Goal: Information Seeking & Learning: Learn about a topic

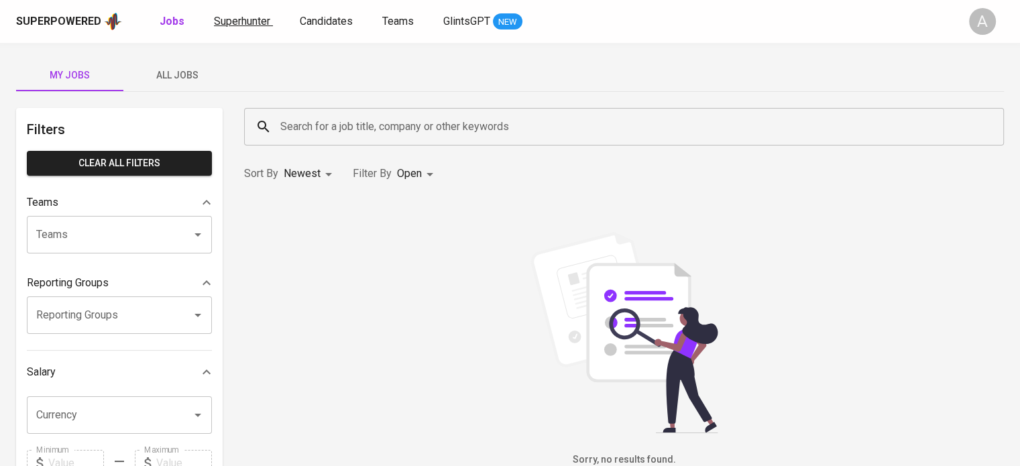
click at [250, 20] on span "Superhunter" at bounding box center [242, 21] width 56 height 13
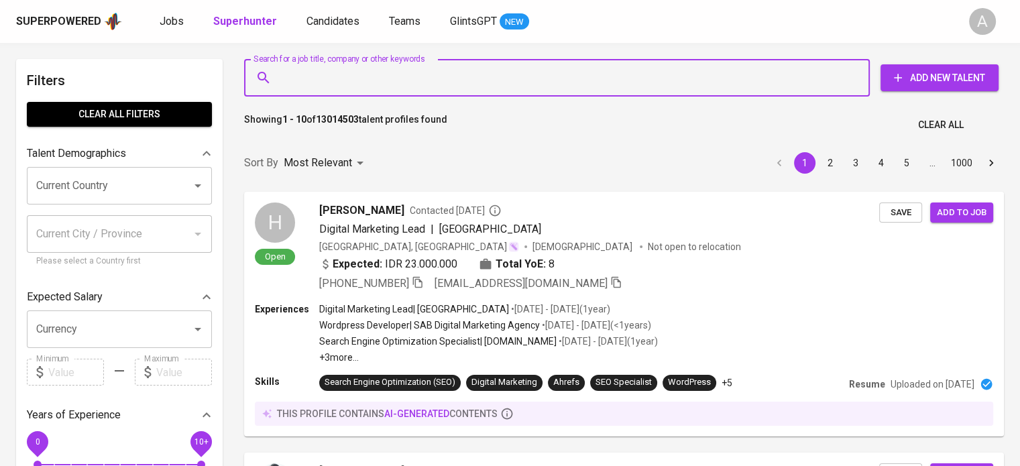
click at [343, 77] on input "Search for a job title, company or other keywords" at bounding box center [560, 77] width 567 height 25
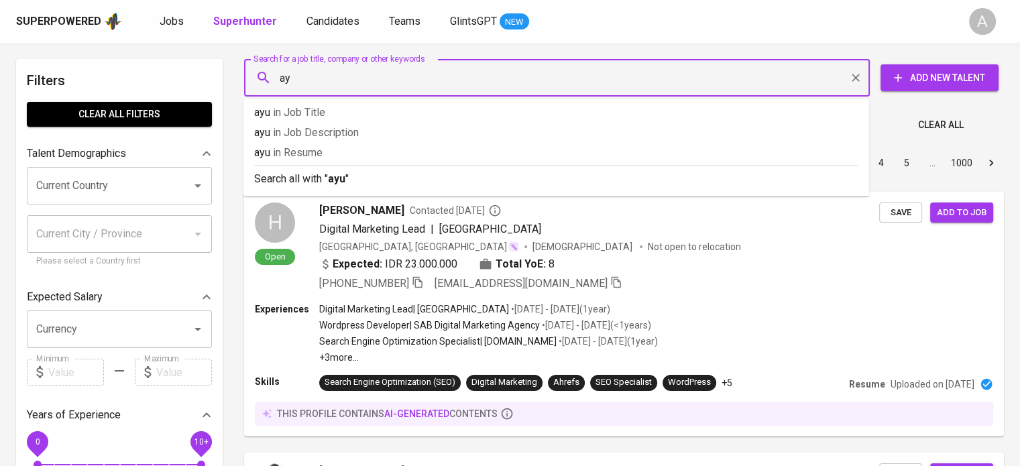
type input "a"
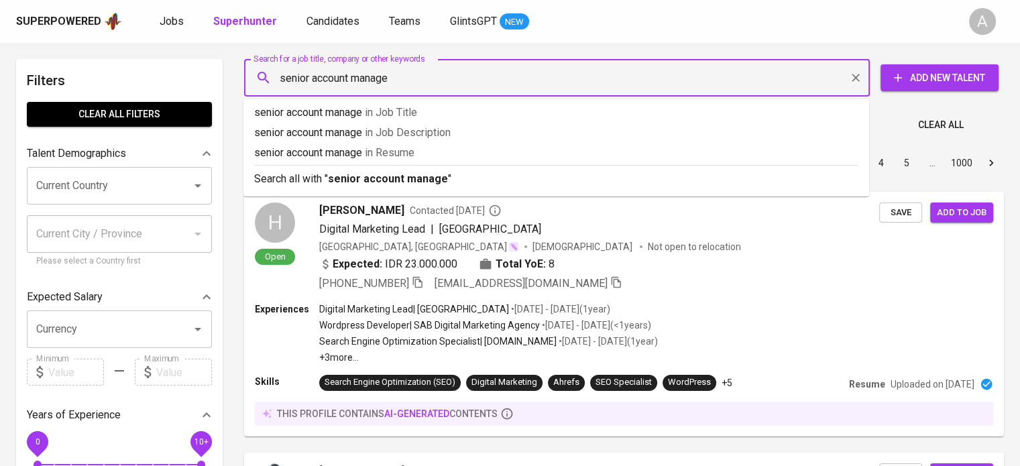
type input "senior account manager"
click at [373, 179] on b "senior account manager" at bounding box center [390, 178] width 125 height 13
click at [373, 179] on div "Sort By Most Relevant MOST_RELEVANT 1 2 3 4 5 … 1000" at bounding box center [624, 163] width 776 height 41
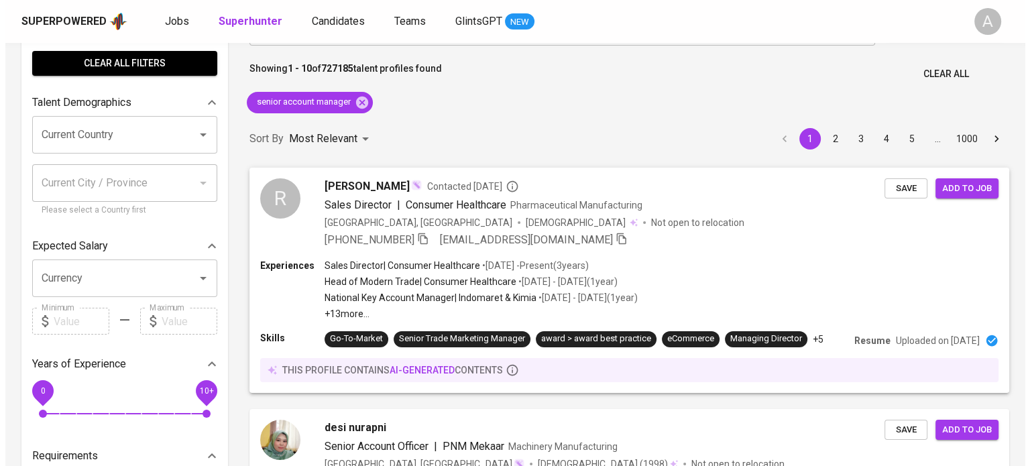
scroll to position [54, 0]
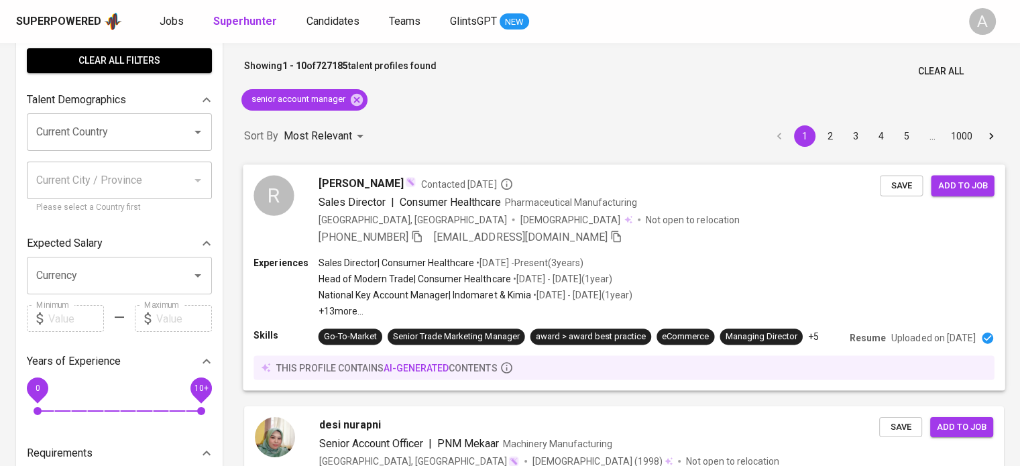
click at [908, 337] on p "Uploaded on Feb 05, 2023" at bounding box center [933, 337] width 84 height 13
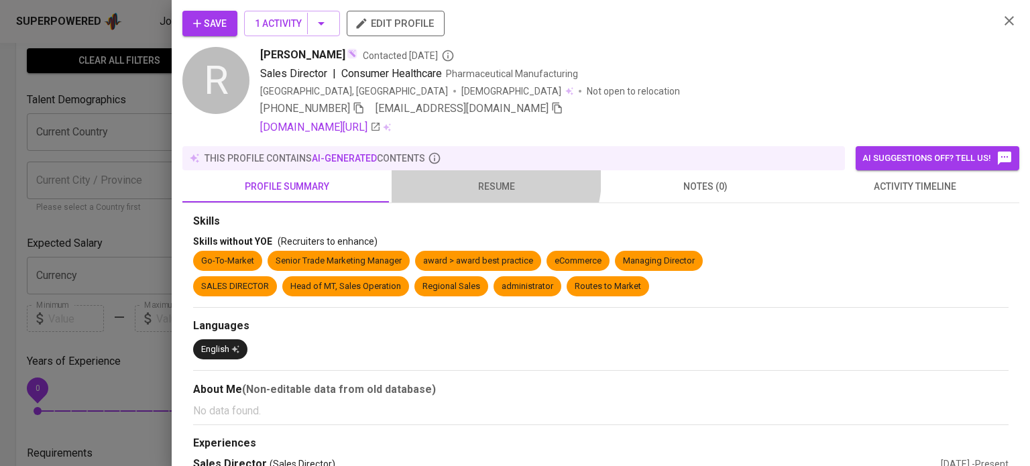
click at [490, 178] on span "resume" at bounding box center [496, 186] width 193 height 17
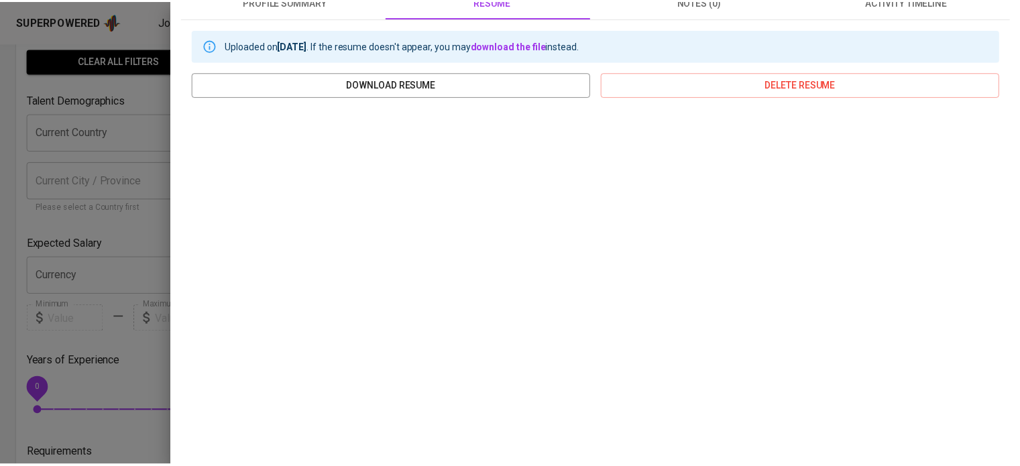
scroll to position [249, 0]
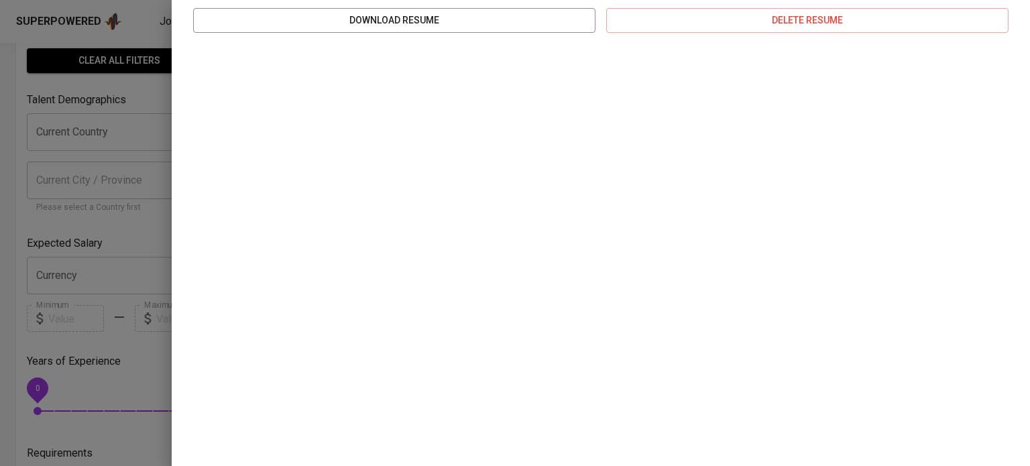
click at [53, 332] on div at bounding box center [515, 233] width 1030 height 466
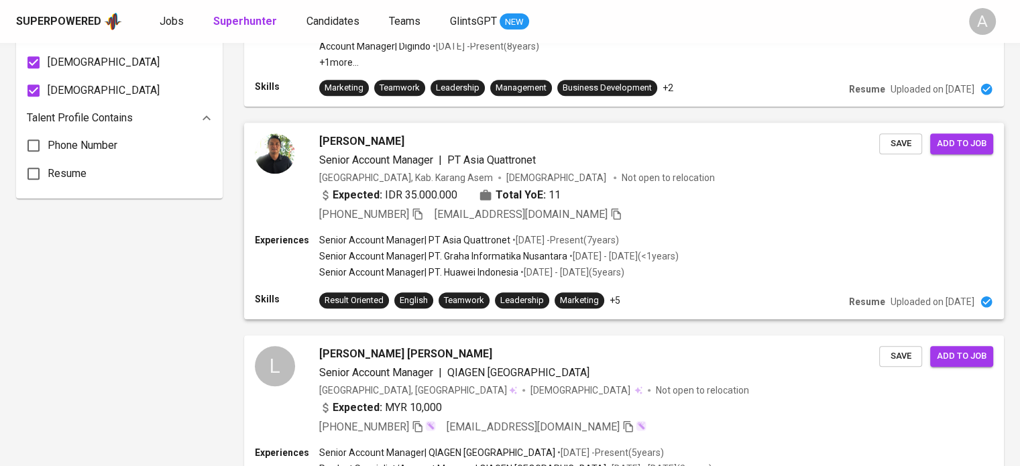
scroll to position [992, 0]
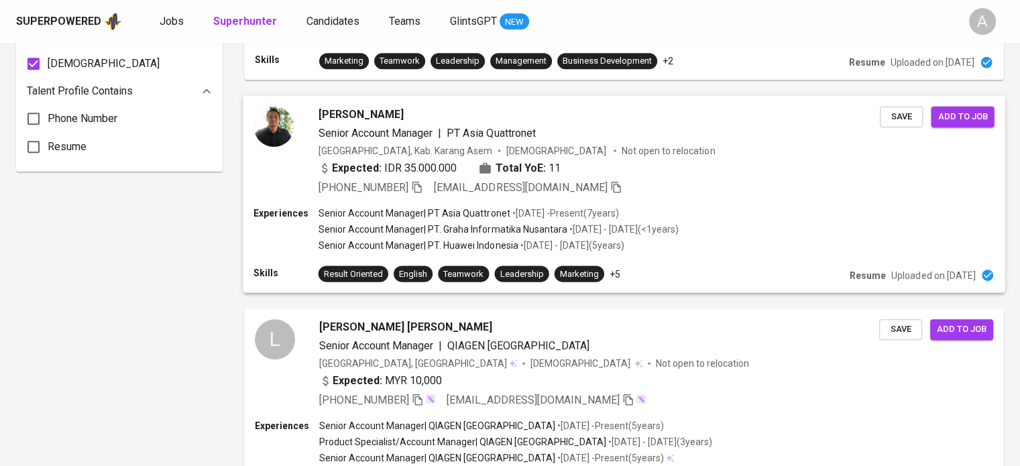
click at [928, 270] on p "Uploaded on Feb 22, 2021" at bounding box center [933, 274] width 84 height 13
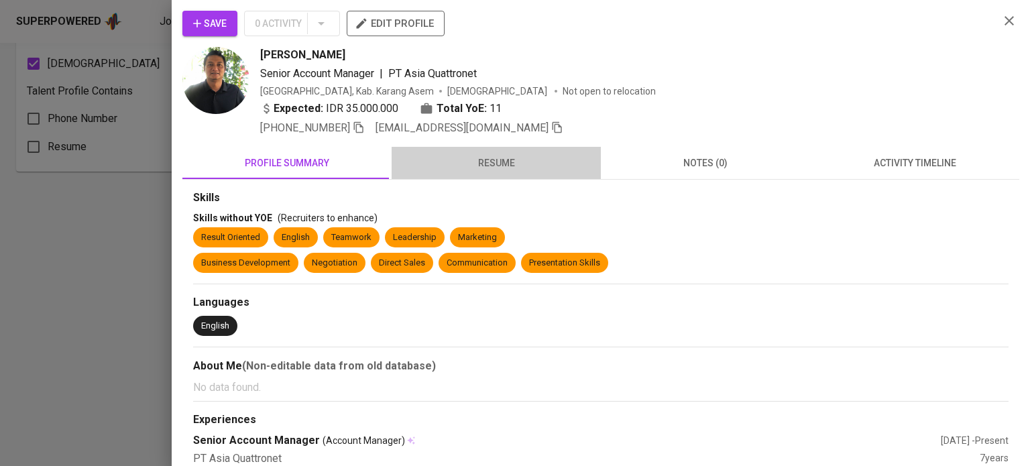
click at [512, 168] on span "resume" at bounding box center [496, 163] width 193 height 17
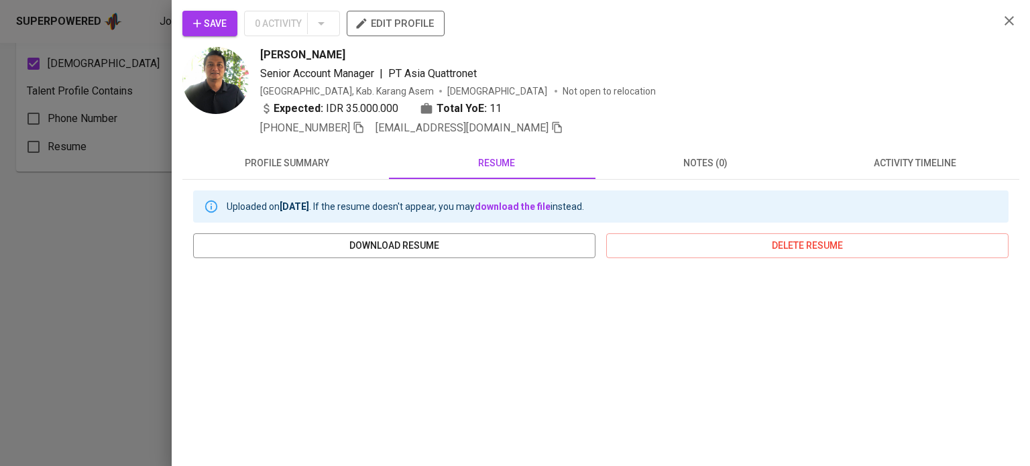
click at [74, 323] on div at bounding box center [515, 233] width 1030 height 466
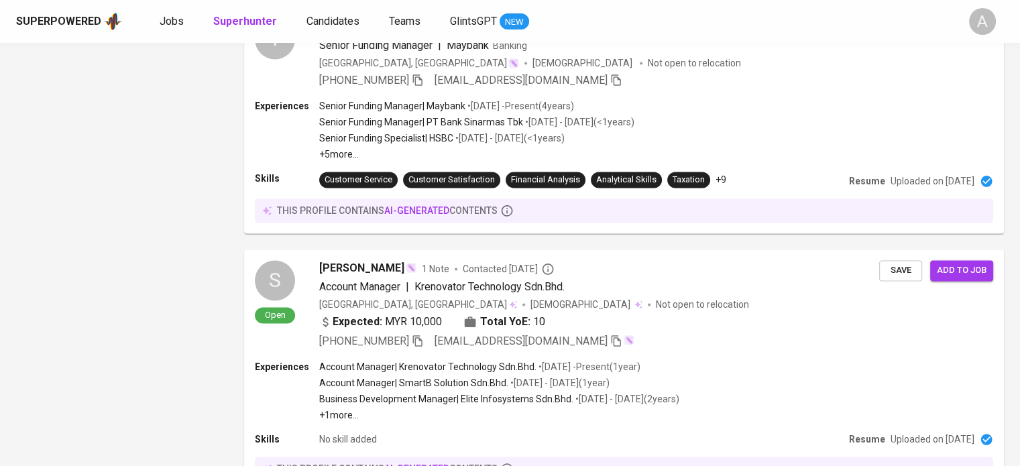
scroll to position [2199, 0]
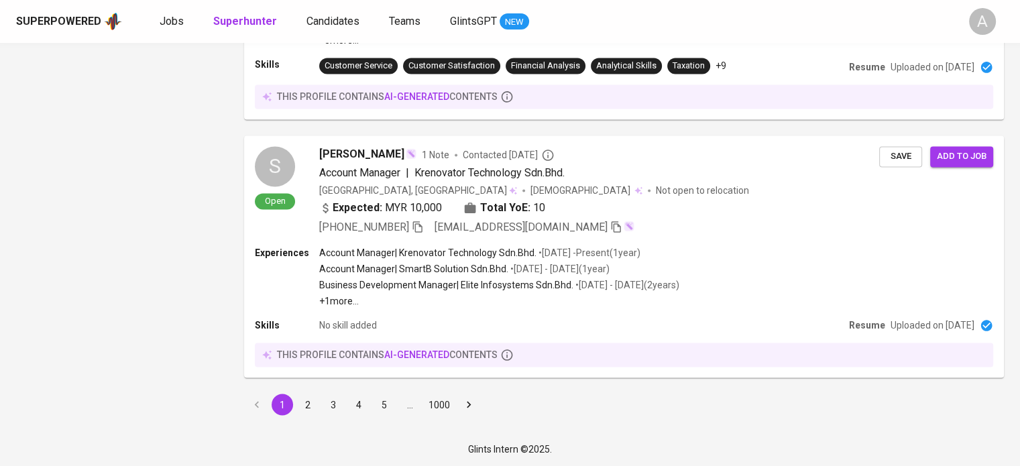
click at [313, 412] on button "2" at bounding box center [307, 404] width 21 height 21
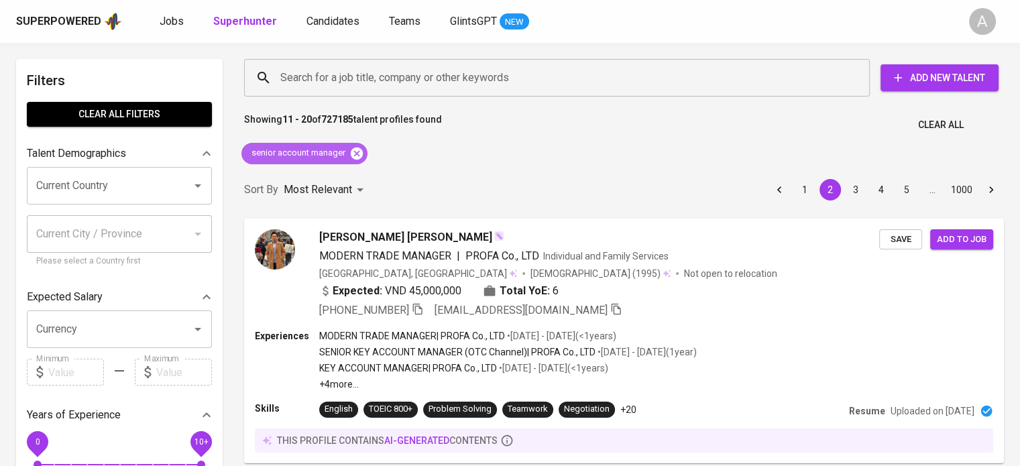
click at [356, 152] on icon at bounding box center [356, 153] width 15 height 15
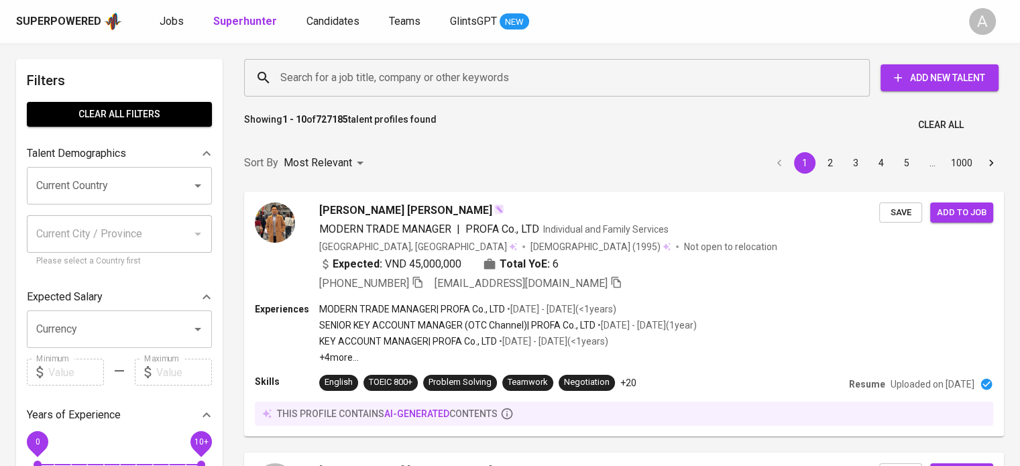
click at [344, 73] on input "Search for a job title, company or other keywords" at bounding box center [560, 77] width 567 height 25
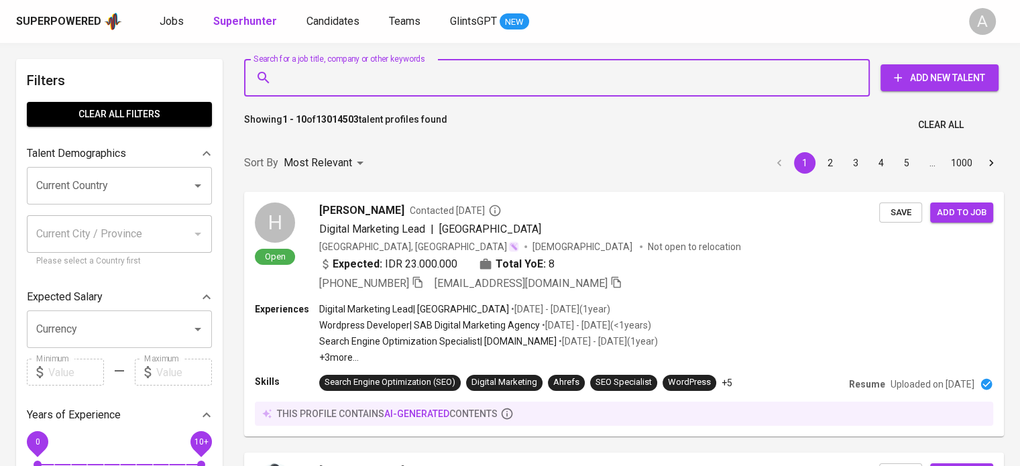
click at [344, 73] on input "Search for a job title, company or other keywords" at bounding box center [560, 77] width 567 height 25
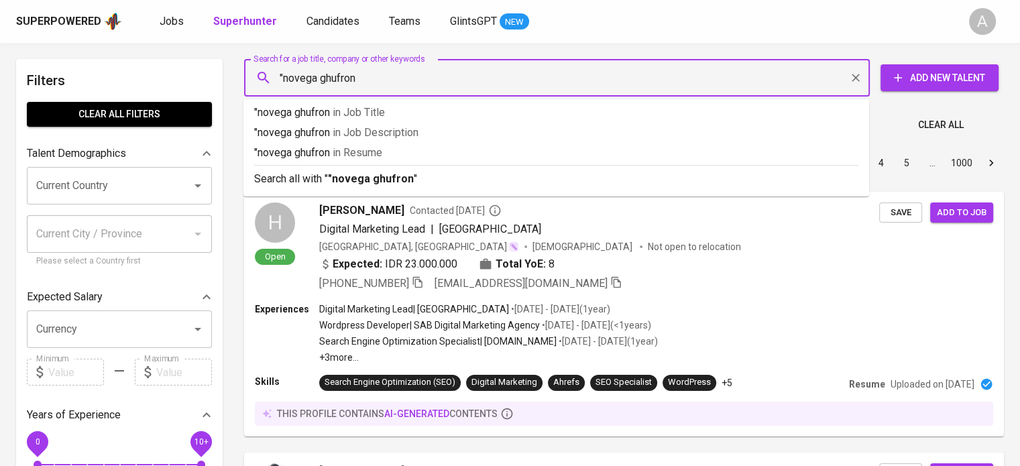
type input ""novega ghufron""
click at [366, 186] on p "Search all with " "novega ghufron" "" at bounding box center [556, 179] width 604 height 16
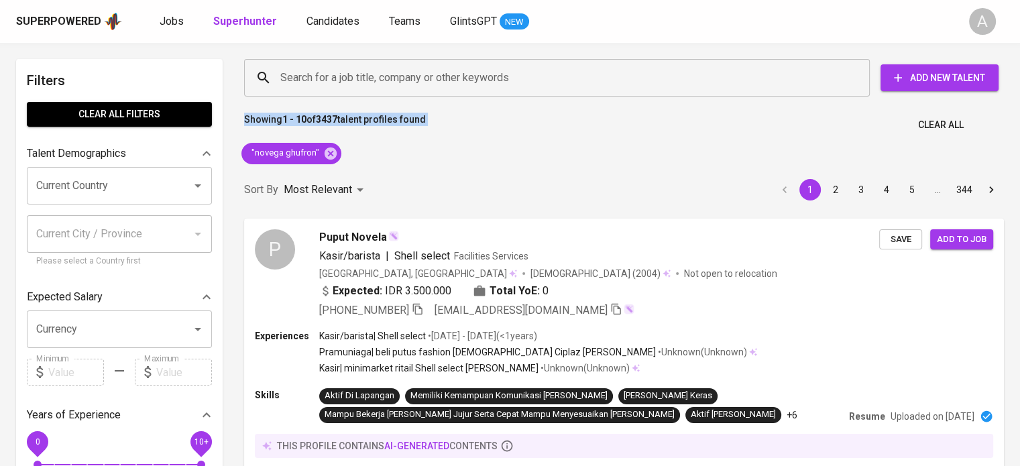
drag, startPoint x: 1008, startPoint y: 84, endPoint x: 1029, endPoint y: 125, distance: 45.9
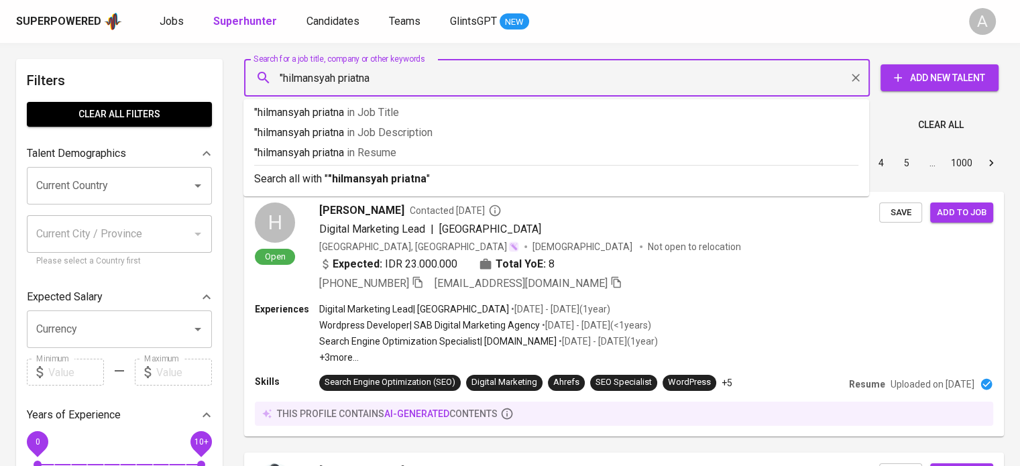
type input ""hilmansyah priatna""
click at [333, 182] on b ""hilmansyah priatna"" at bounding box center [379, 178] width 103 height 13
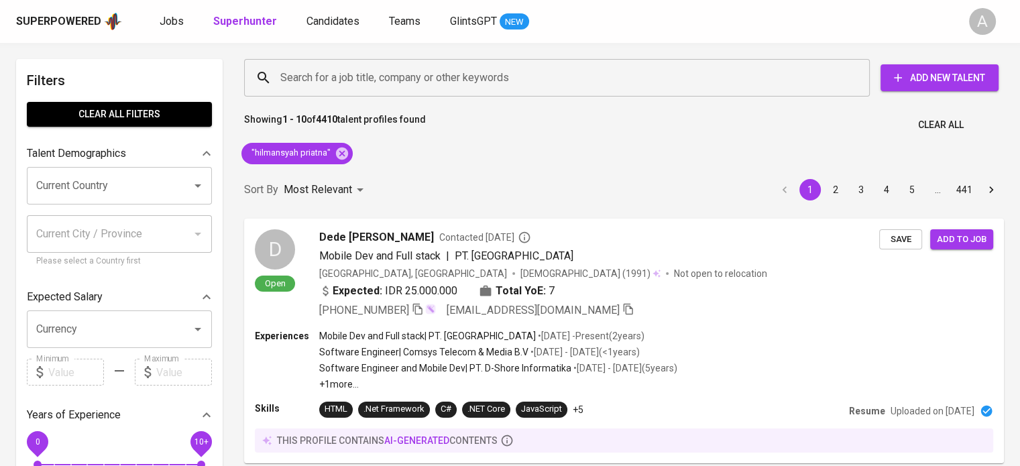
drag, startPoint x: 1004, startPoint y: 115, endPoint x: 1011, endPoint y: 139, distance: 24.4
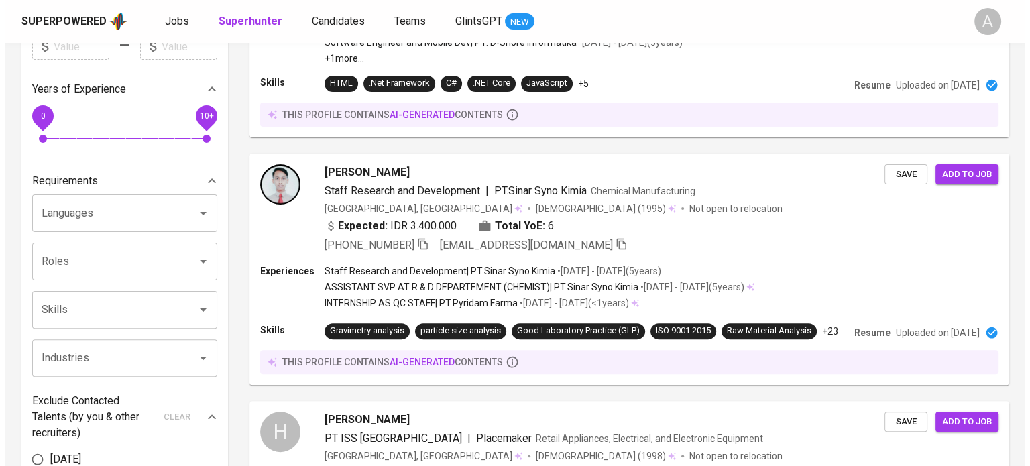
scroll to position [336, 0]
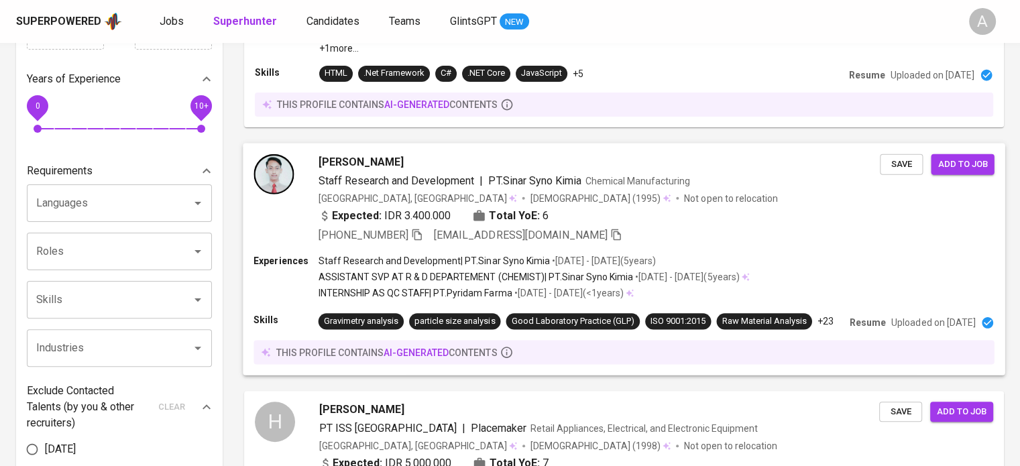
click at [903, 329] on p "Uploaded on Jan 06, 2023" at bounding box center [933, 322] width 84 height 13
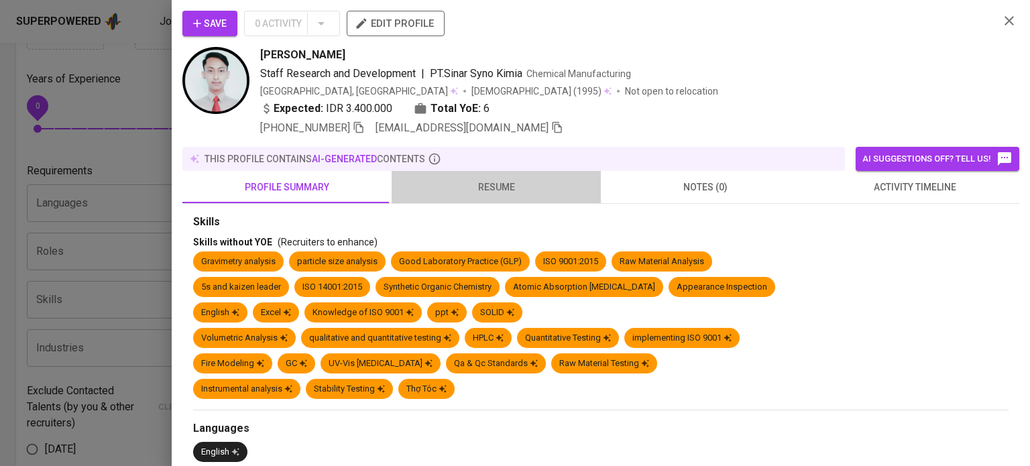
click at [504, 185] on span "resume" at bounding box center [496, 187] width 193 height 17
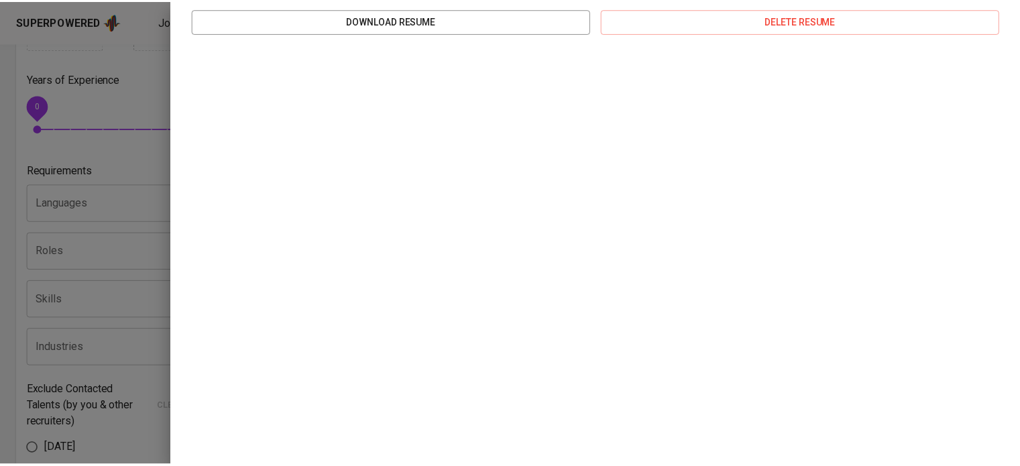
scroll to position [0, 0]
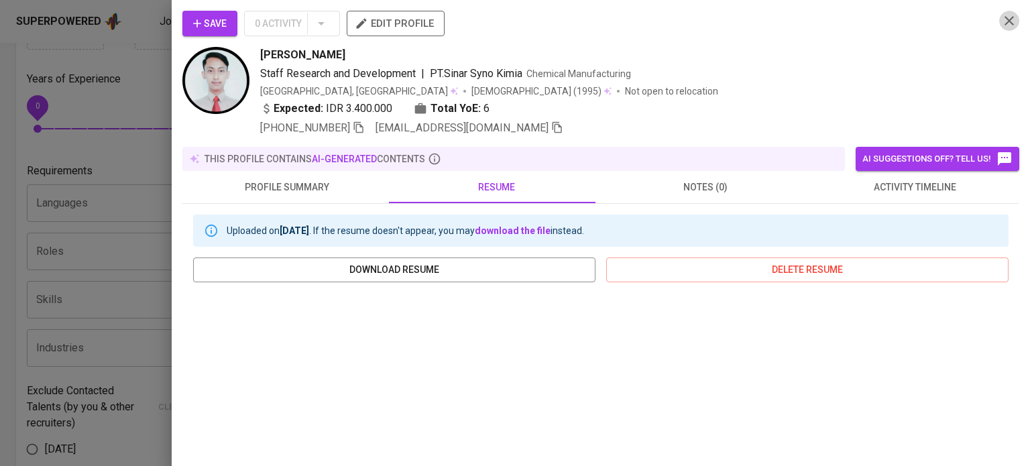
click at [1001, 22] on icon "button" at bounding box center [1009, 21] width 16 height 16
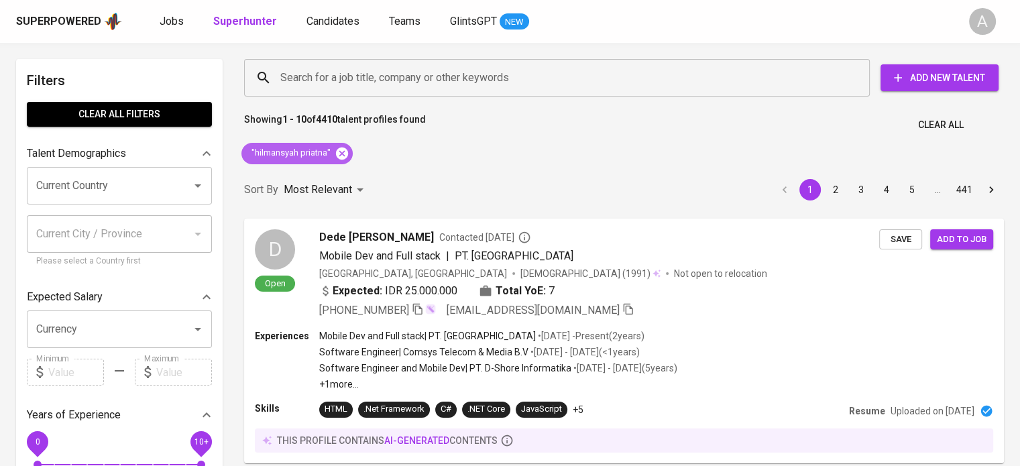
click at [339, 155] on icon at bounding box center [342, 153] width 15 height 15
click at [299, 80] on input "Search for a job title, company or other keywords" at bounding box center [560, 77] width 567 height 25
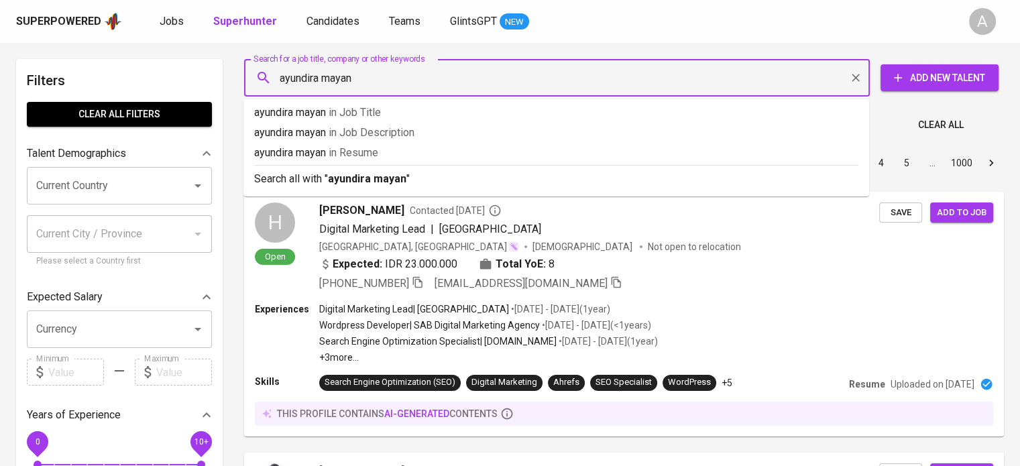
type input "ayundira mayang"
click at [340, 177] on b "ayundira mayang" at bounding box center [370, 178] width 85 height 13
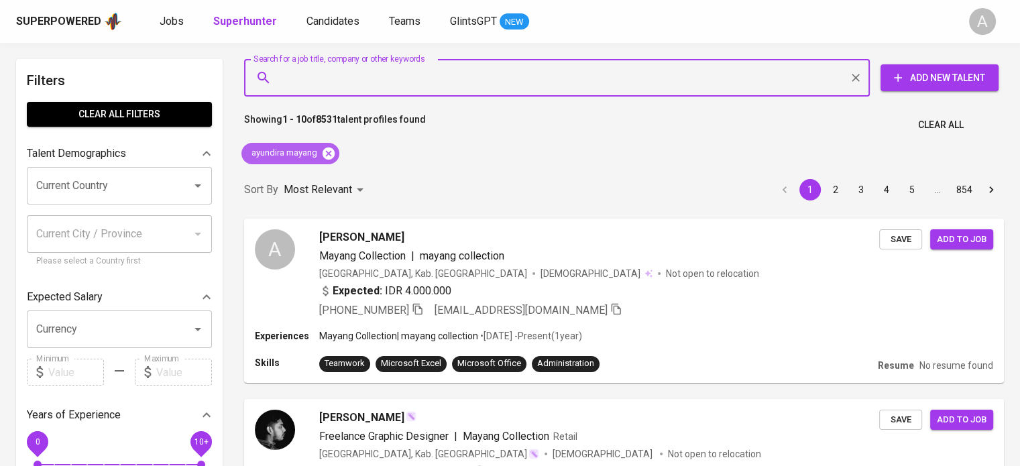
click at [327, 156] on icon at bounding box center [329, 153] width 12 height 12
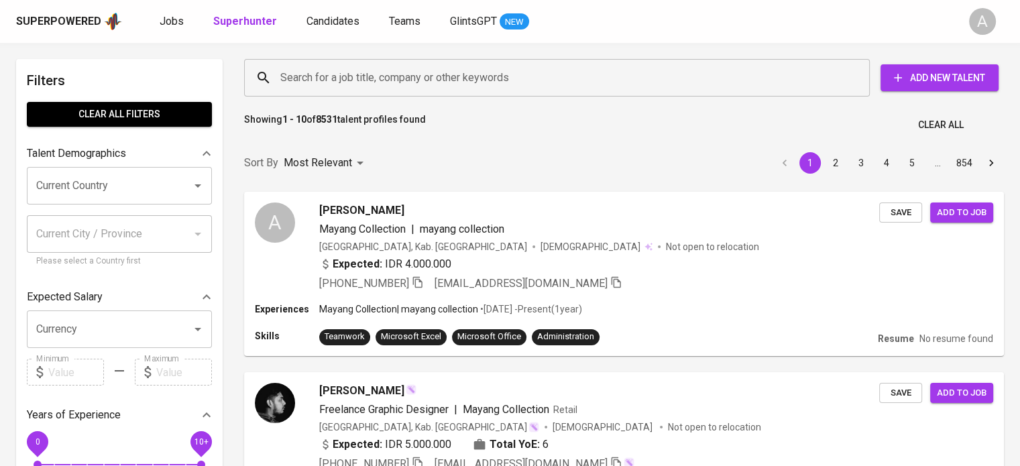
click at [290, 70] on input "Search for a job title, company or other keywords" at bounding box center [560, 77] width 567 height 25
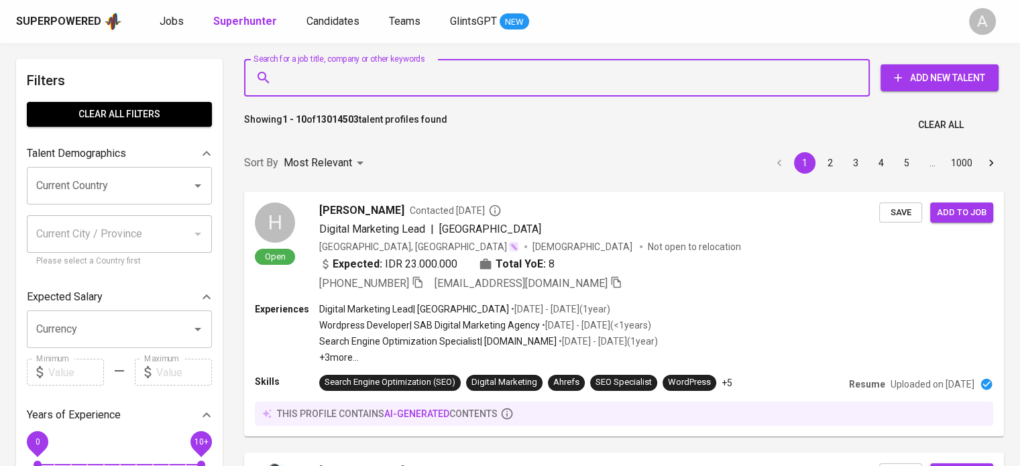
click at [305, 76] on input "Search for a job title, company or other keywords" at bounding box center [560, 77] width 567 height 25
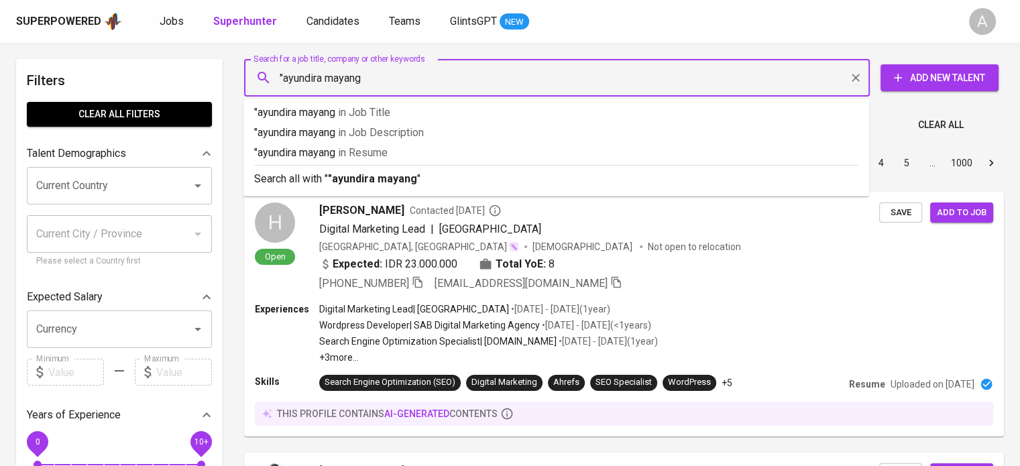
type input ""ayundira mayang""
click at [334, 172] on b ""ayundira mayang"" at bounding box center [374, 178] width 93 height 13
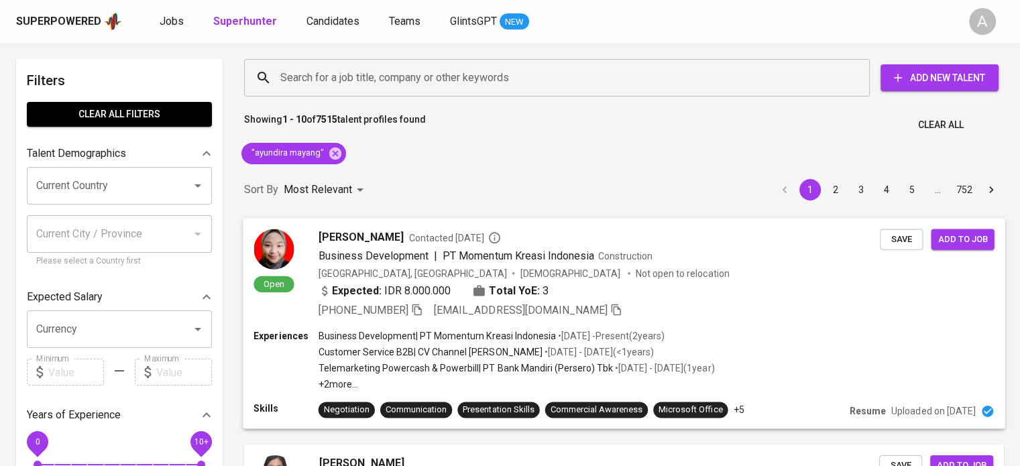
click at [907, 412] on p "Uploaded on Apr 21, 2022" at bounding box center [933, 410] width 84 height 13
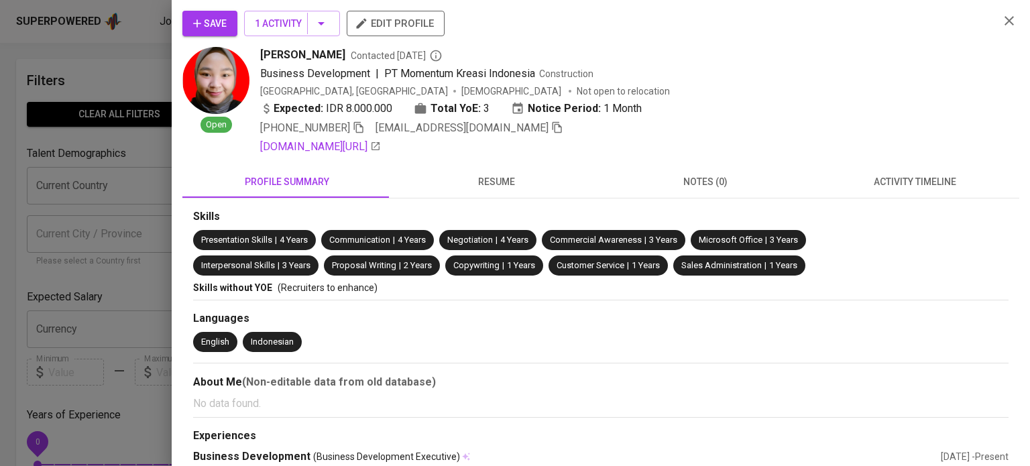
click at [534, 342] on div "English Indonesian" at bounding box center [600, 344] width 815 height 25
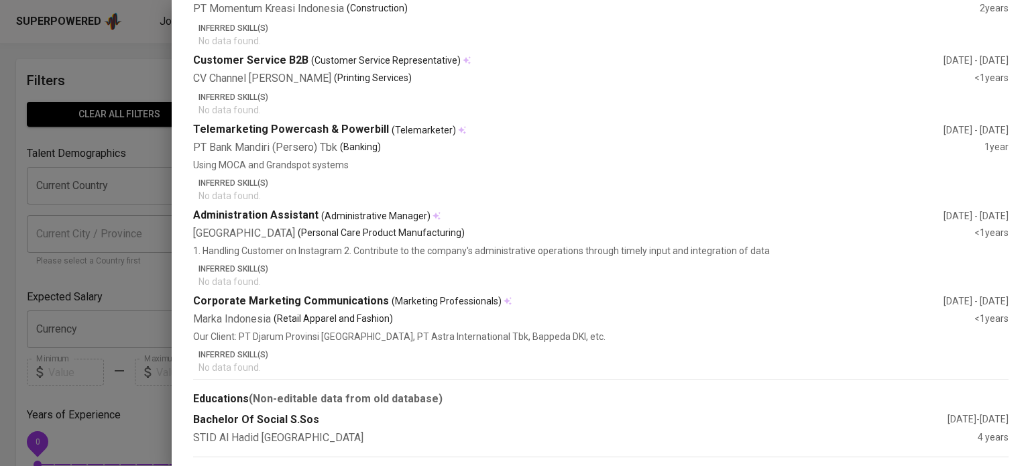
scroll to position [467, 0]
click at [355, 299] on div "Corporate Marketing Communications (Marketing Professionals)" at bounding box center [568, 300] width 750 height 15
click at [332, 217] on span "(Administrative Manager)" at bounding box center [375, 215] width 109 height 13
click at [394, 182] on p "Inferred Skill(s)" at bounding box center [603, 182] width 810 height 12
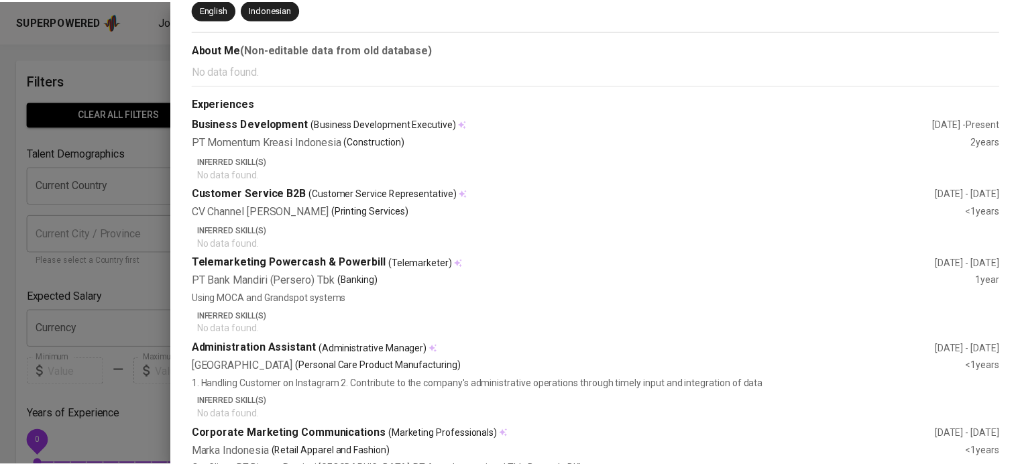
scroll to position [359, 0]
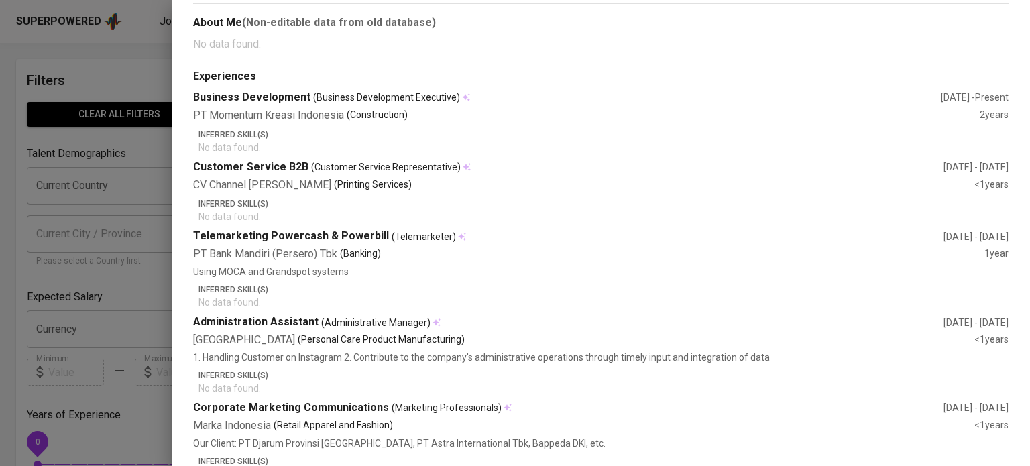
click at [88, 357] on div at bounding box center [515, 233] width 1030 height 466
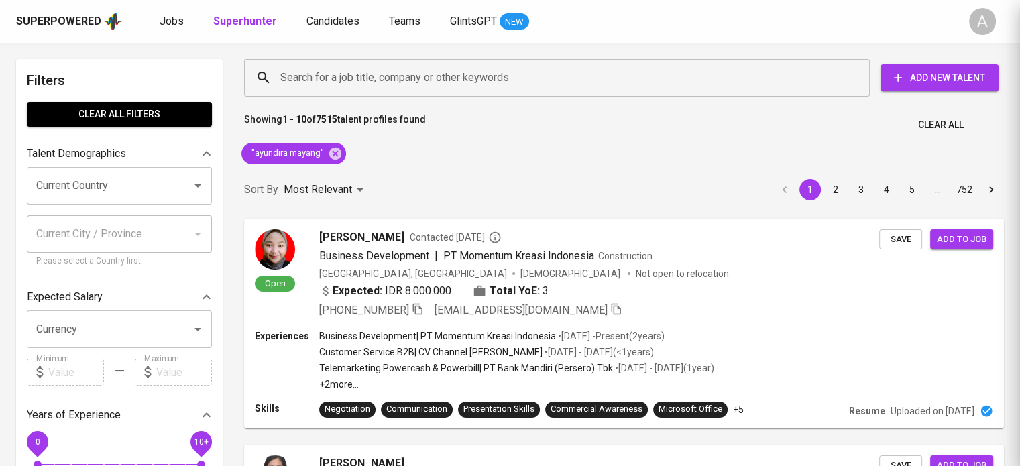
scroll to position [0, 0]
click at [582, 251] on span "PT Momentum Kreasi Indonesia" at bounding box center [519, 255] width 152 height 13
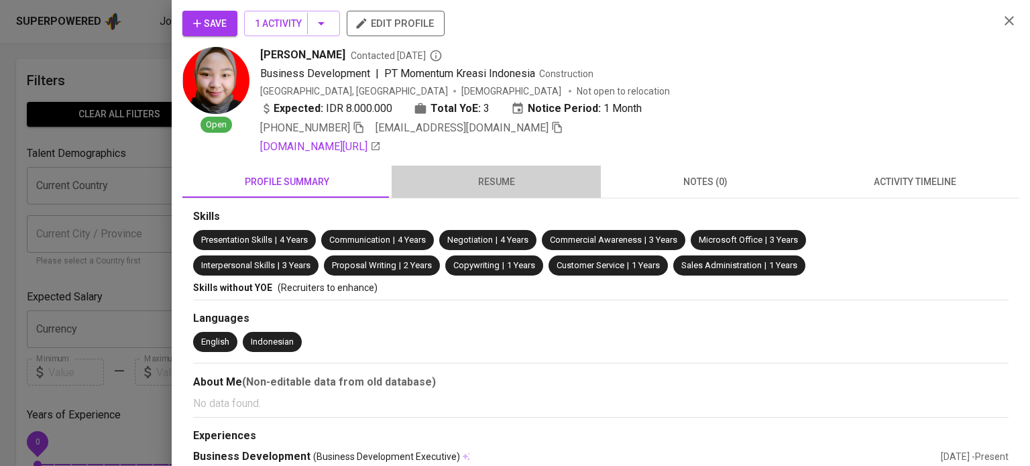
click at [500, 183] on span "resume" at bounding box center [496, 182] width 193 height 17
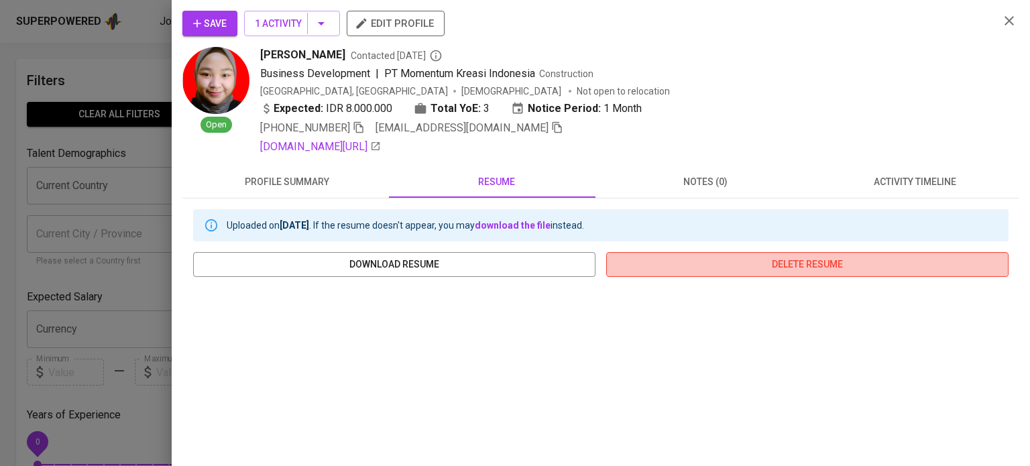
click at [828, 260] on span "delete resume" at bounding box center [807, 264] width 381 height 17
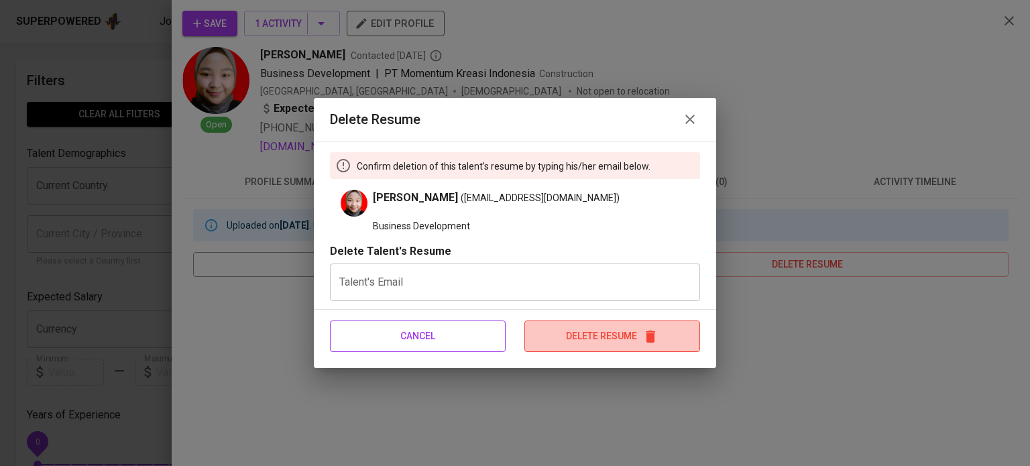
click at [556, 337] on span "Delete Resume" at bounding box center [612, 336] width 174 height 17
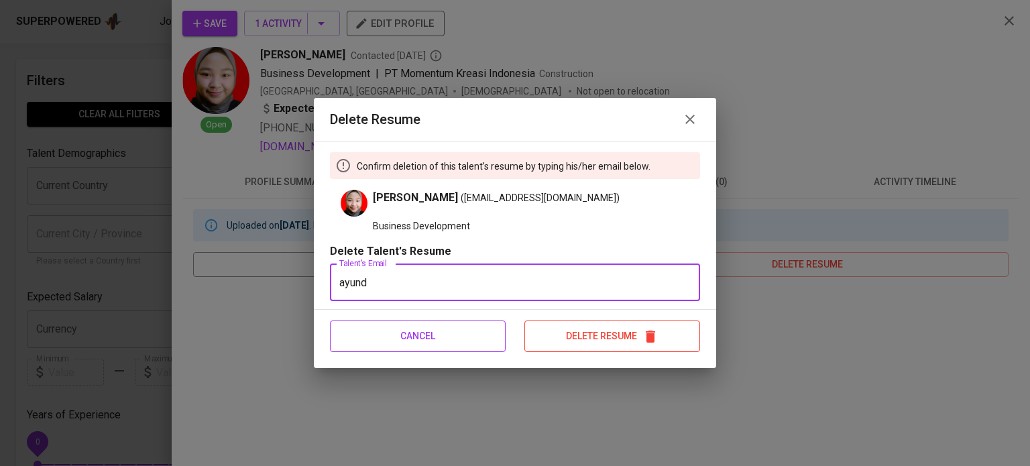
type input "[EMAIL_ADDRESS][DOMAIN_NAME]"
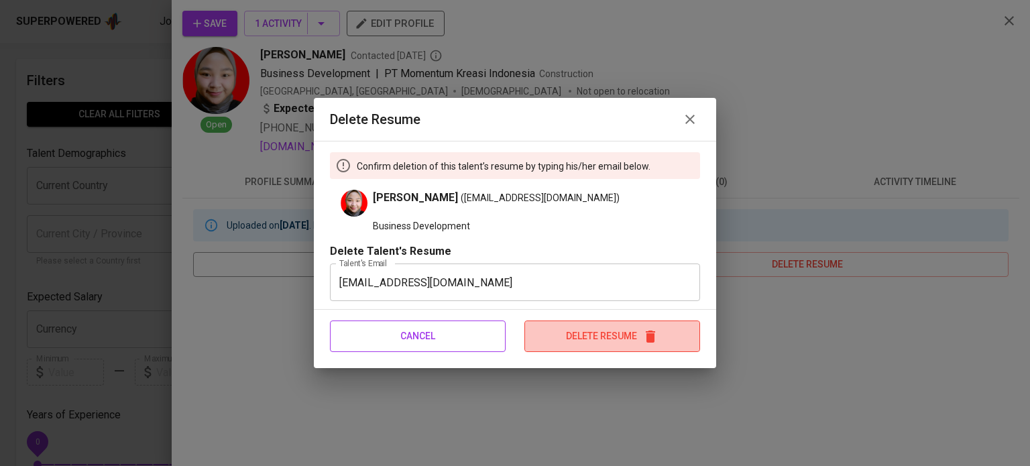
click at [596, 334] on span "Delete Resume" at bounding box center [612, 336] width 174 height 17
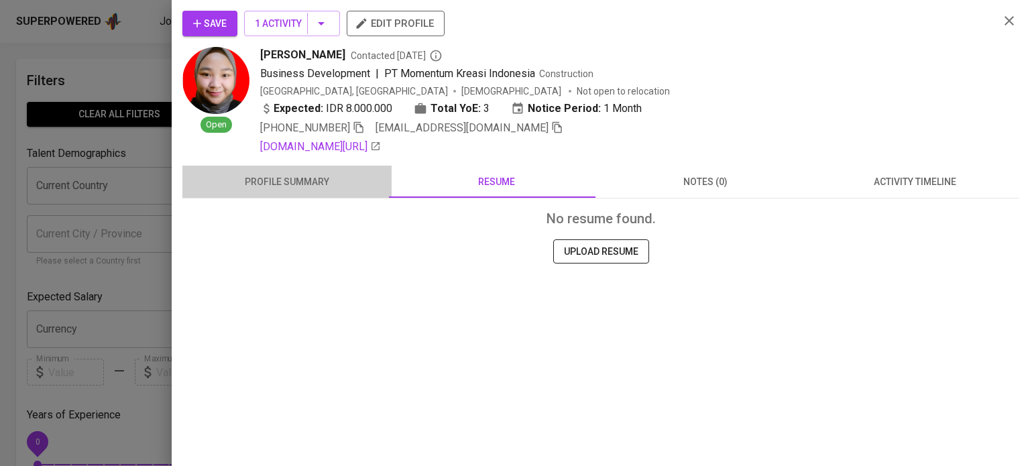
click at [282, 171] on button "profile summary" at bounding box center [286, 182] width 209 height 32
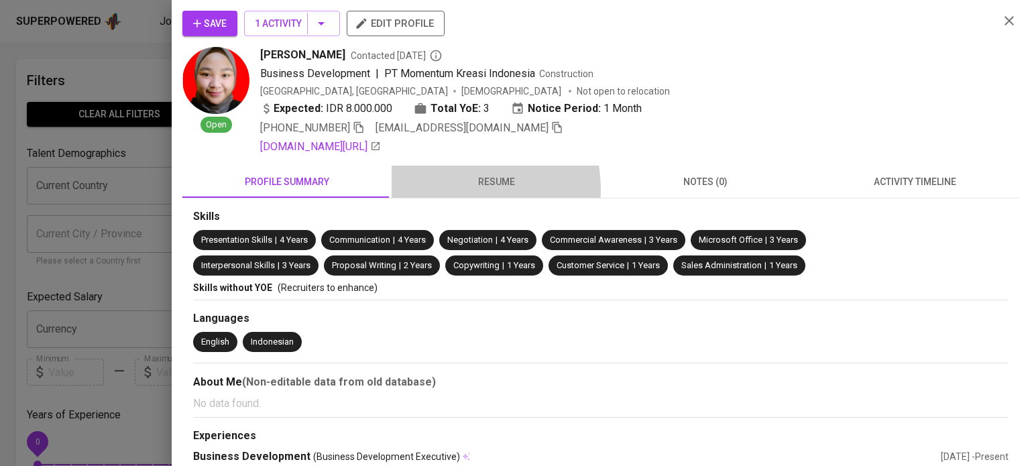
click at [461, 188] on span "resume" at bounding box center [496, 182] width 193 height 17
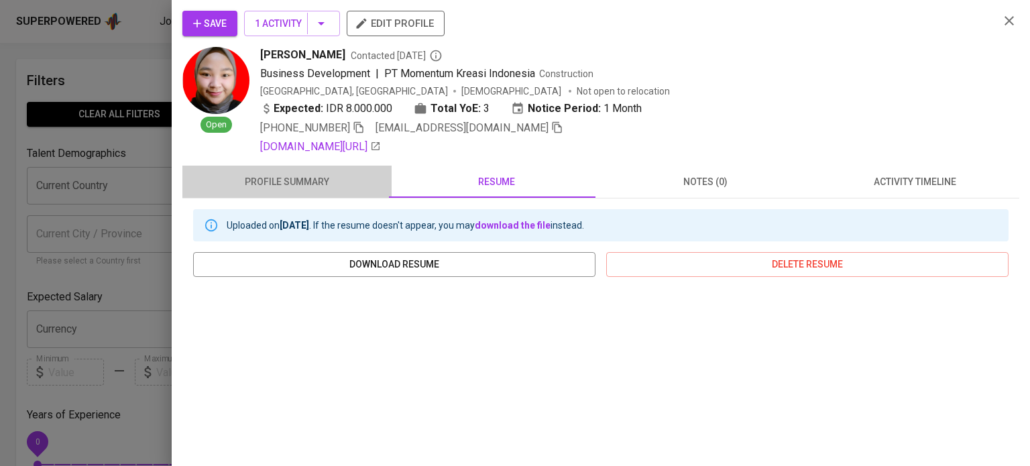
click at [331, 184] on span "profile summary" at bounding box center [286, 182] width 193 height 17
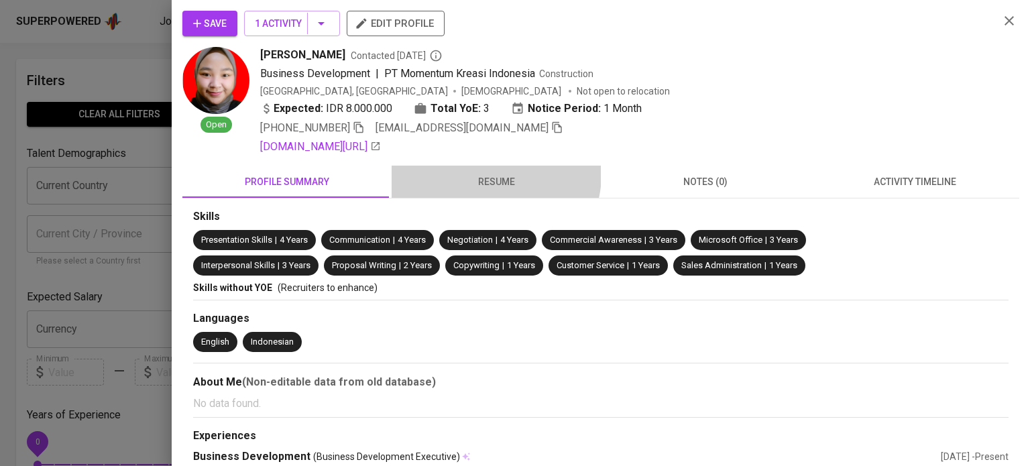
click at [489, 174] on span "resume" at bounding box center [496, 182] width 193 height 17
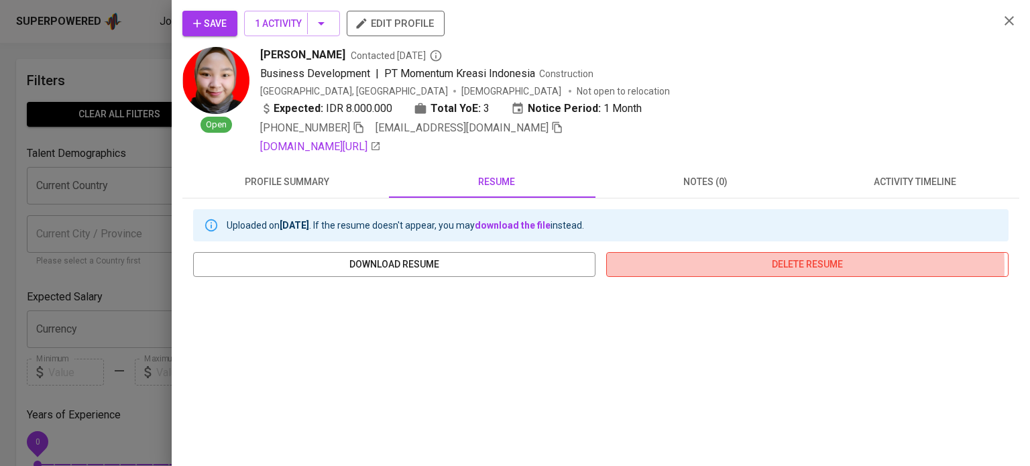
click at [700, 266] on span "delete resume" at bounding box center [807, 264] width 381 height 17
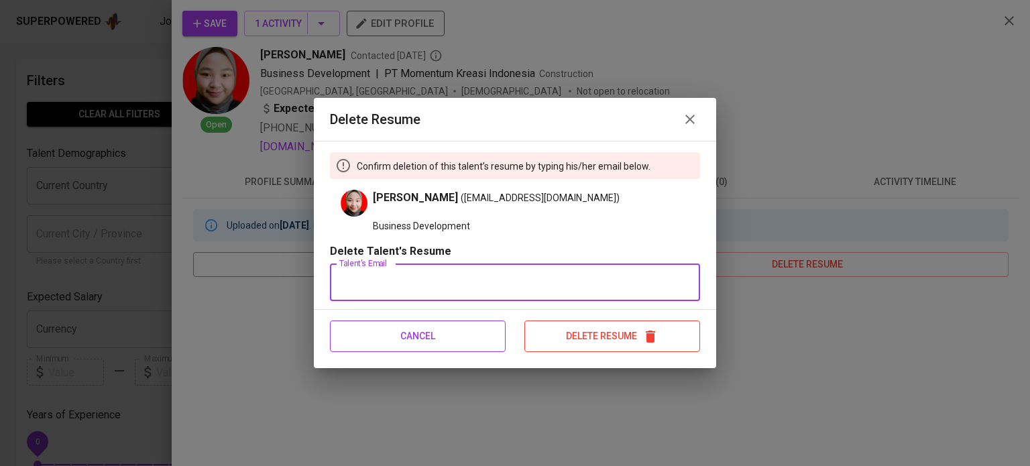
click at [562, 271] on input "text" at bounding box center [515, 283] width 370 height 38
type input "ayundiramygp@gmail.com"
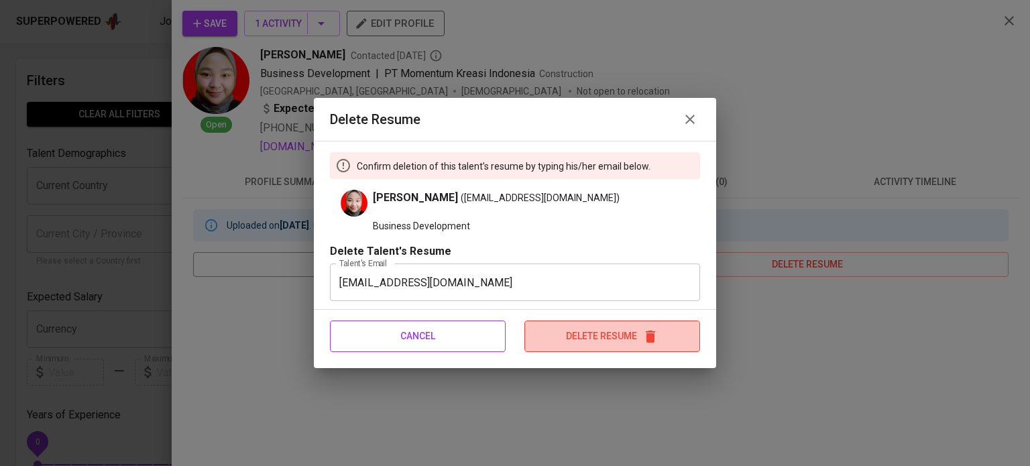
click at [608, 337] on span "Delete Resume" at bounding box center [612, 336] width 174 height 17
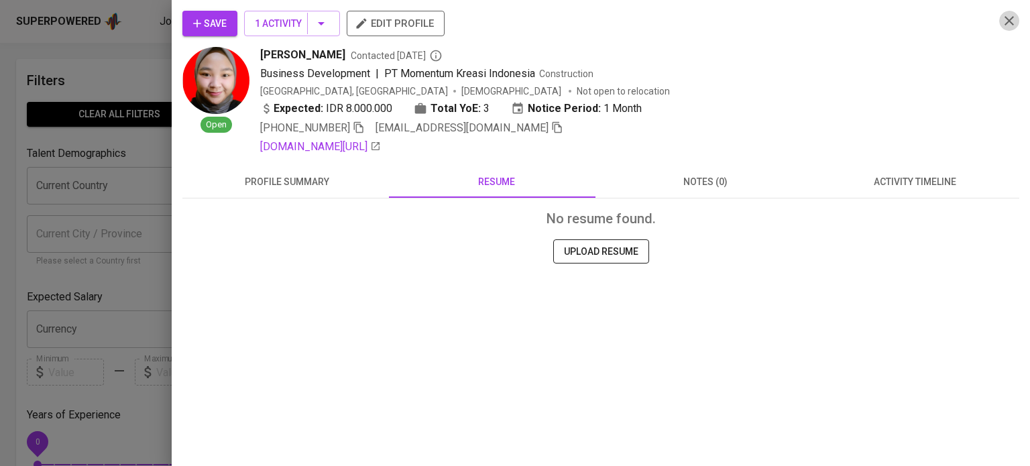
click at [1010, 17] on icon "button" at bounding box center [1009, 21] width 16 height 16
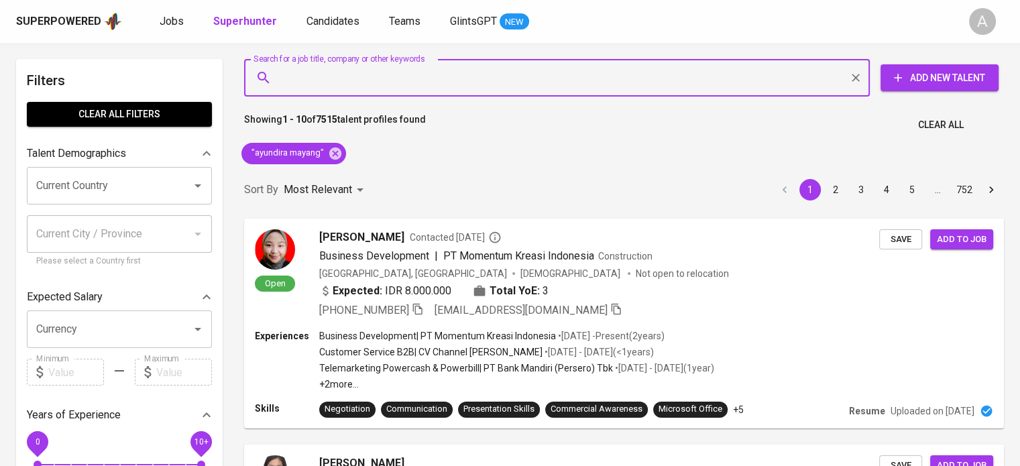
click at [456, 76] on input "Search for a job title, company or other keywords" at bounding box center [560, 77] width 567 height 25
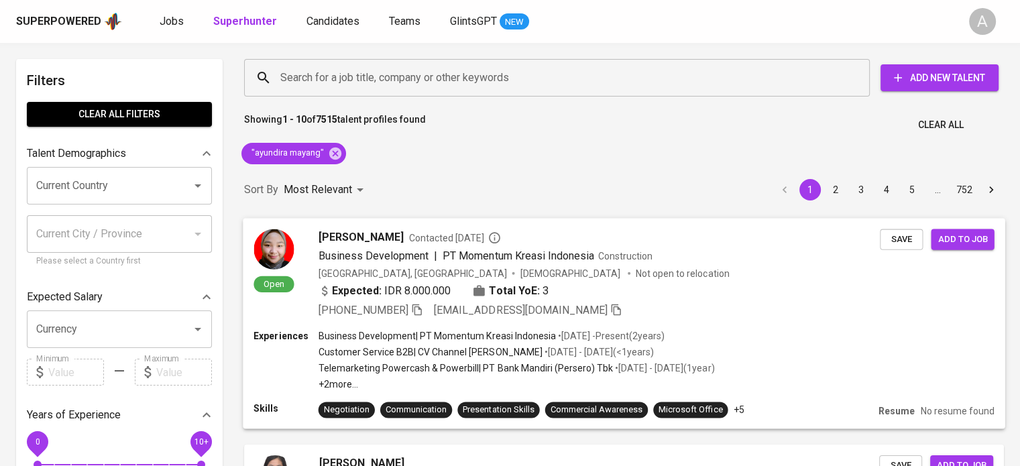
click at [585, 247] on span "PT Momentum Kreasi Indonesia" at bounding box center [519, 255] width 152 height 16
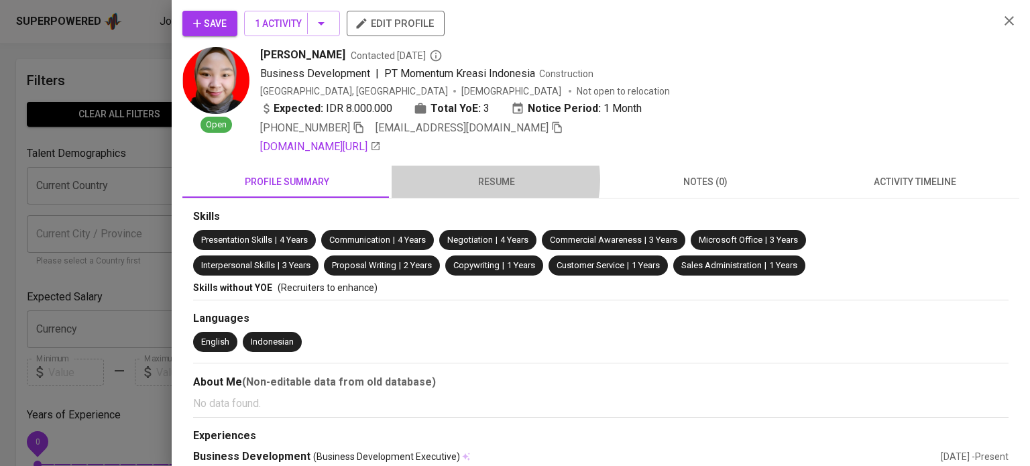
click at [488, 179] on span "resume" at bounding box center [496, 182] width 193 height 17
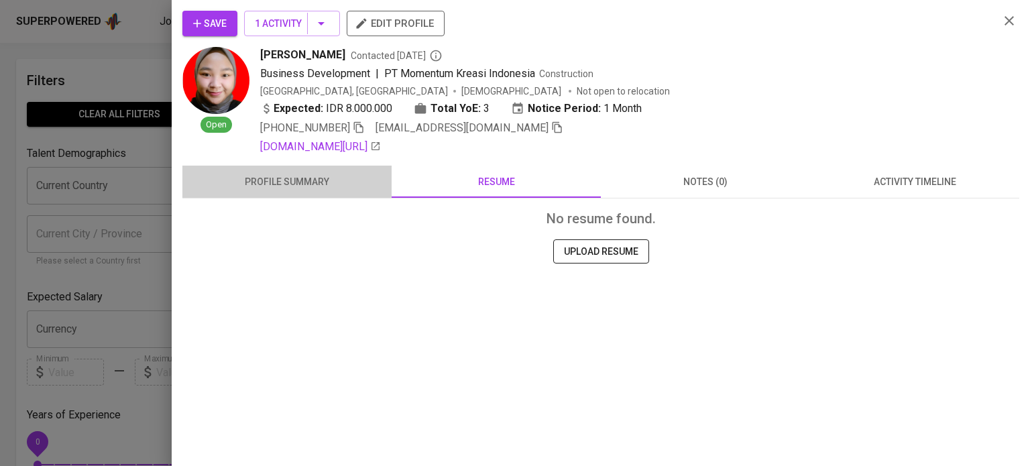
click at [316, 174] on span "profile summary" at bounding box center [286, 182] width 193 height 17
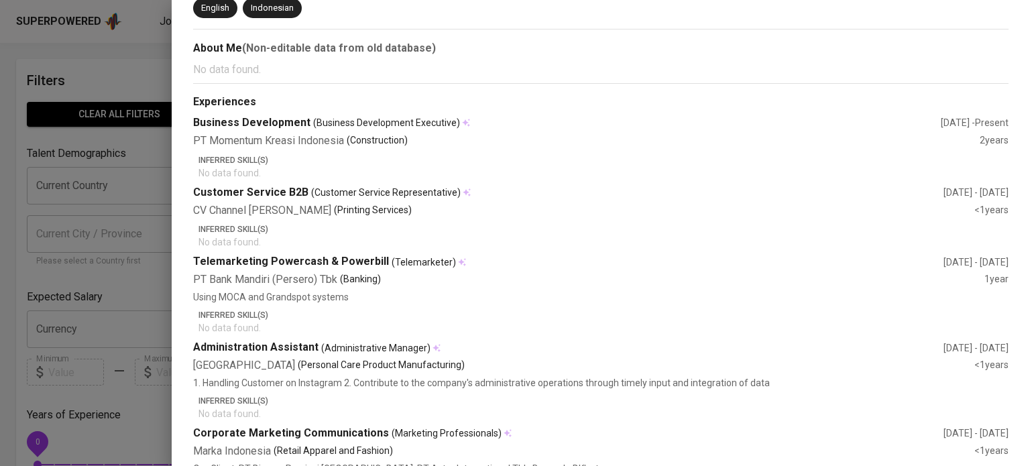
scroll to position [467, 0]
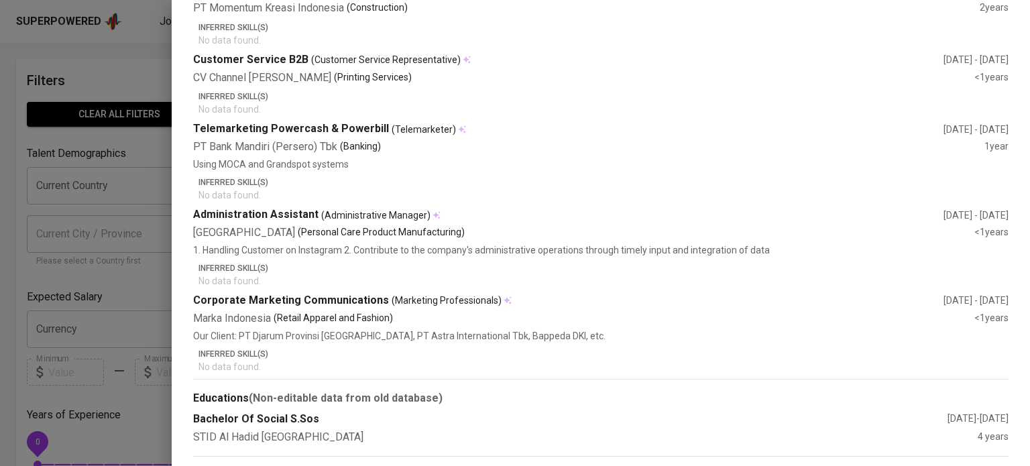
click at [636, 232] on div "Betta International Jakarta Selatan (Personal Care Product Manufacturing)" at bounding box center [583, 232] width 781 height 15
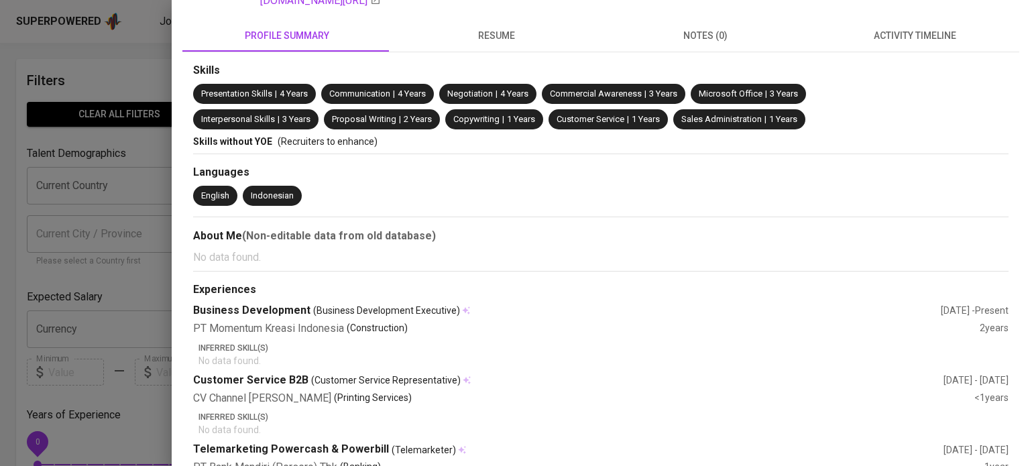
scroll to position [0, 0]
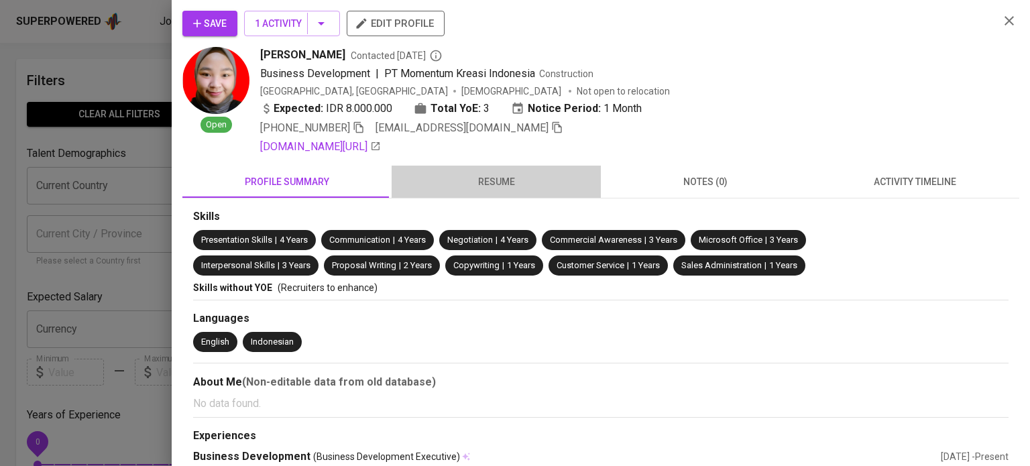
click at [512, 183] on span "resume" at bounding box center [496, 182] width 193 height 17
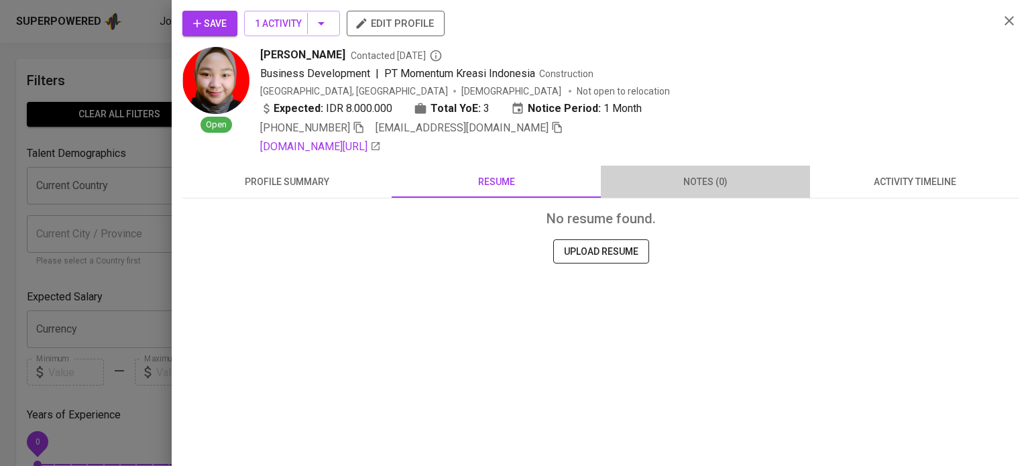
click at [728, 176] on span "notes (0)" at bounding box center [705, 182] width 193 height 17
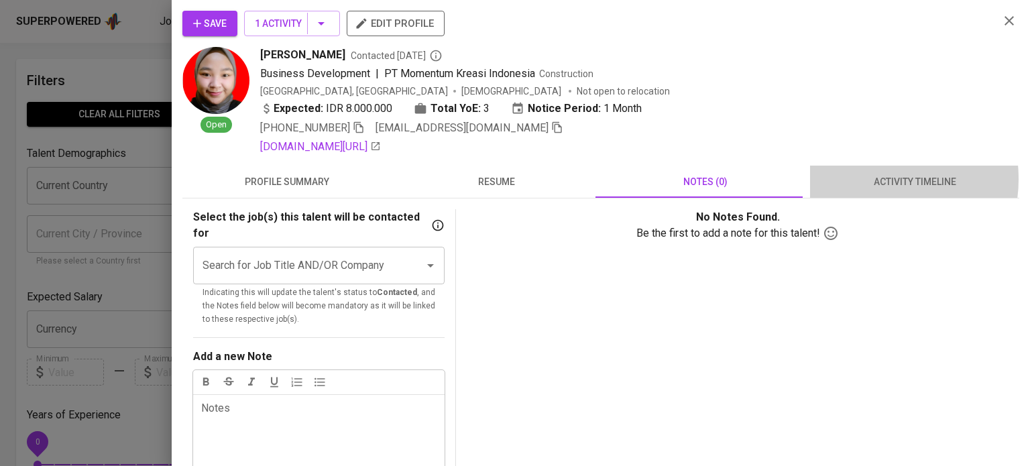
click at [860, 178] on span "activity timeline" at bounding box center [914, 182] width 193 height 17
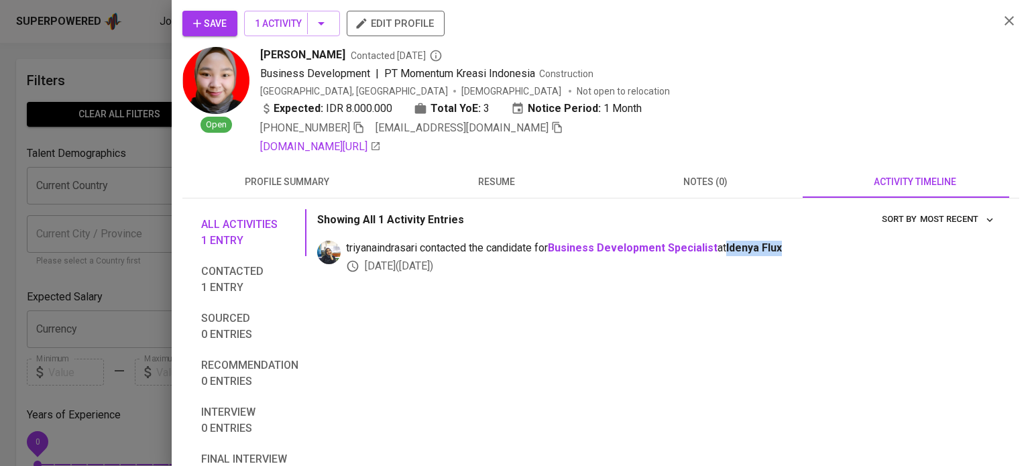
drag, startPoint x: 799, startPoint y: 245, endPoint x: 732, endPoint y: 243, distance: 66.4
click at [732, 243] on span "triyanaindrasari contacted the candidate for Business Development Specialist at…" at bounding box center [672, 248] width 652 height 15
copy span "Idenya Flux"
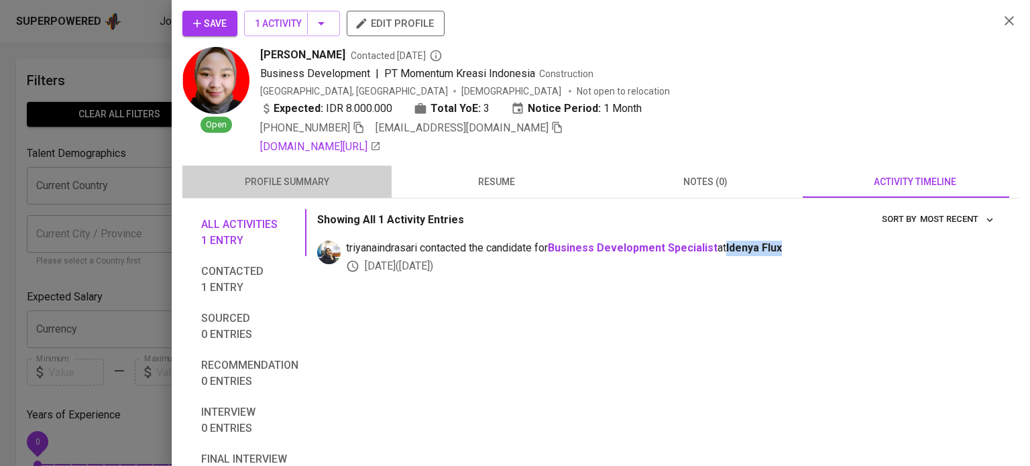
click at [304, 175] on span "profile summary" at bounding box center [286, 182] width 193 height 17
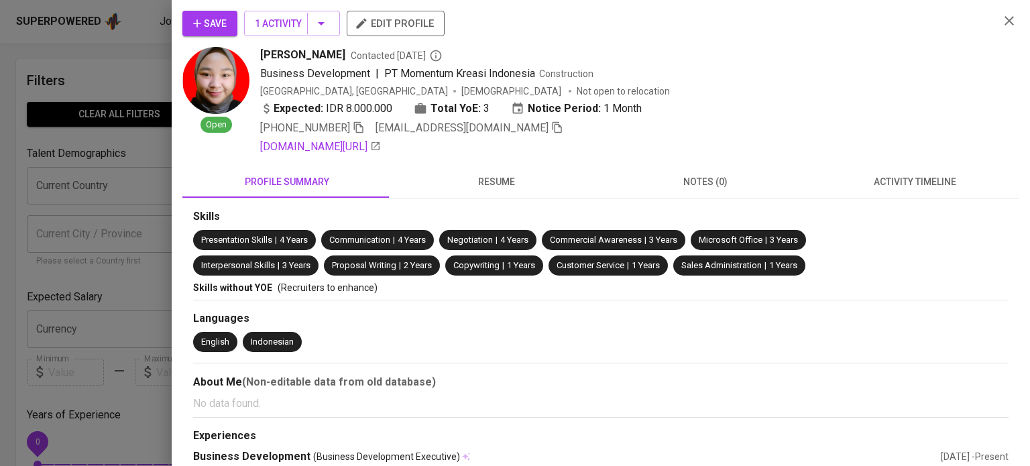
click at [274, 428] on div "Experiences" at bounding box center [600, 435] width 815 height 15
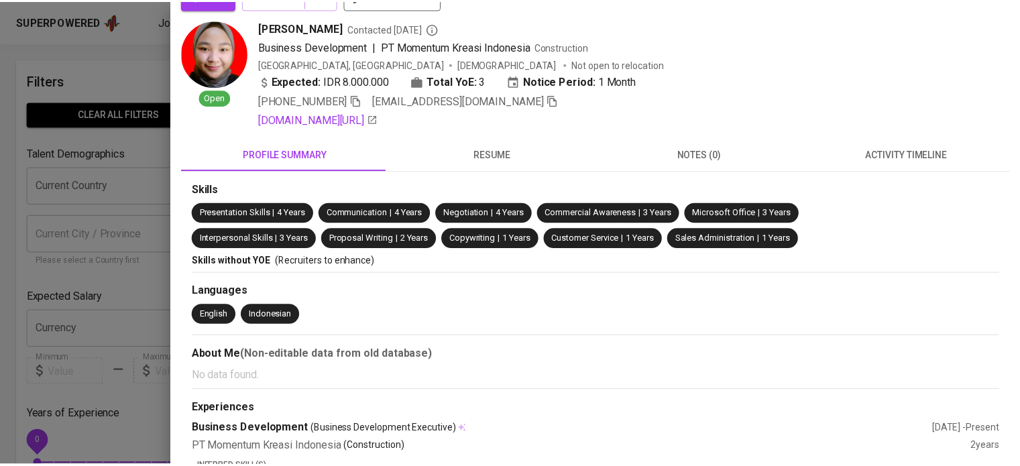
scroll to position [467, 0]
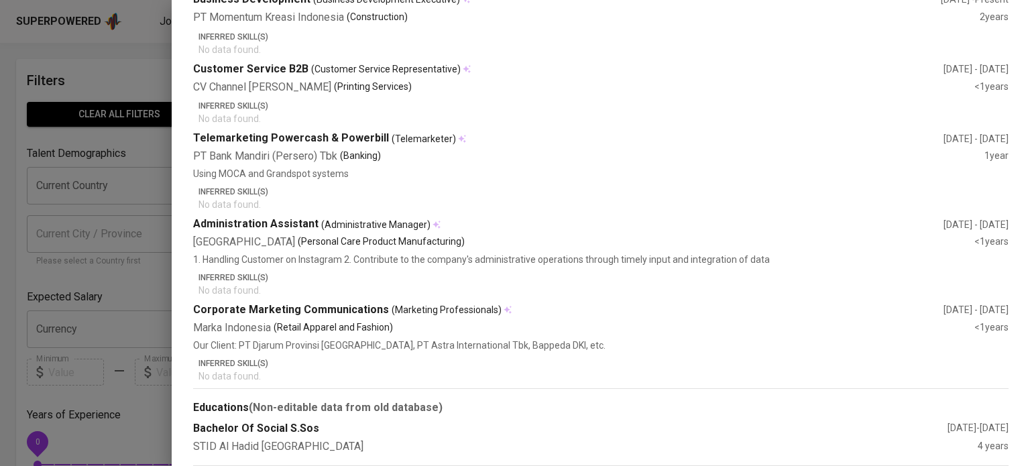
click at [161, 442] on div at bounding box center [515, 233] width 1030 height 466
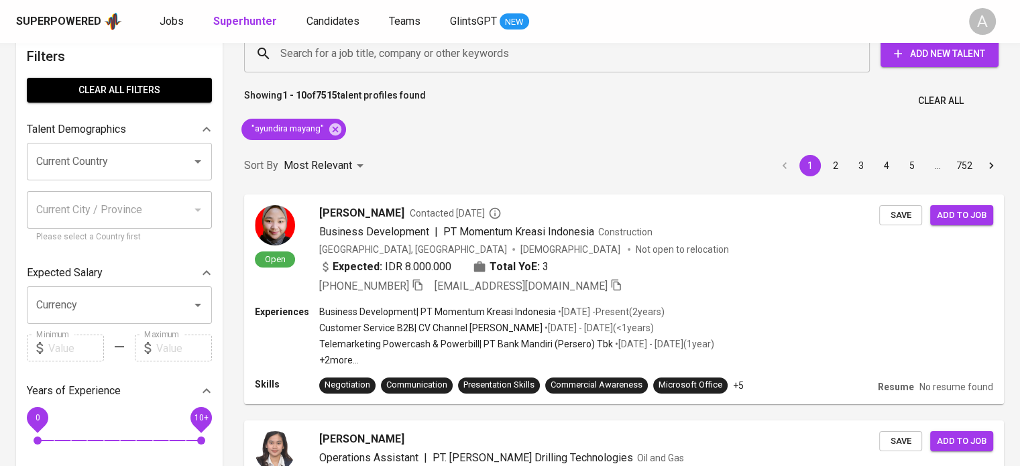
scroll to position [27, 0]
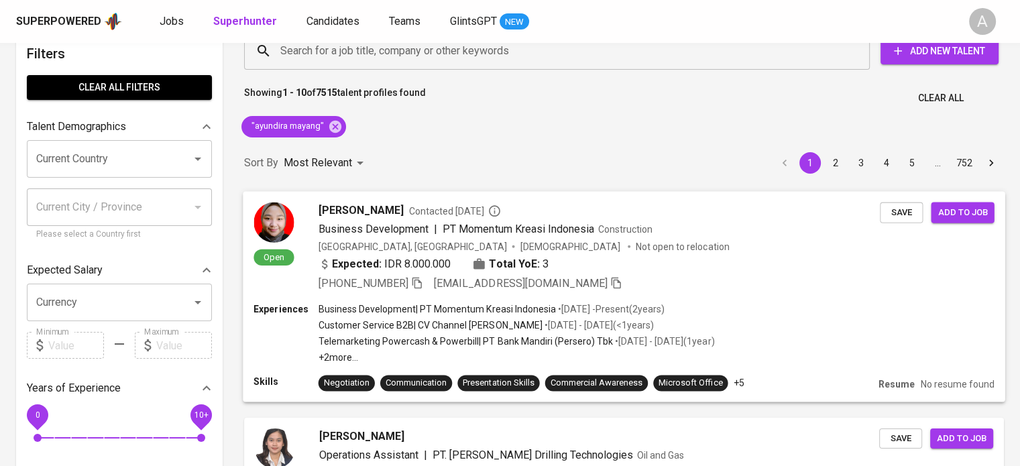
drag, startPoint x: 661, startPoint y: 276, endPoint x: 735, endPoint y: 235, distance: 84.3
click at [735, 235] on div "Business Development | PT Momentum Kreasi Indonesia Construction" at bounding box center [599, 229] width 562 height 16
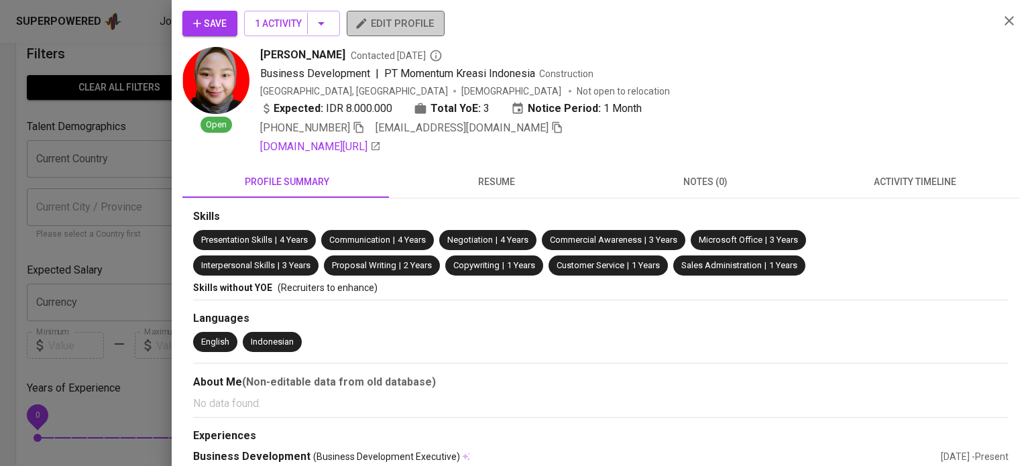
click at [384, 29] on span "edit profile" at bounding box center [395, 23] width 76 height 17
click at [169, 150] on div at bounding box center [515, 233] width 1030 height 466
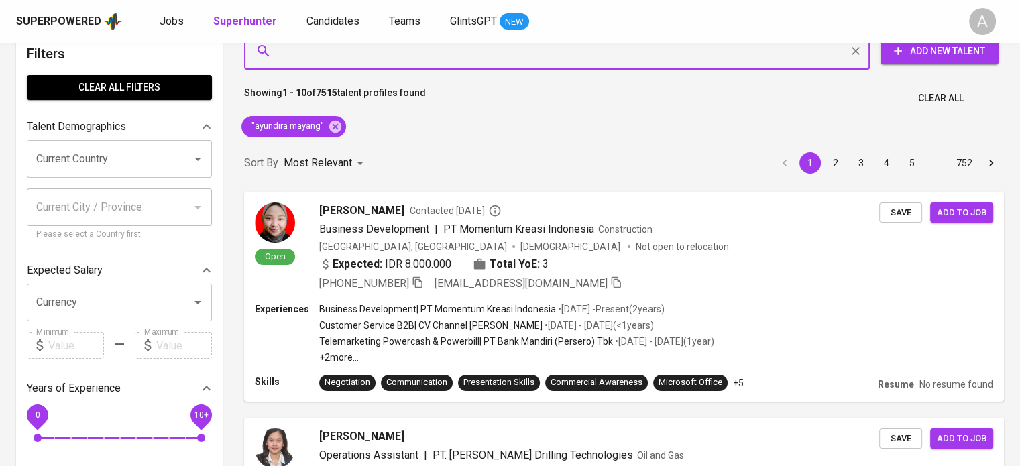
click at [522, 60] on input "Search for a job title, company or other keywords" at bounding box center [560, 50] width 567 height 25
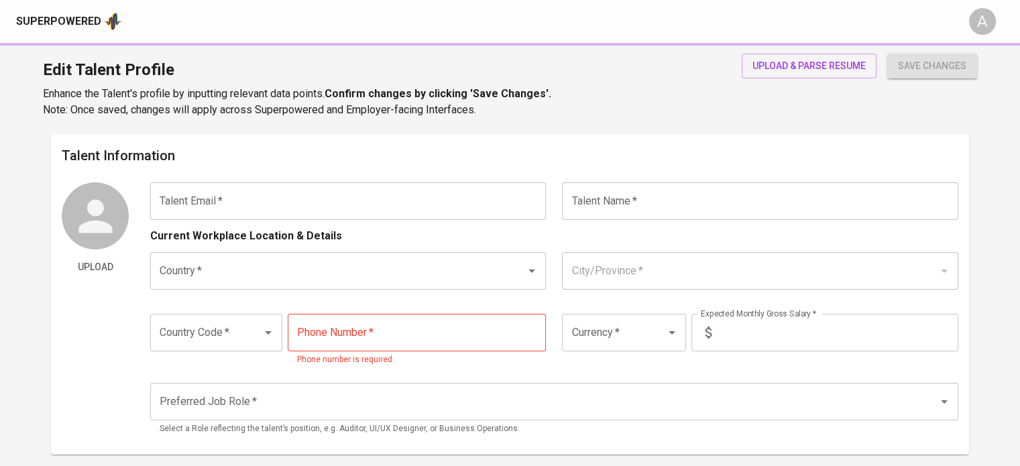
type input "[EMAIL_ADDRESS][DOMAIN_NAME]"
type input "[PERSON_NAME]"
type input "[GEOGRAPHIC_DATA]"
type input "[GEOGRAPHIC_DATA], [GEOGRAPHIC_DATA]"
type input "+62"
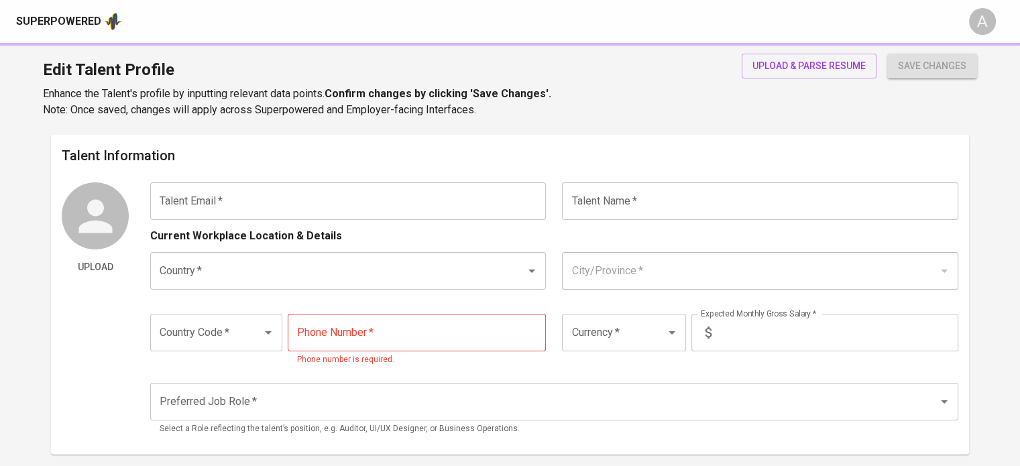
type input "[PHONE_NUMBER]"
type input "IDR"
radio input "true"
type input "3"
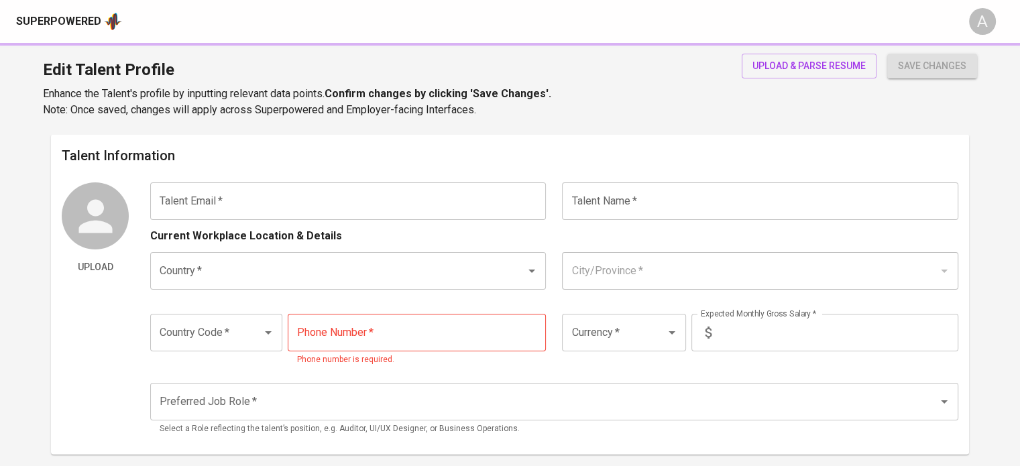
type input "1 Month"
type input "[URL][DOMAIN_NAME]"
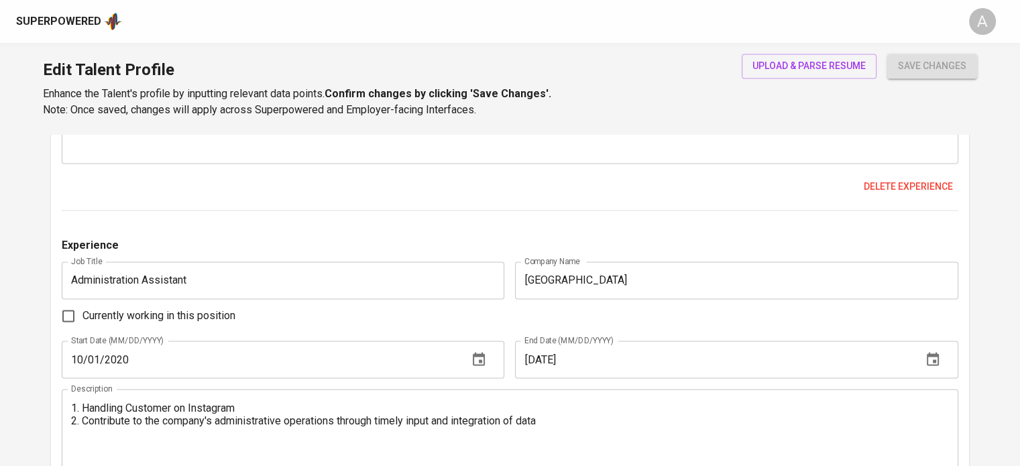
scroll to position [2205, 0]
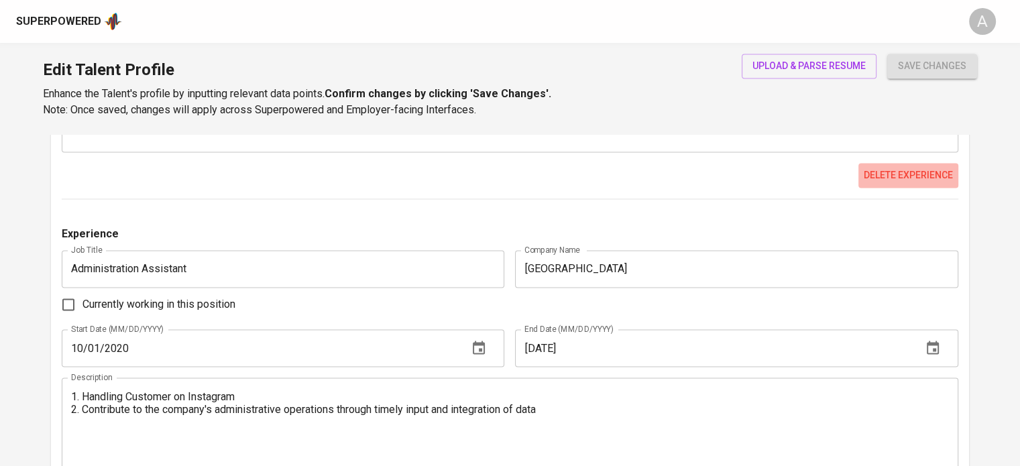
click at [896, 174] on span "Delete experience" at bounding box center [908, 175] width 89 height 17
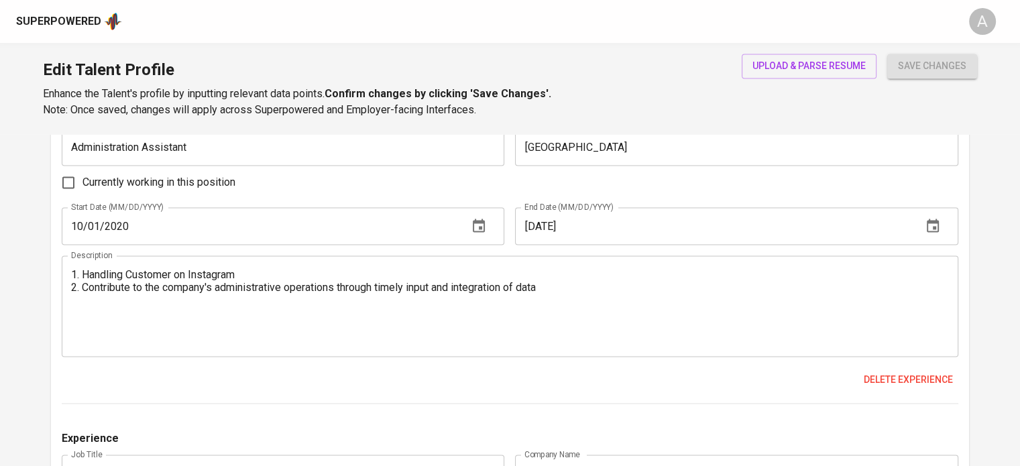
scroll to position [2015, 0]
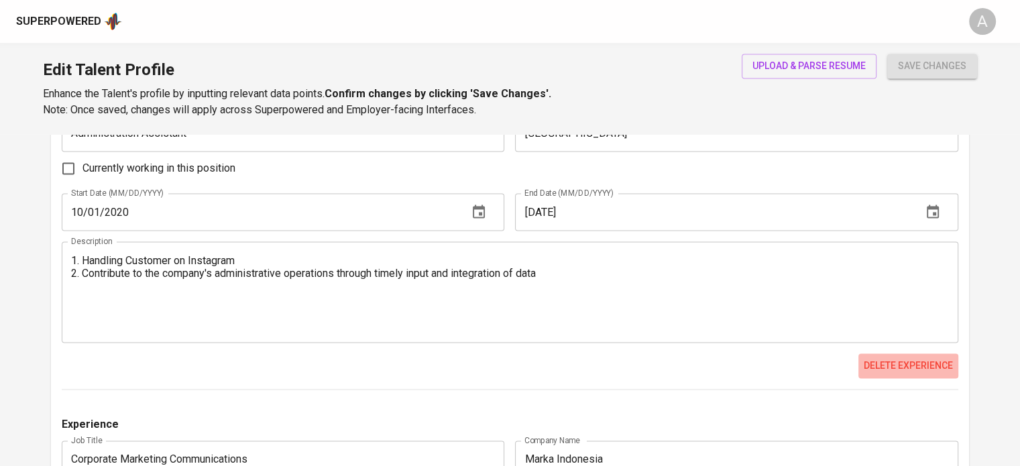
click at [901, 367] on span "Delete experience" at bounding box center [908, 365] width 89 height 17
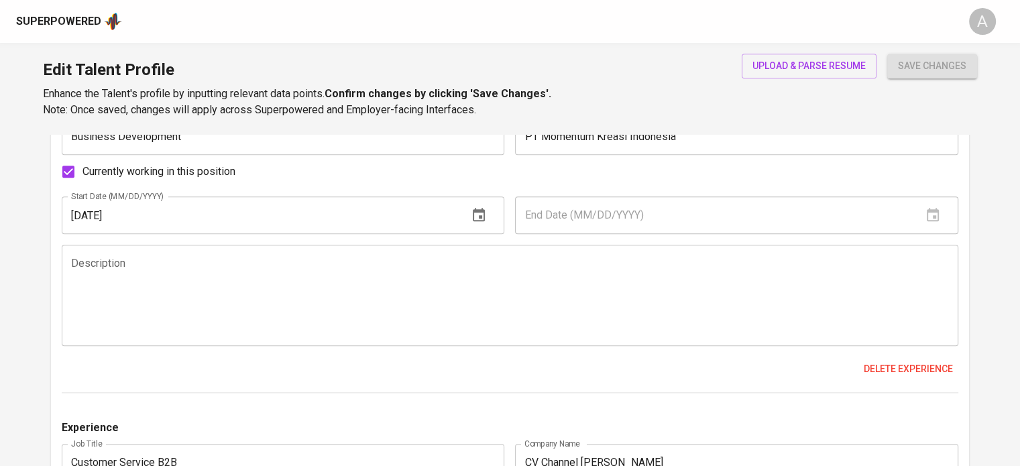
scroll to position [1356, 0]
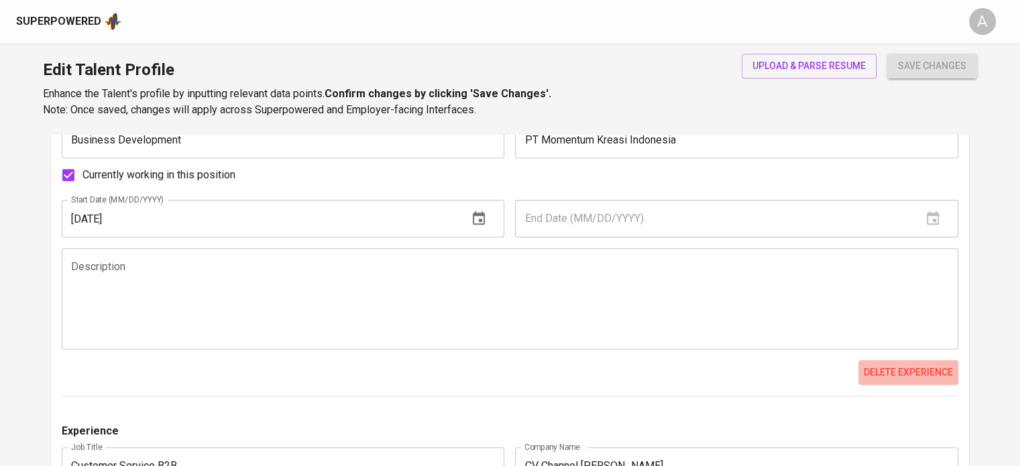
click at [872, 380] on button "Delete experience" at bounding box center [908, 372] width 100 height 25
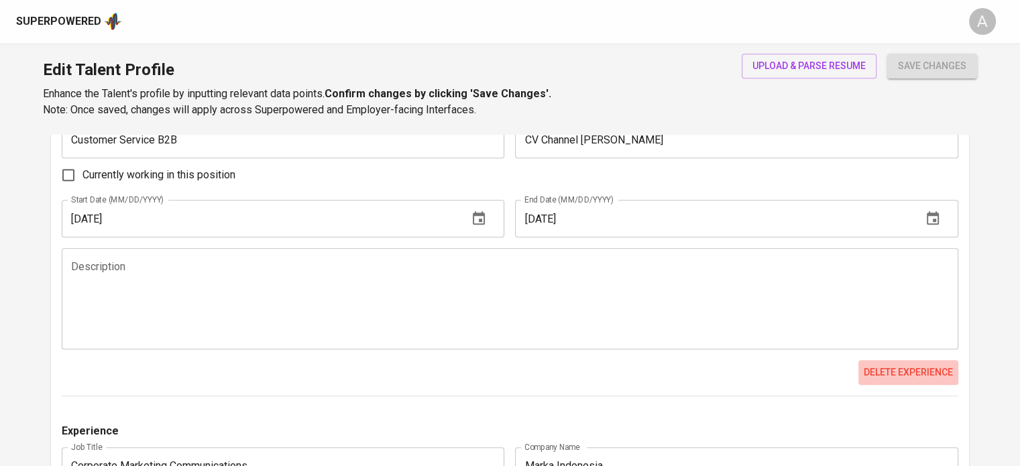
click at [872, 380] on button "Delete experience" at bounding box center [908, 372] width 100 height 25
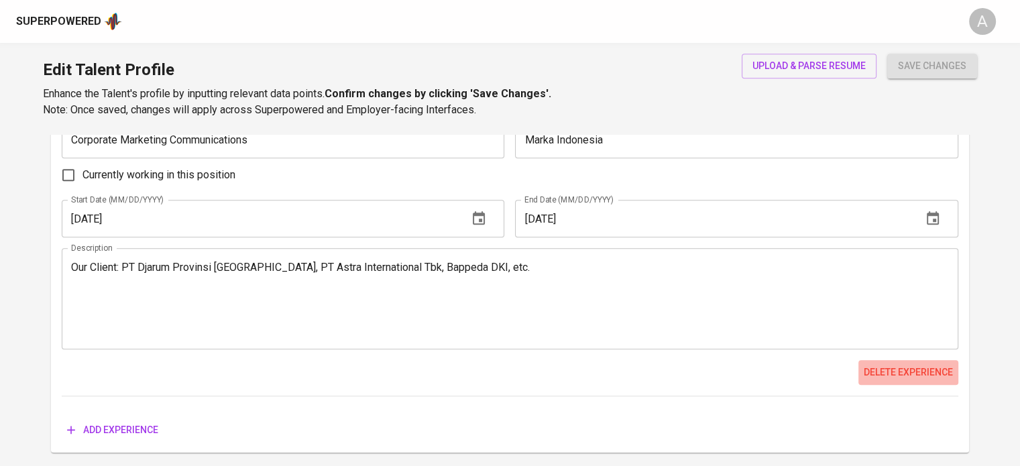
click at [904, 371] on span "Delete experience" at bounding box center [908, 372] width 89 height 17
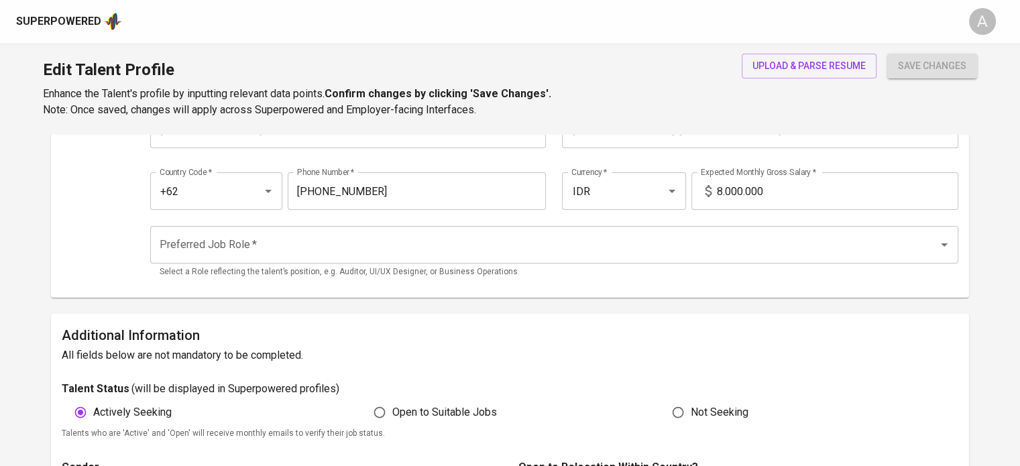
scroll to position [137, 0]
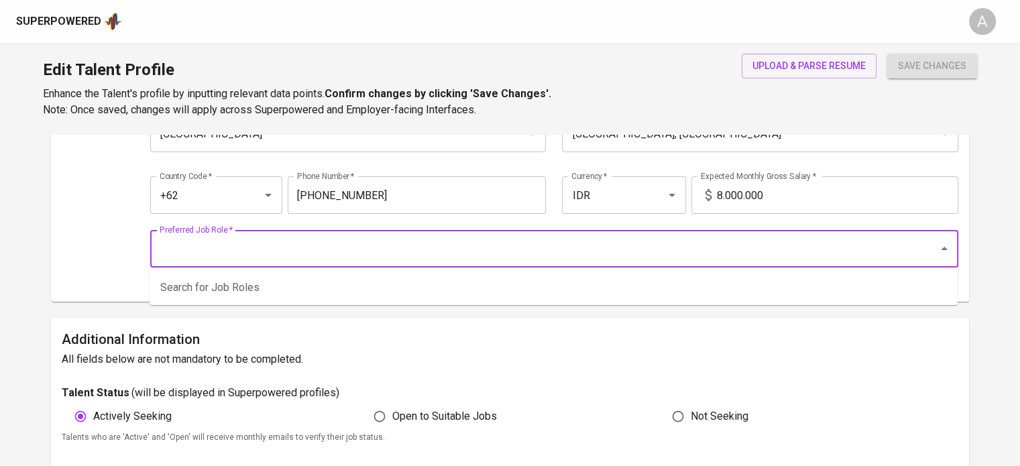
click at [538, 241] on input "Preferred Job Role   *" at bounding box center [535, 248] width 758 height 25
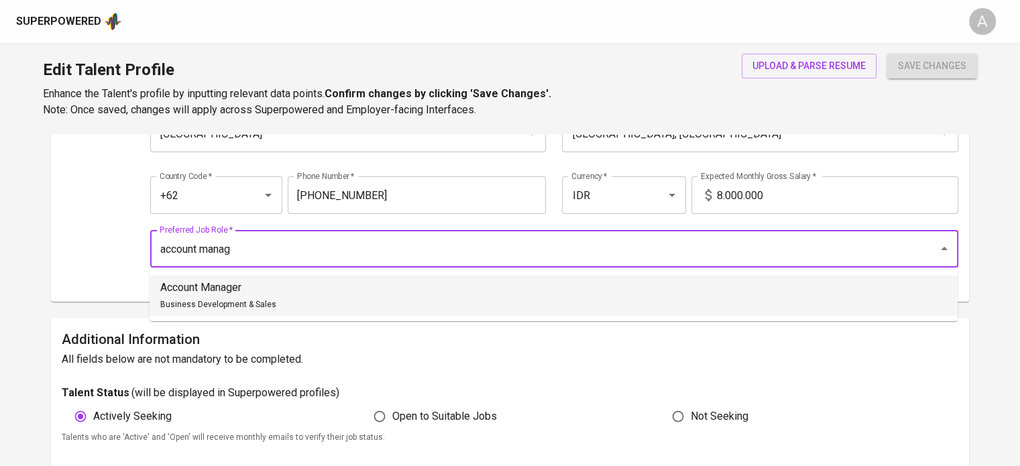
click at [365, 296] on li "Account Manager Business Development & Sales" at bounding box center [554, 296] width 808 height 40
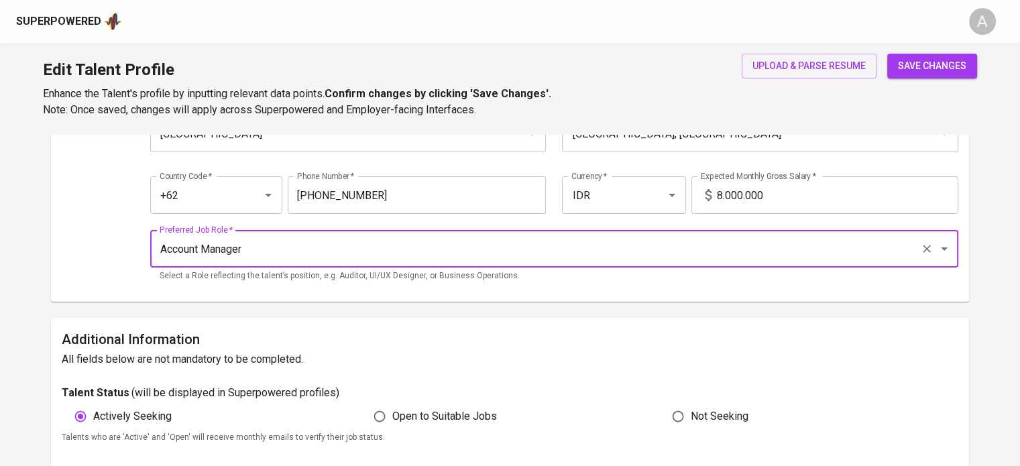
type input "Account Manager"
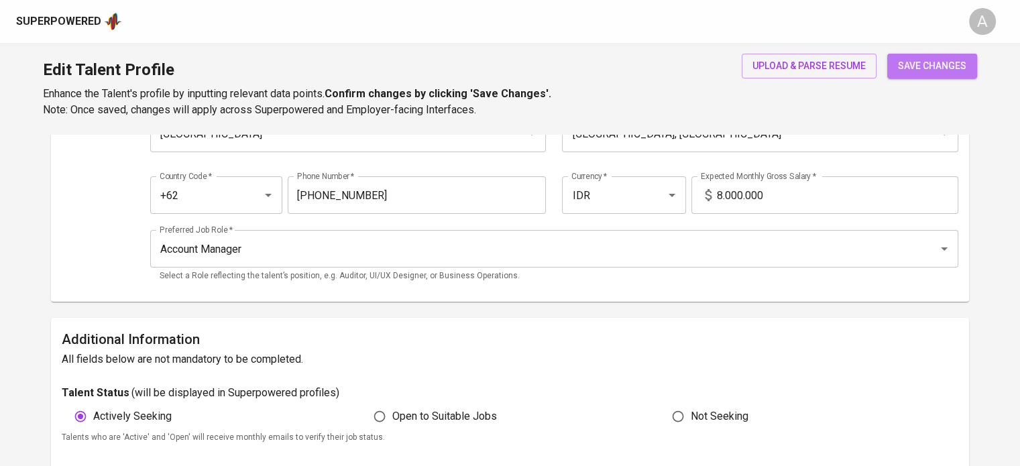
click at [939, 66] on span "save changes" at bounding box center [932, 66] width 68 height 17
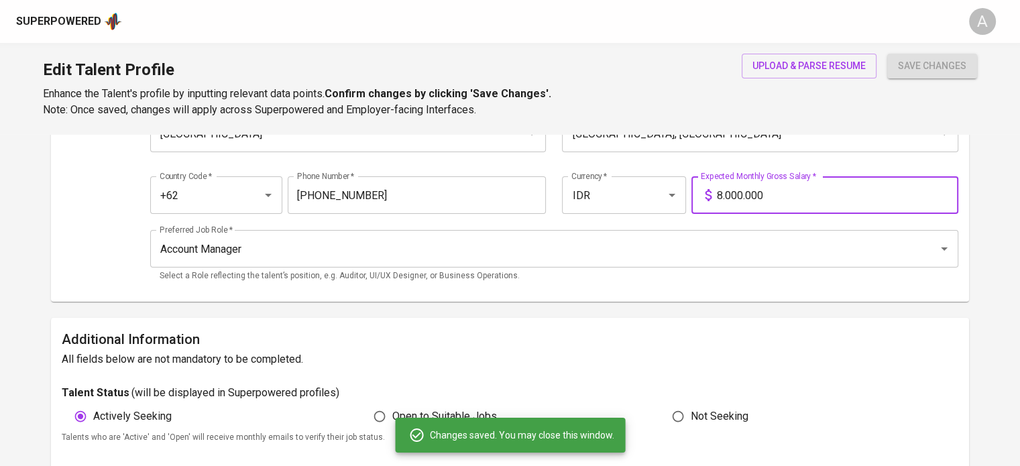
click at [720, 192] on input "8.000.000" at bounding box center [837, 195] width 241 height 38
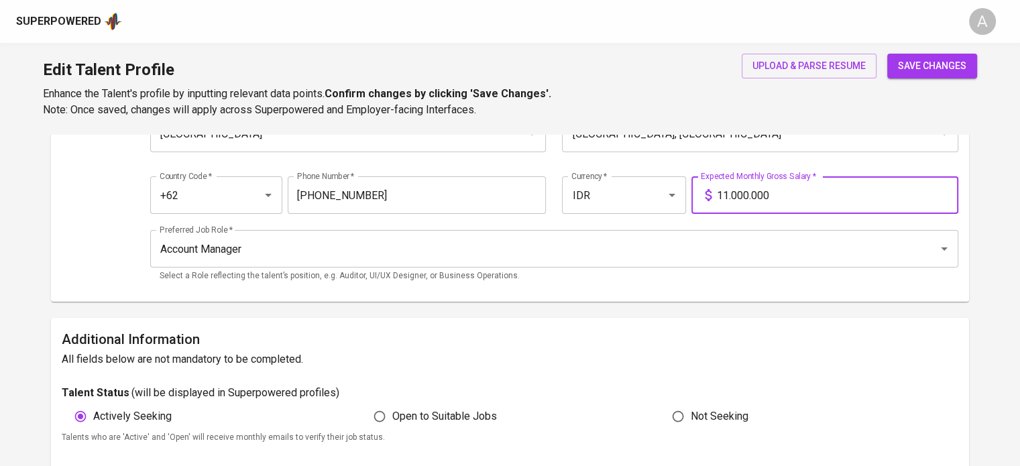
type input "11.000.000"
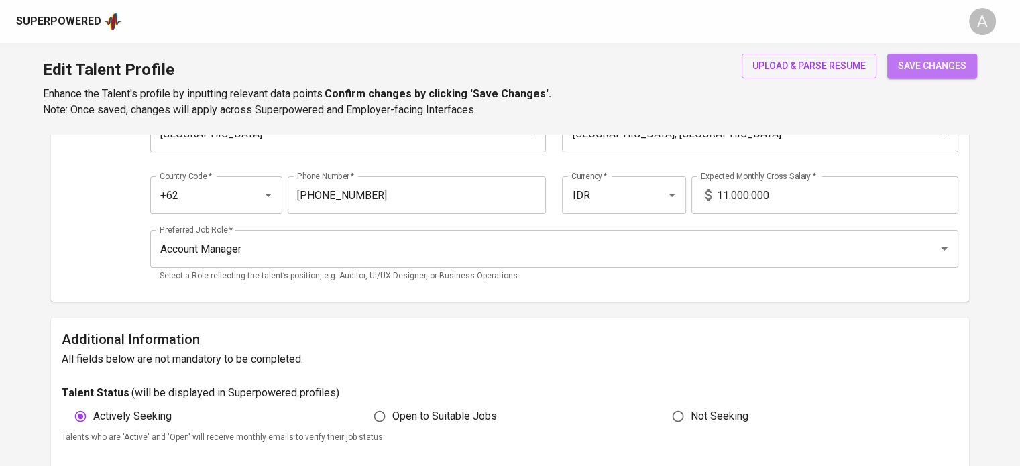
click at [937, 62] on span "save changes" at bounding box center [932, 66] width 68 height 17
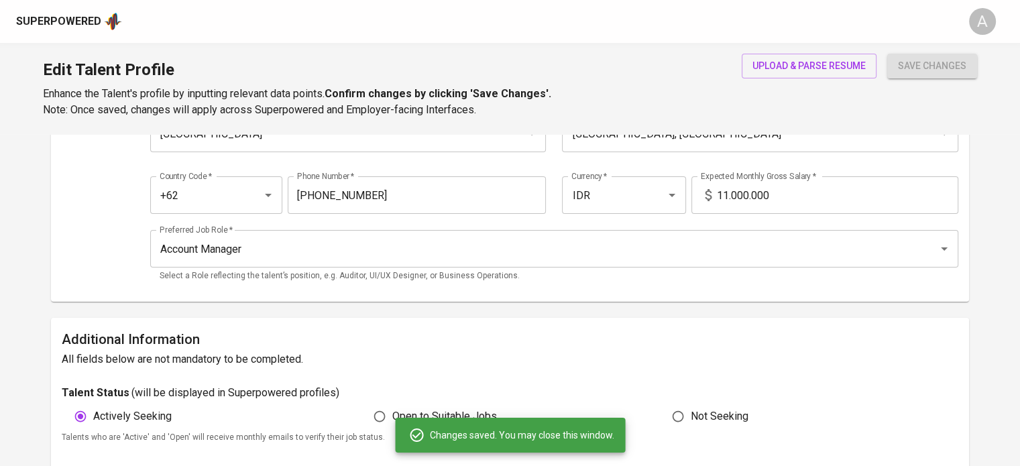
scroll to position [0, 0]
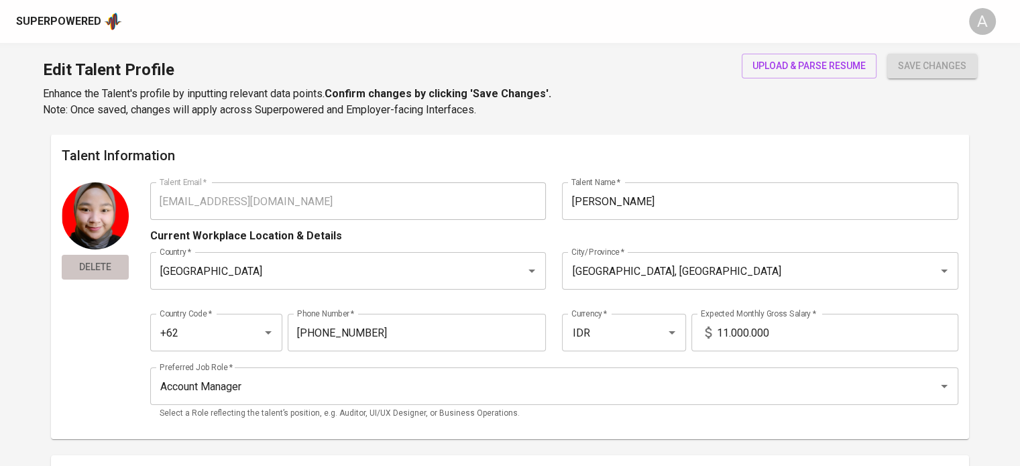
click at [85, 266] on span "Delete" at bounding box center [95, 267] width 56 height 17
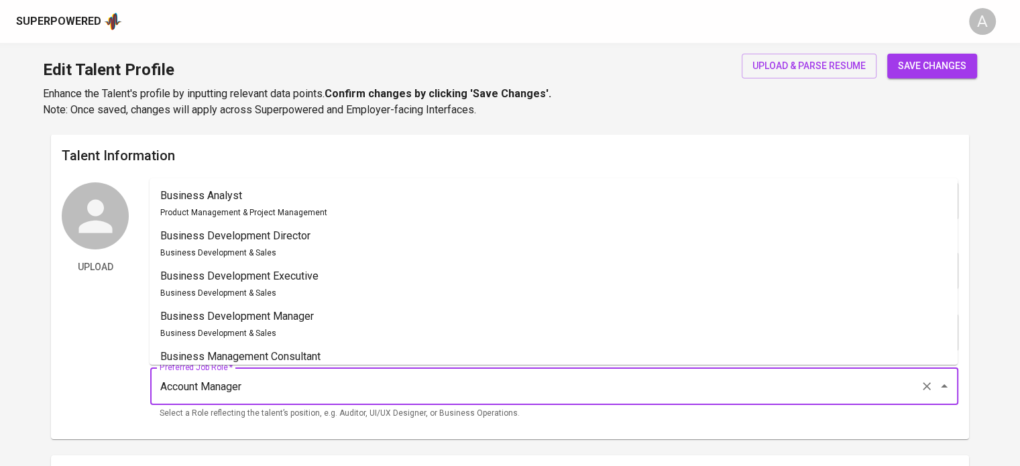
click at [160, 386] on input "Account Manager" at bounding box center [535, 385] width 758 height 25
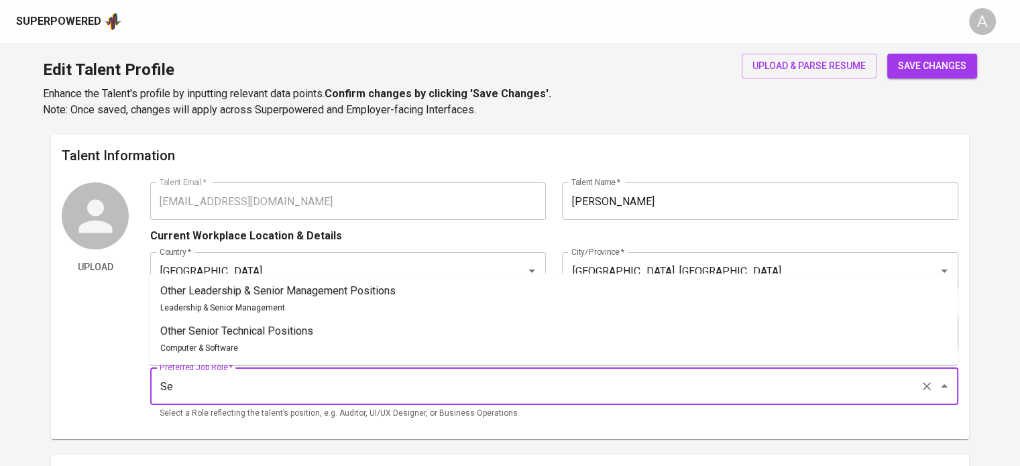
type input "S"
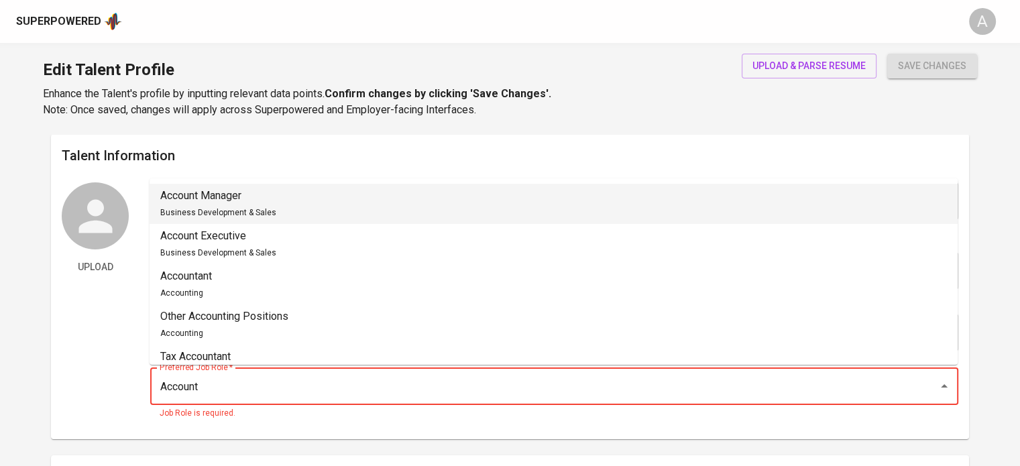
click at [208, 190] on p "Account Manager" at bounding box center [218, 196] width 116 height 16
type input "Account Manager"
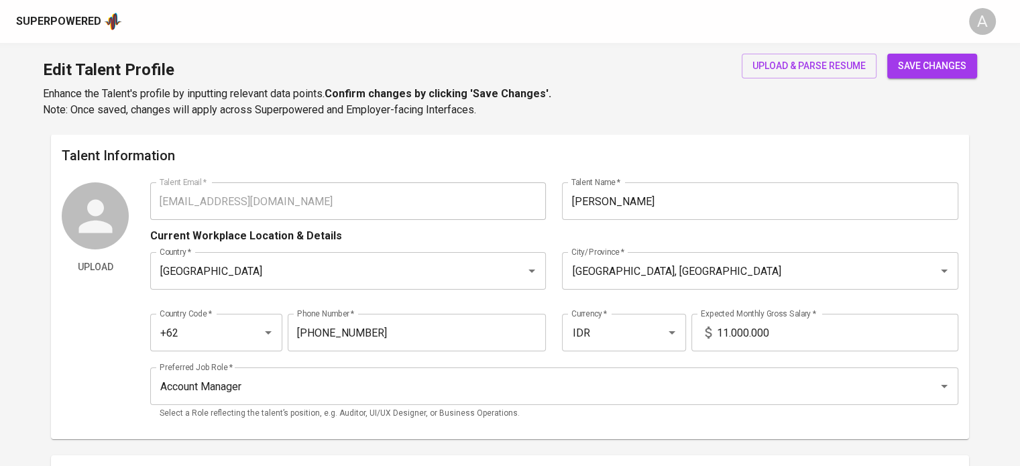
click at [932, 62] on span "save changes" at bounding box center [932, 66] width 68 height 17
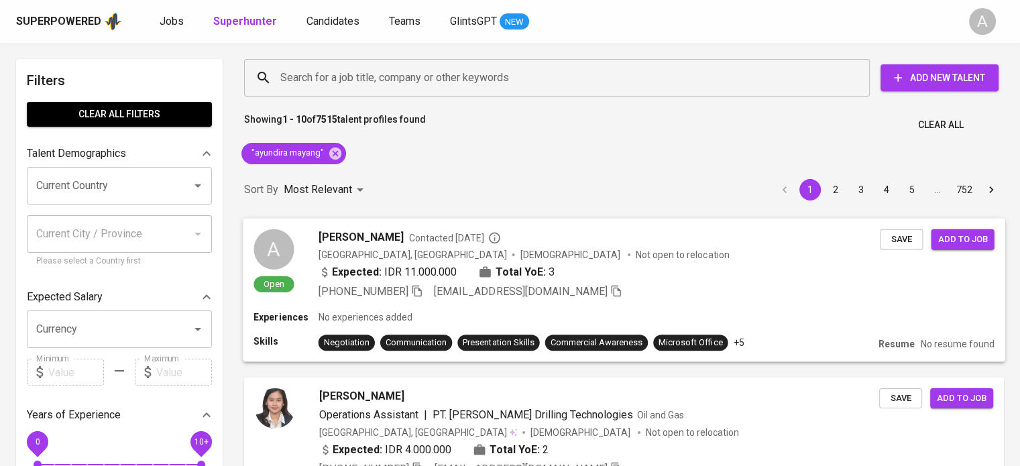
click at [641, 241] on div "[PERSON_NAME] Contacted [DATE]" at bounding box center [599, 237] width 562 height 16
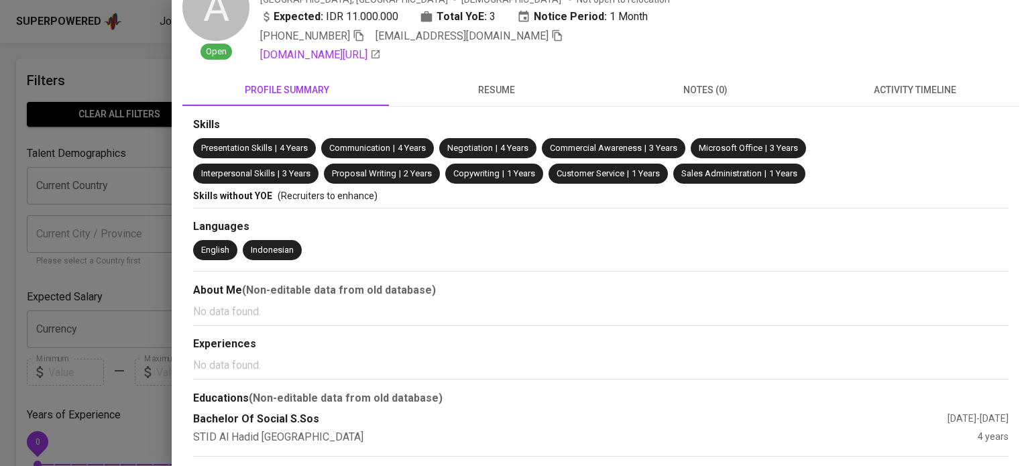
scroll to position [1, 0]
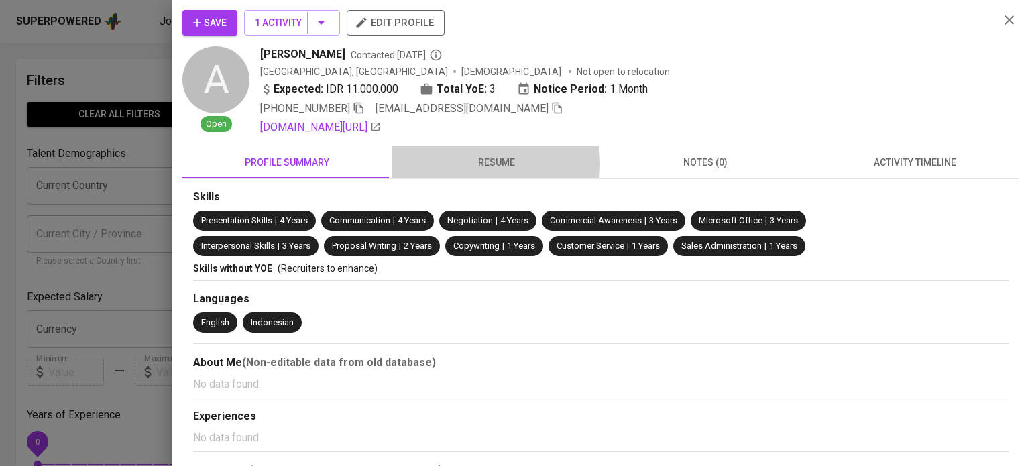
click at [487, 163] on span "resume" at bounding box center [496, 162] width 193 height 17
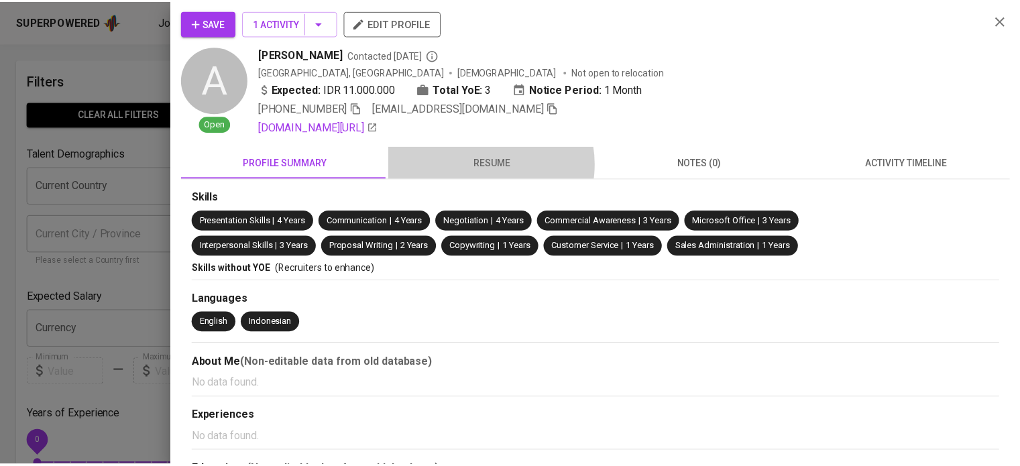
scroll to position [0, 0]
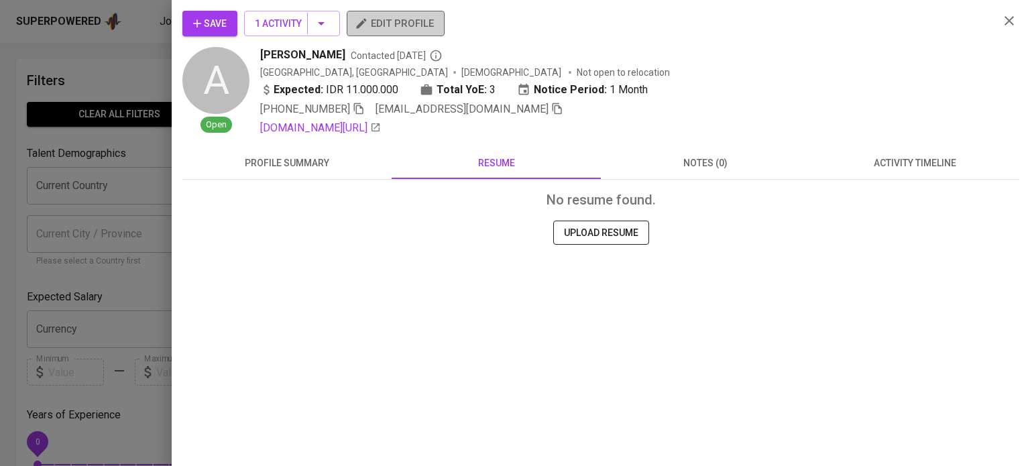
click at [373, 29] on span "edit profile" at bounding box center [395, 23] width 76 height 17
click at [129, 182] on div at bounding box center [515, 233] width 1030 height 466
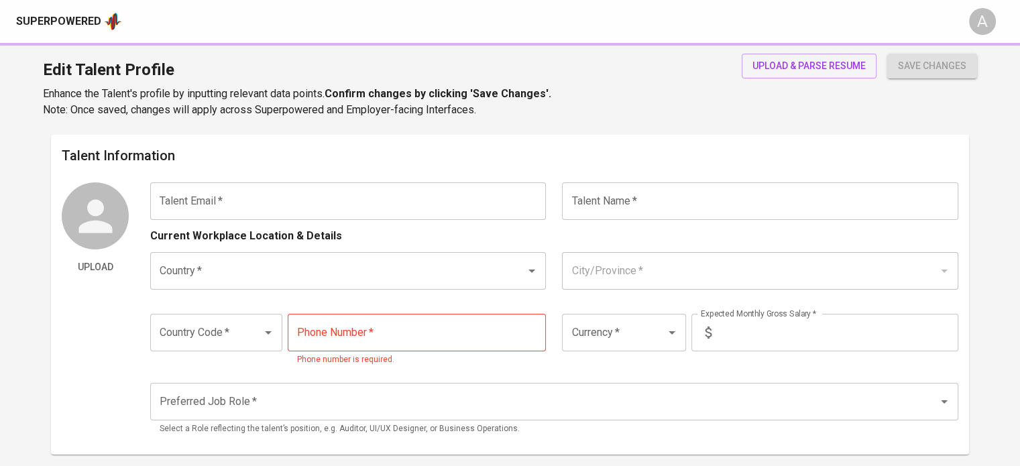
type input "[EMAIL_ADDRESS][DOMAIN_NAME]"
type input "[PERSON_NAME]"
type input "[GEOGRAPHIC_DATA]"
type input "[GEOGRAPHIC_DATA], [GEOGRAPHIC_DATA]"
type input "+62"
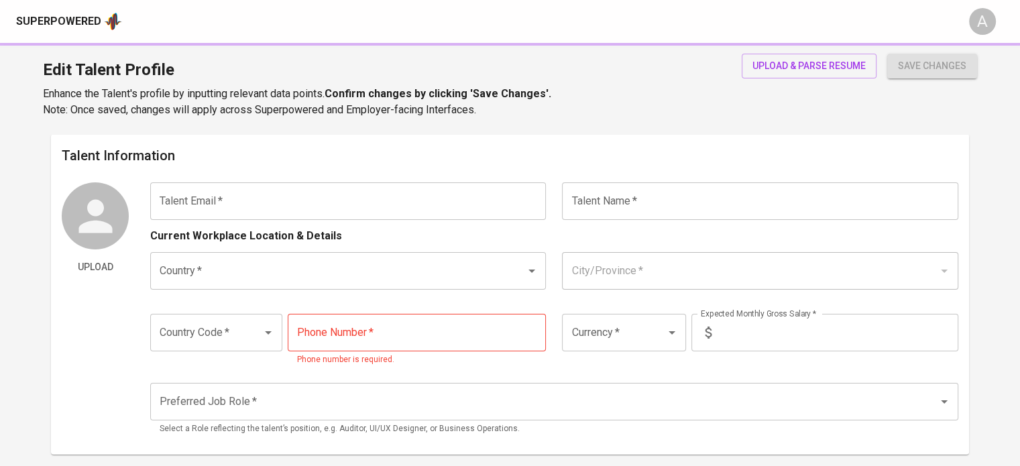
type input "[PHONE_NUMBER]"
type input "IDR"
type input "Account Manager"
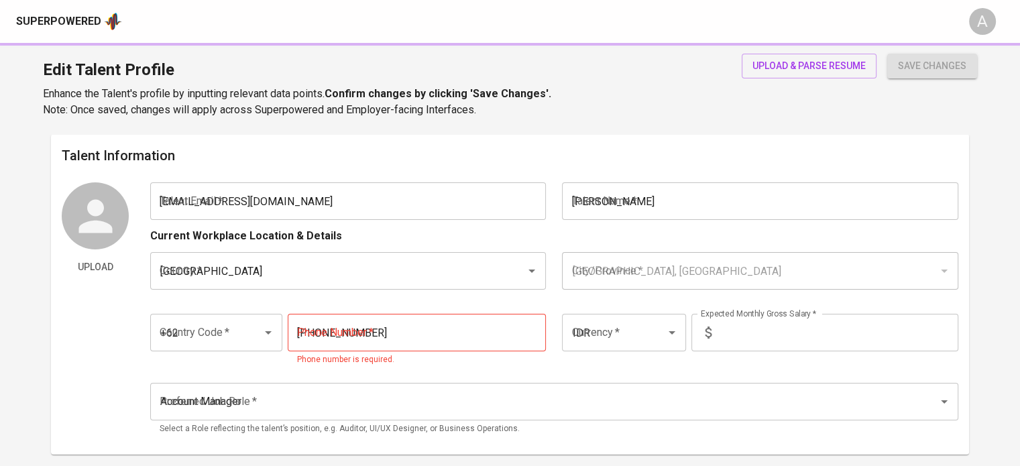
radio input "true"
type input "3"
type input "1 Month"
type input "[URL][DOMAIN_NAME]"
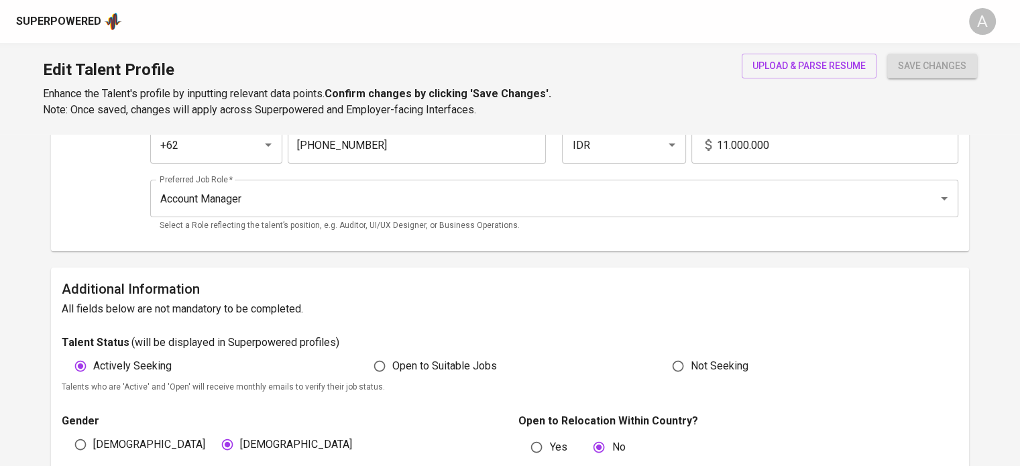
scroll to position [190, 0]
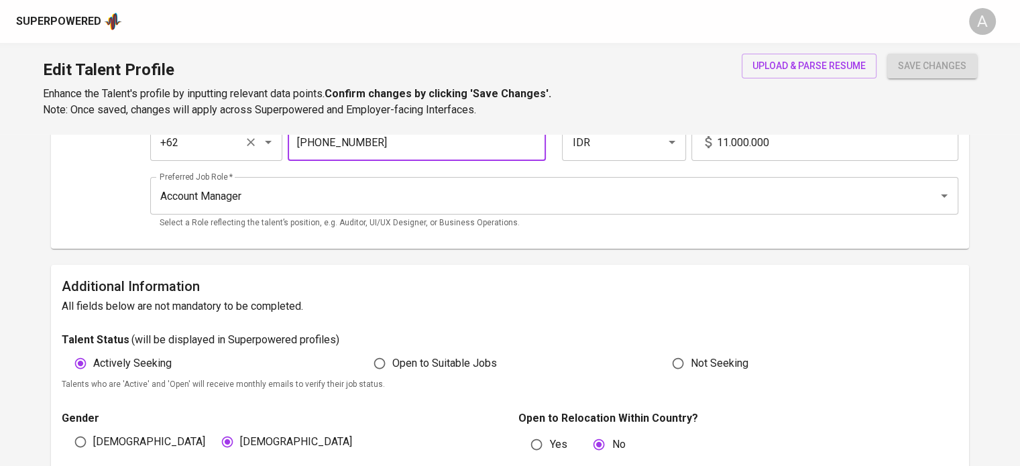
drag, startPoint x: 386, startPoint y: 141, endPoint x: 271, endPoint y: 148, distance: 115.5
click at [271, 148] on div "Country Code   * +62 Country Code * Phone Number   * [PHONE_NUMBER] Phone Numbe…" at bounding box center [554, 138] width 808 height 62
type input "[PHONE_NUMBER]"
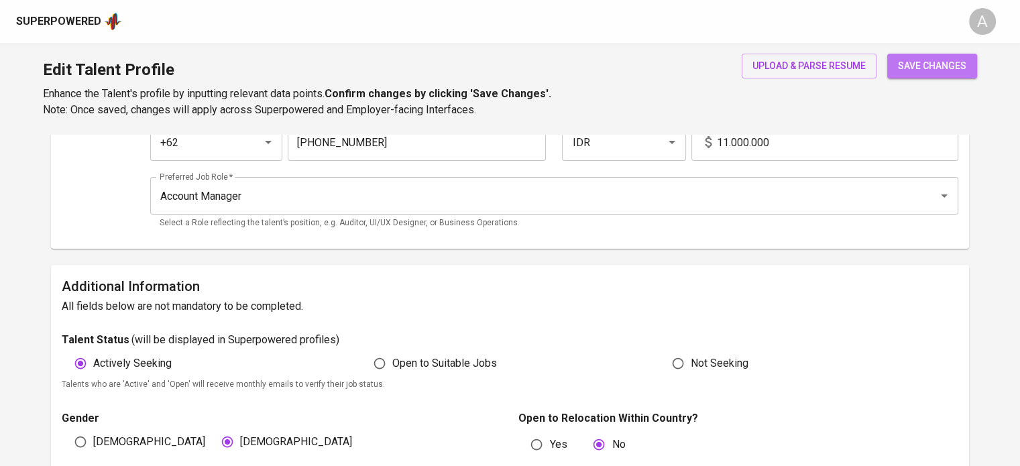
click at [911, 70] on span "save changes" at bounding box center [932, 66] width 68 height 17
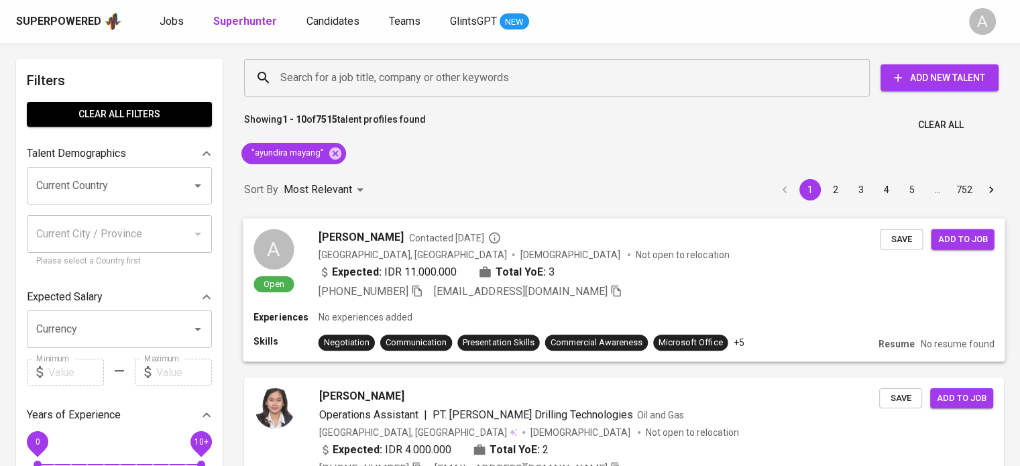
click at [633, 245] on div "[PERSON_NAME] Contacted [DATE] [GEOGRAPHIC_DATA], [GEOGRAPHIC_DATA] [DEMOGRAPHI…" at bounding box center [599, 264] width 562 height 70
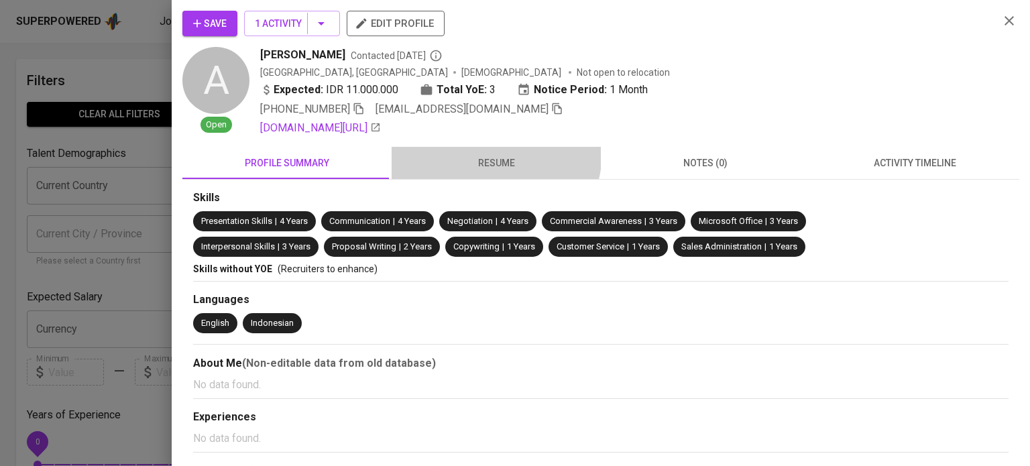
click at [483, 151] on button "resume" at bounding box center [496, 163] width 209 height 32
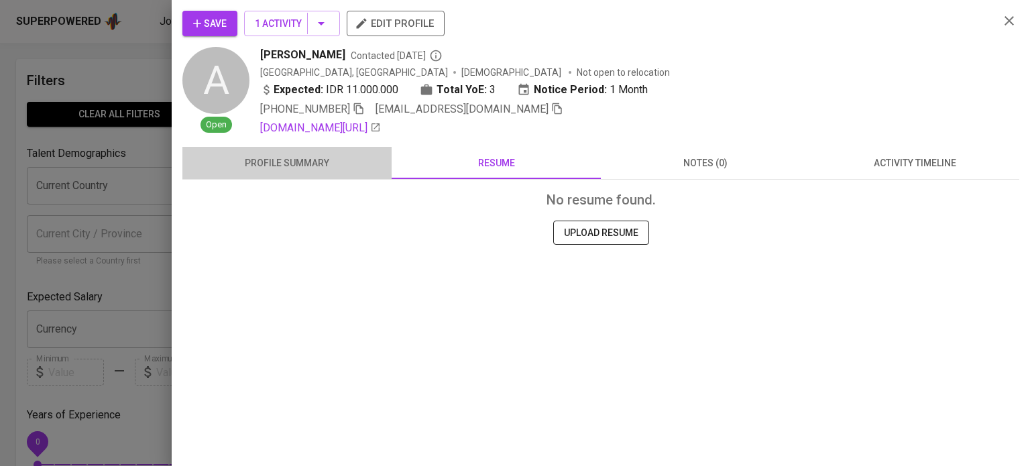
click at [270, 170] on span "profile summary" at bounding box center [286, 163] width 193 height 17
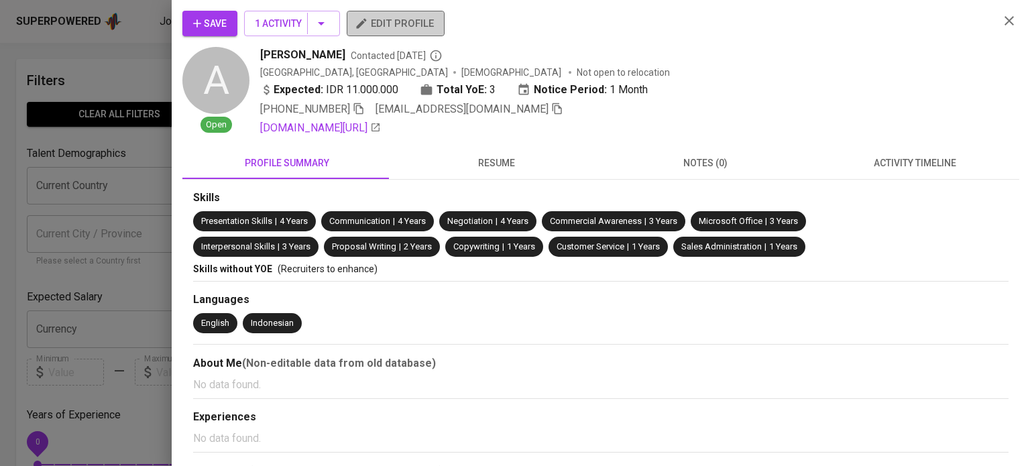
click at [418, 19] on span "edit profile" at bounding box center [395, 23] width 76 height 17
click at [134, 209] on div at bounding box center [515, 233] width 1030 height 466
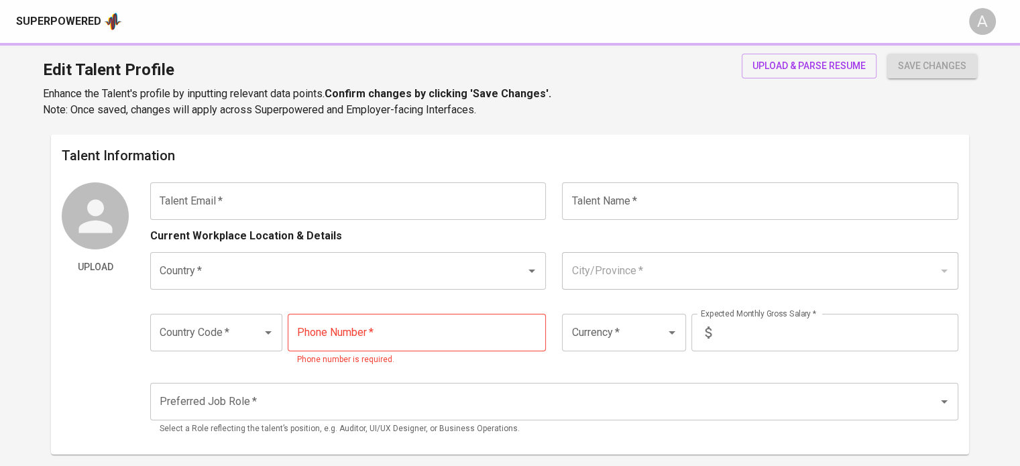
type input "[EMAIL_ADDRESS][DOMAIN_NAME]"
type input "[PERSON_NAME]"
type input "[GEOGRAPHIC_DATA]"
type input "[GEOGRAPHIC_DATA], [GEOGRAPHIC_DATA]"
type input "+62"
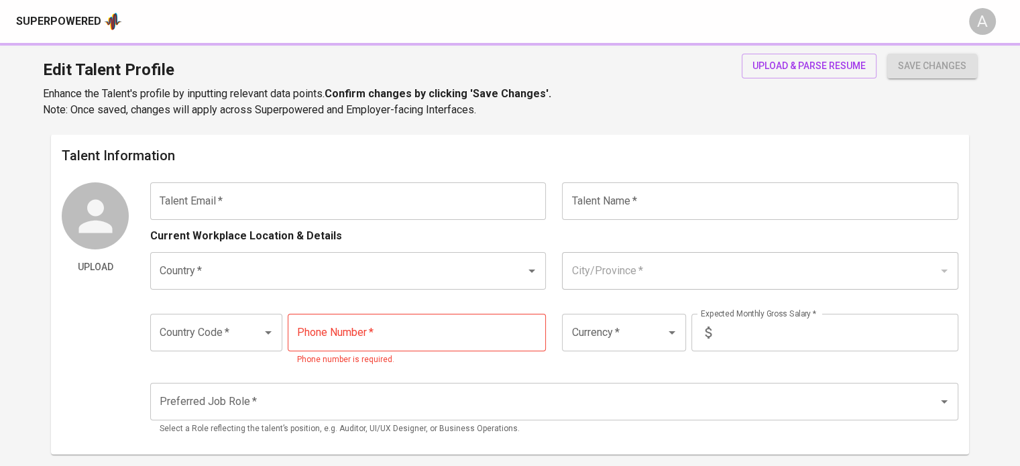
type input "[PHONE_NUMBER]"
type input "IDR"
type input "Account Manager"
radio input "true"
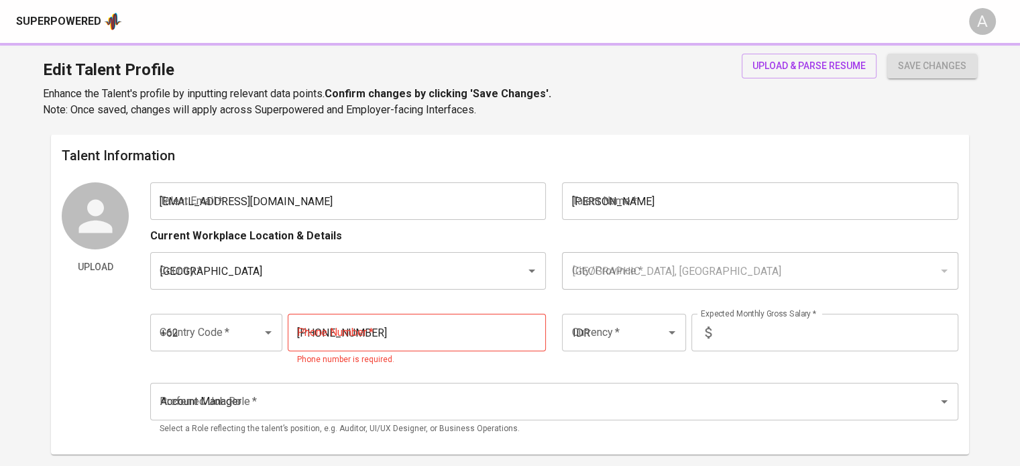
radio input "true"
type input "3"
type input "1 Month"
type input "[URL][DOMAIN_NAME]"
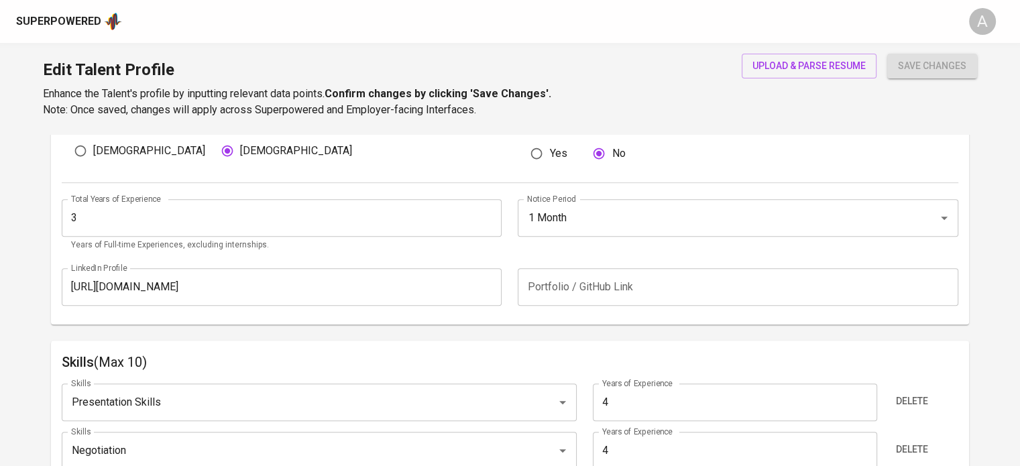
scroll to position [479, 0]
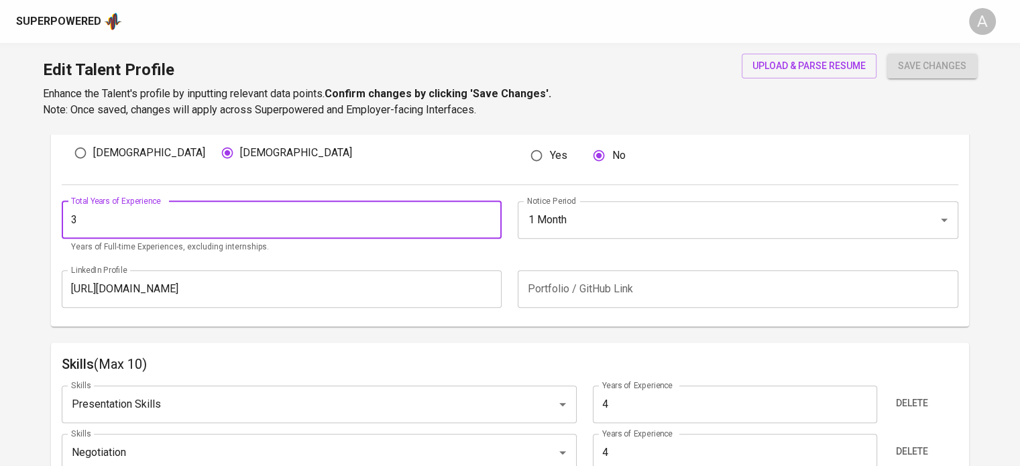
click at [141, 233] on input "3" at bounding box center [282, 220] width 440 height 38
type input "5"
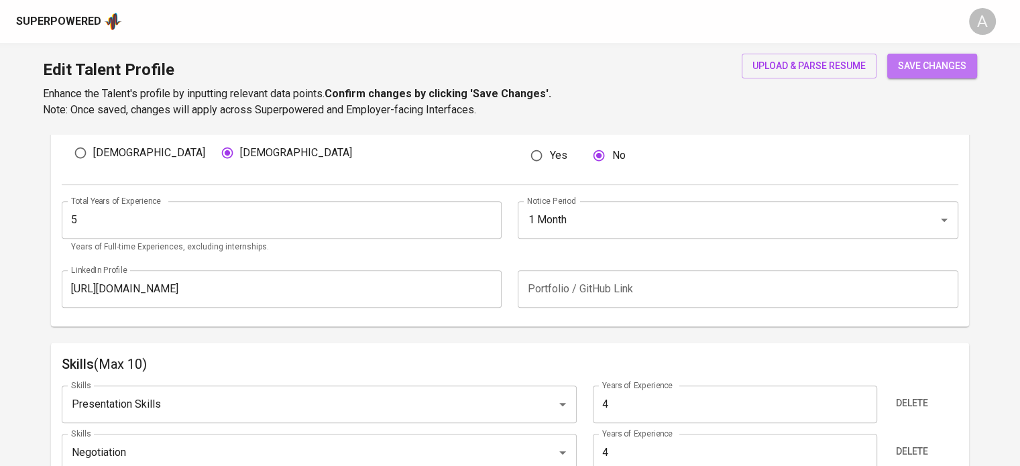
click at [922, 72] on span "save changes" at bounding box center [932, 66] width 68 height 17
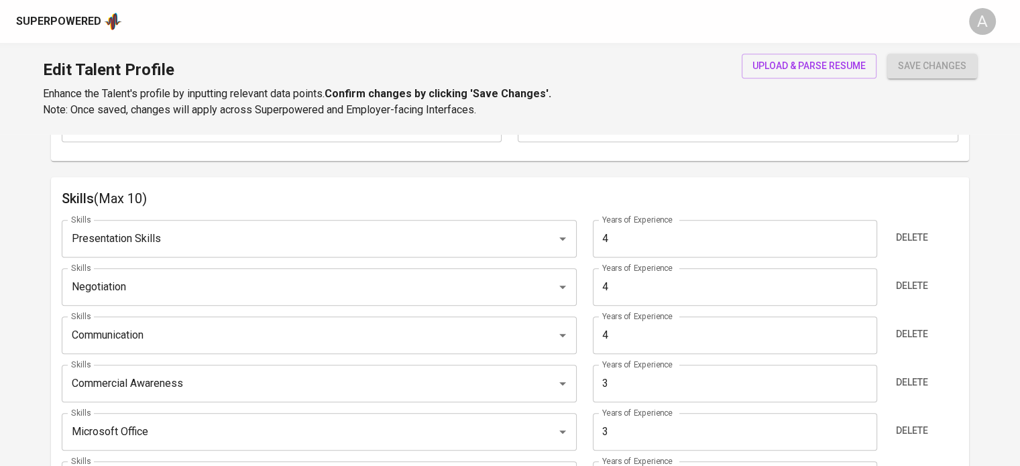
scroll to position [668, 0]
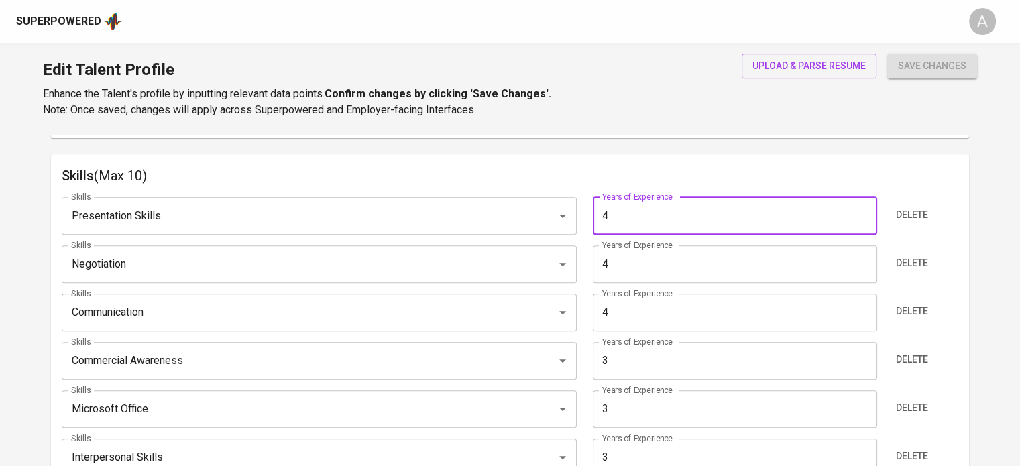
click at [634, 219] on input "4" at bounding box center [735, 216] width 284 height 38
type input "5"
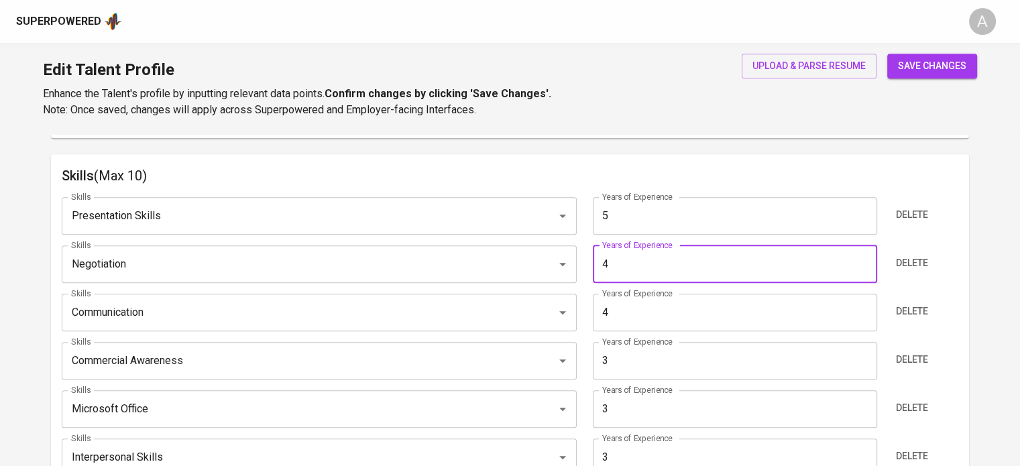
click at [658, 257] on input "4" at bounding box center [735, 264] width 284 height 38
type input "5"
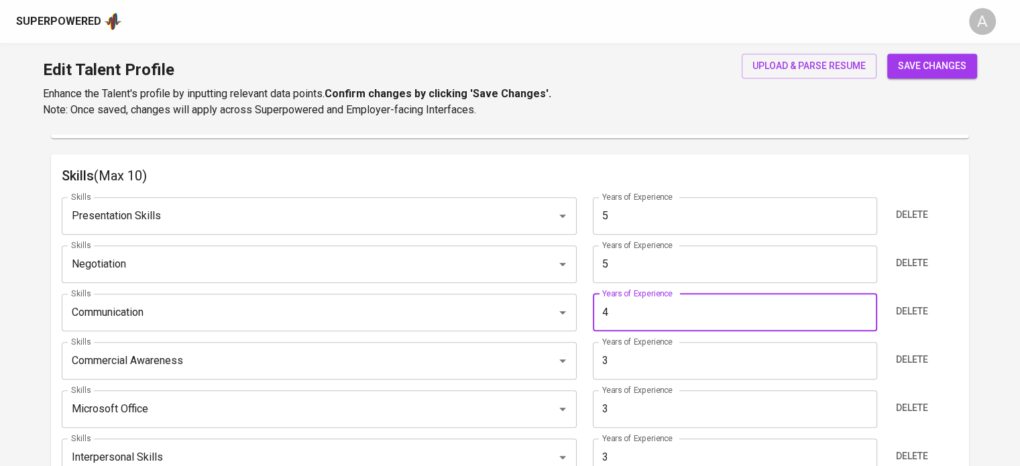
click at [636, 317] on input "4" at bounding box center [735, 313] width 284 height 38
type input "5"
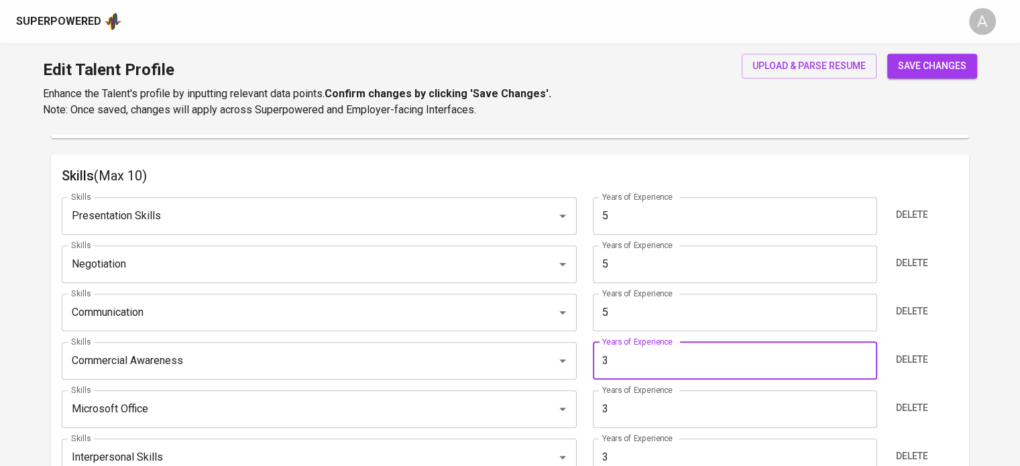
click at [659, 359] on input "3" at bounding box center [735, 361] width 284 height 38
type input "5"
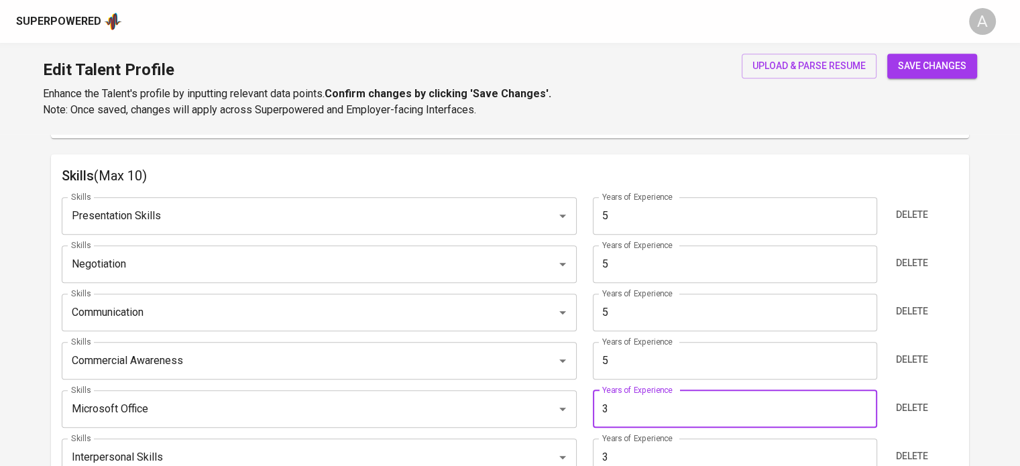
click at [641, 407] on input "3" at bounding box center [735, 409] width 284 height 38
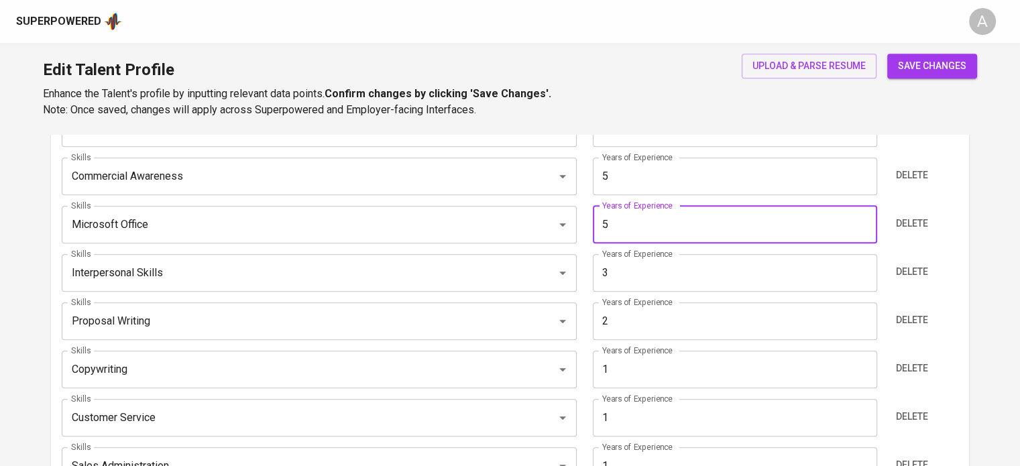
scroll to position [856, 0]
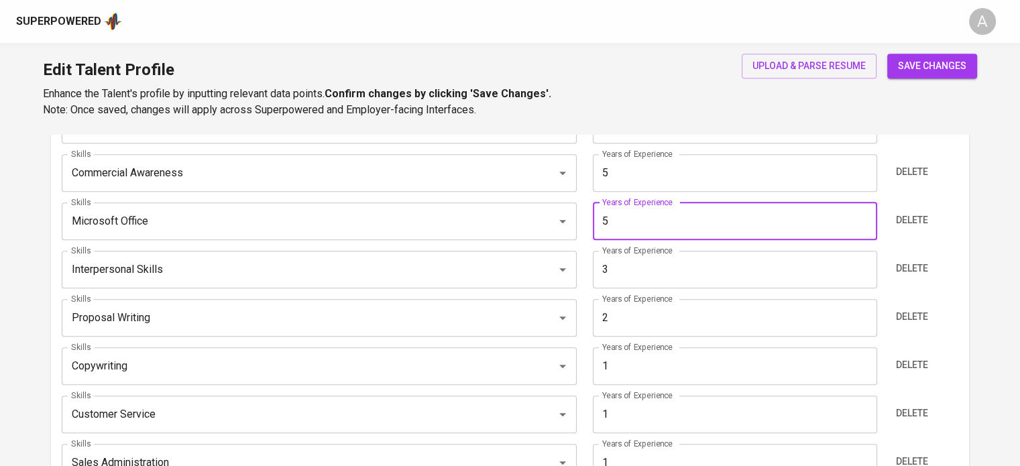
type input "5"
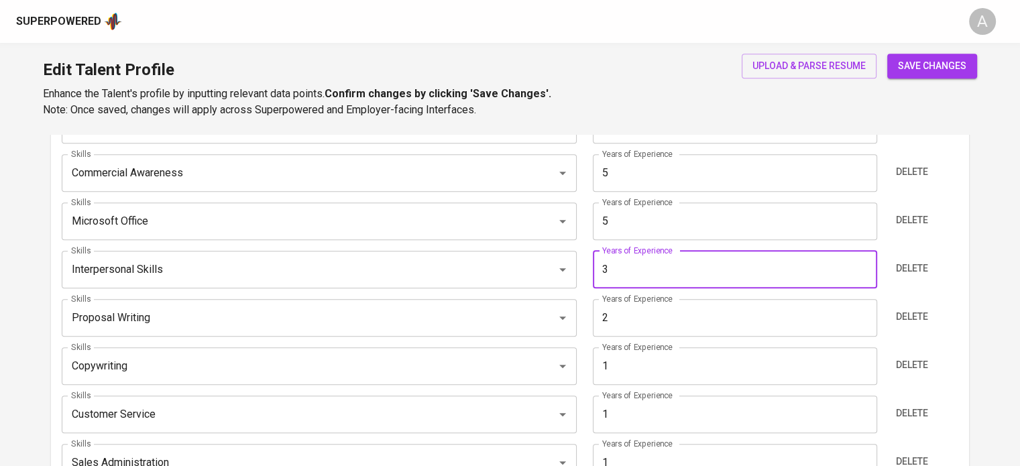
click at [636, 262] on input "3" at bounding box center [735, 270] width 284 height 38
type input "5"
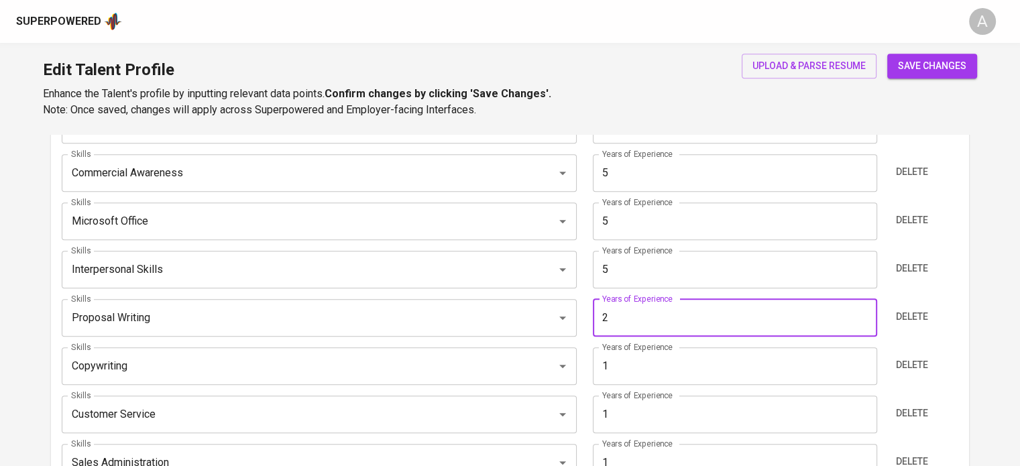
click at [640, 320] on input "2" at bounding box center [735, 318] width 284 height 38
type input "5"
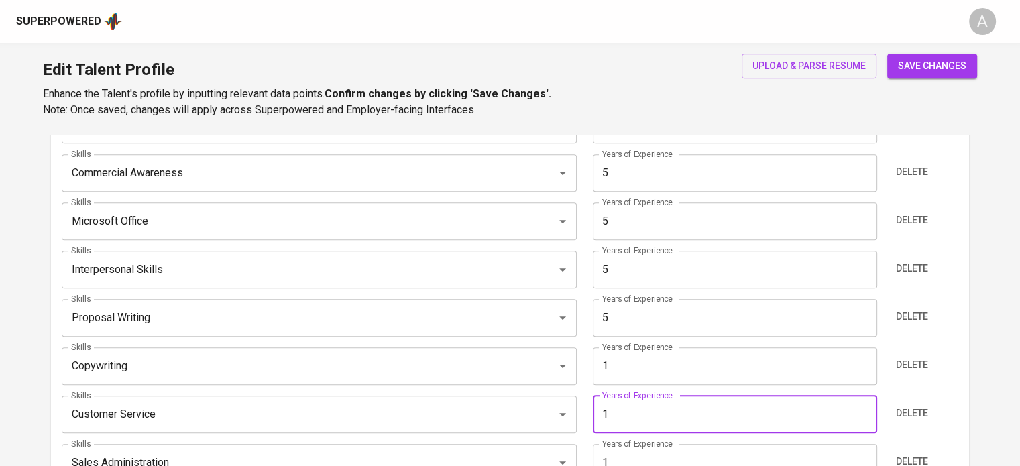
click at [633, 416] on input "1" at bounding box center [735, 415] width 284 height 38
type input "5"
click at [635, 460] on input "1" at bounding box center [735, 463] width 284 height 38
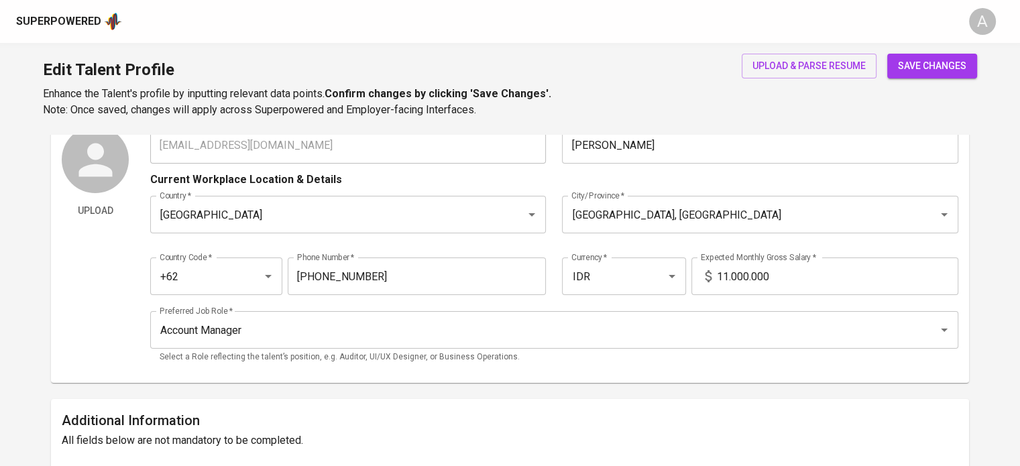
scroll to position [42, 0]
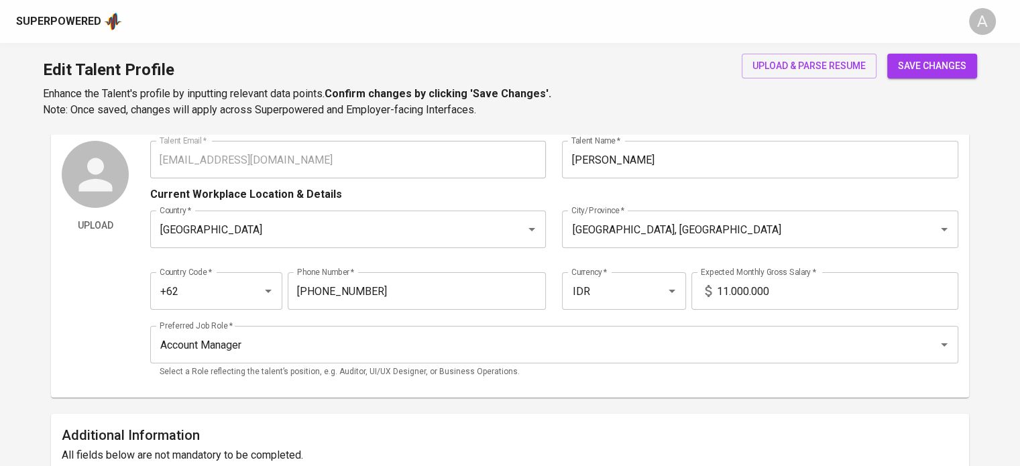
type input "5"
click at [915, 59] on span "save changes" at bounding box center [932, 66] width 68 height 17
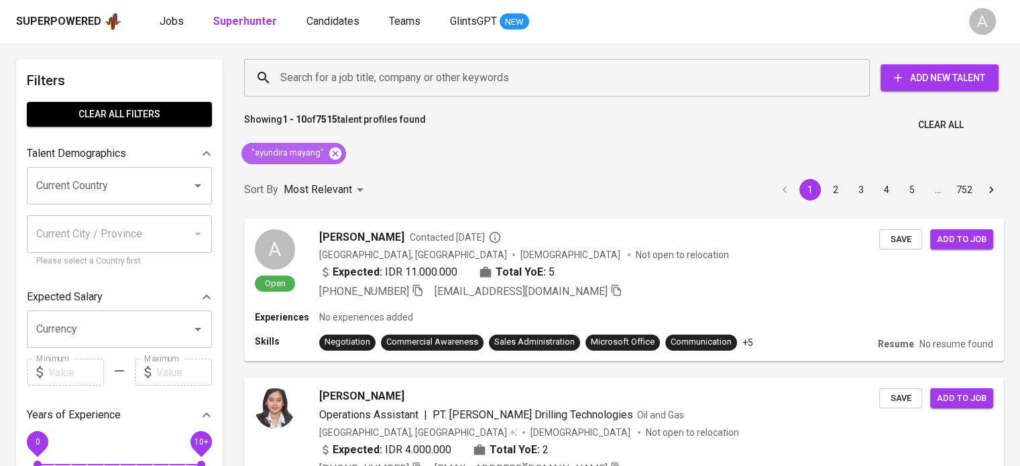
click at [333, 150] on icon at bounding box center [335, 153] width 12 height 12
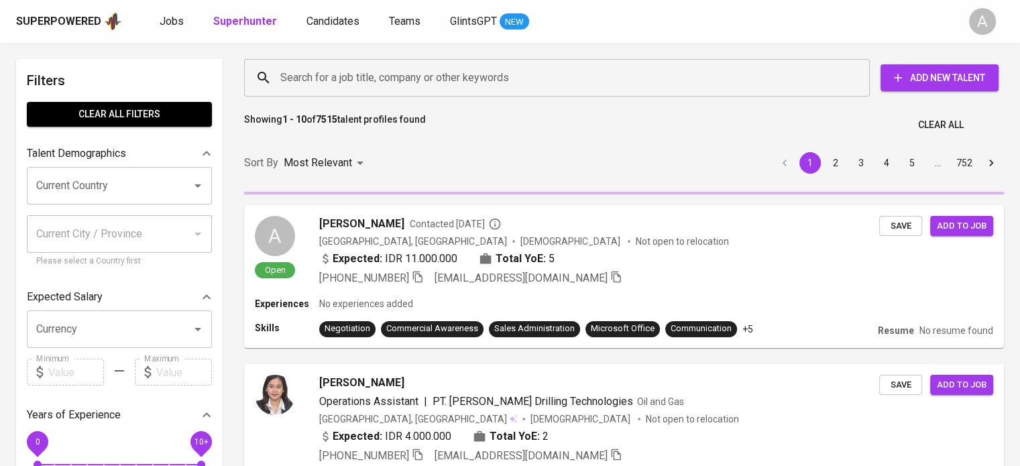
click at [378, 85] on input "Search for a job title, company or other keywords" at bounding box center [560, 77] width 567 height 25
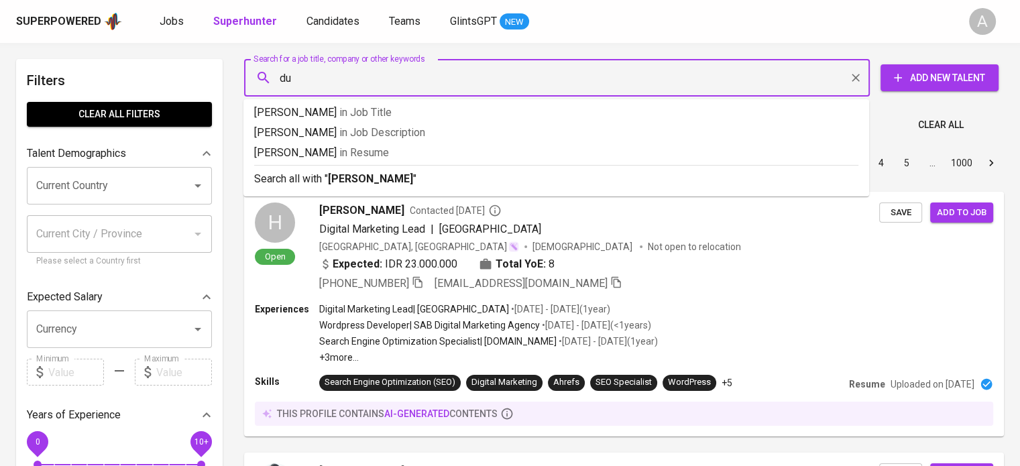
type input "d"
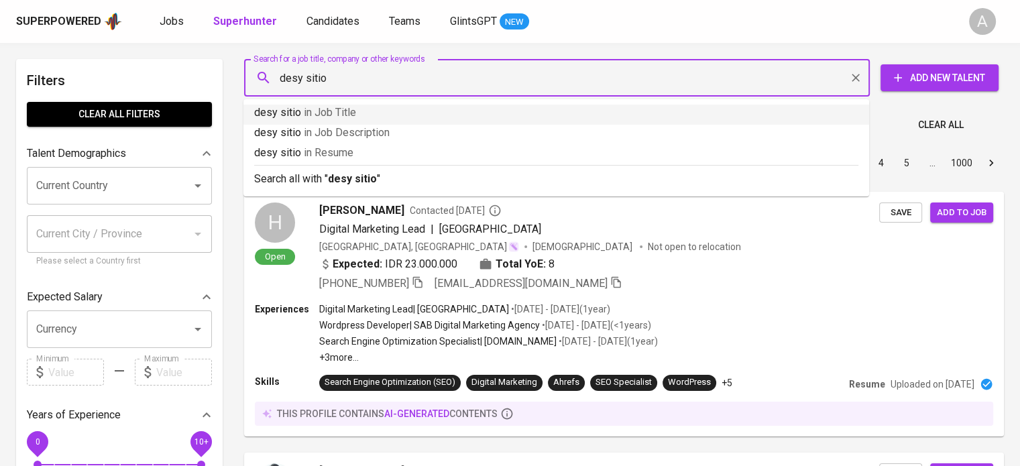
click at [280, 78] on input "desy sitio" at bounding box center [560, 77] width 567 height 25
click at [359, 66] on input ""desy sitio" at bounding box center [560, 77] width 567 height 25
type input ""desy sitio""
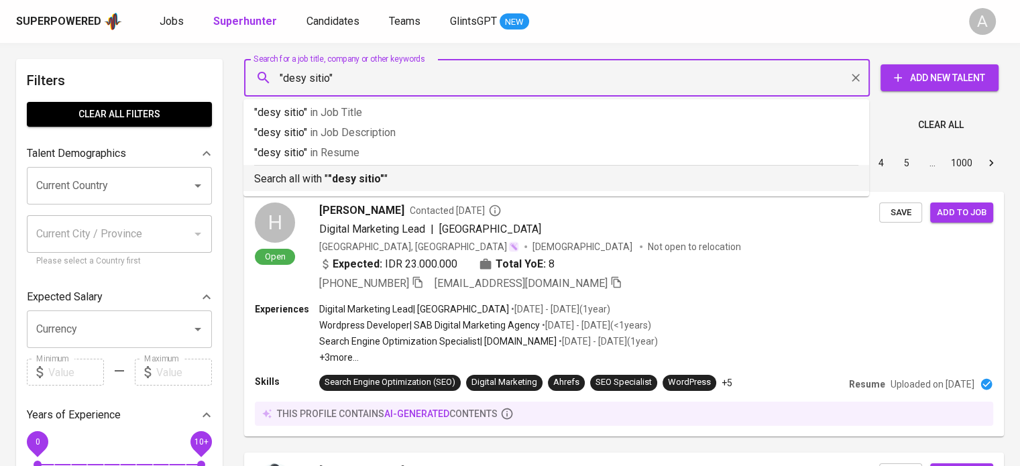
click at [336, 176] on b ""desy sitio"" at bounding box center [356, 178] width 56 height 13
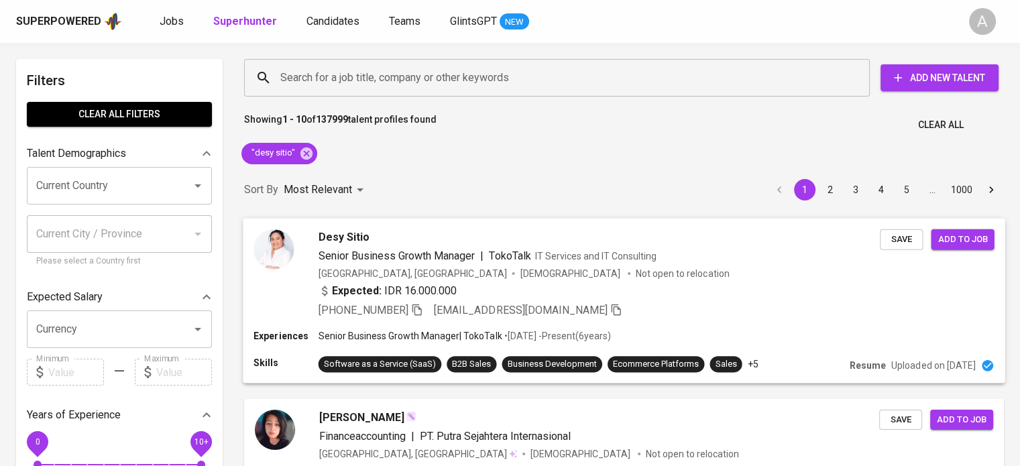
click at [945, 365] on p "Uploaded on [DATE]" at bounding box center [933, 365] width 84 height 13
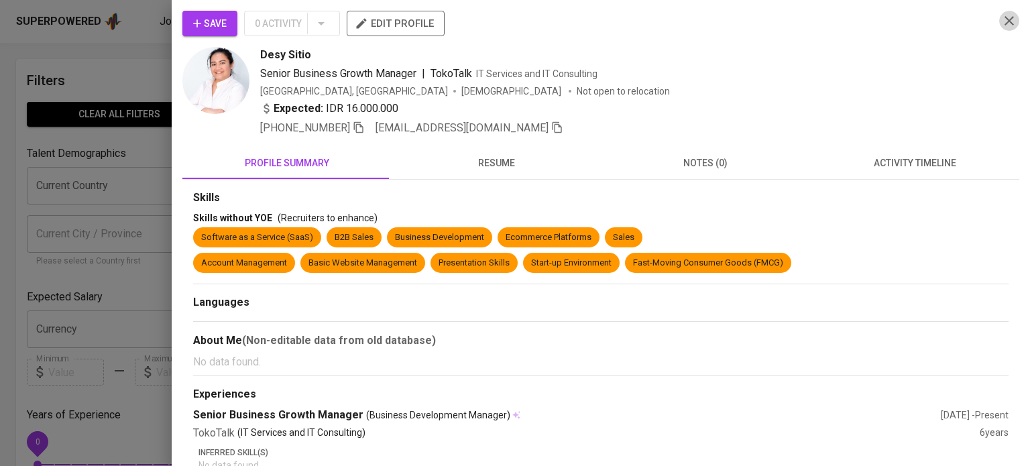
click at [1001, 26] on icon "button" at bounding box center [1009, 21] width 16 height 16
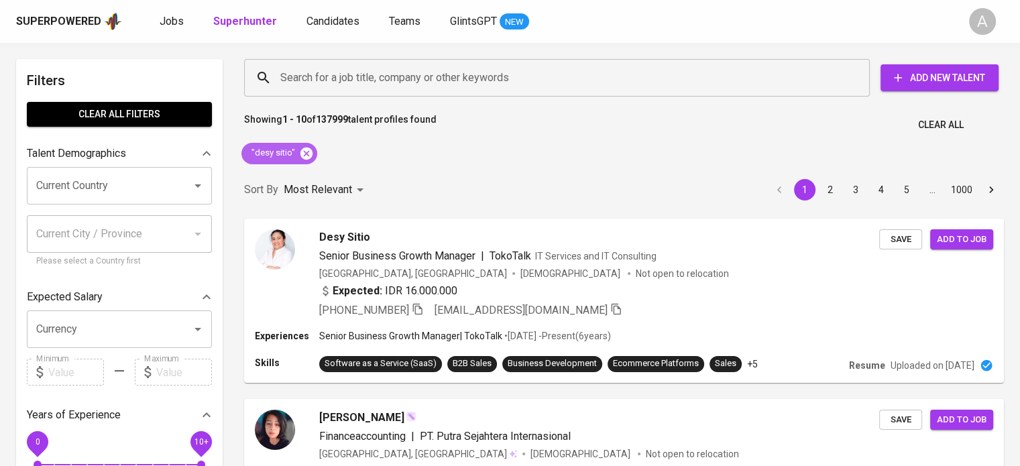
click at [304, 154] on icon at bounding box center [306, 153] width 15 height 15
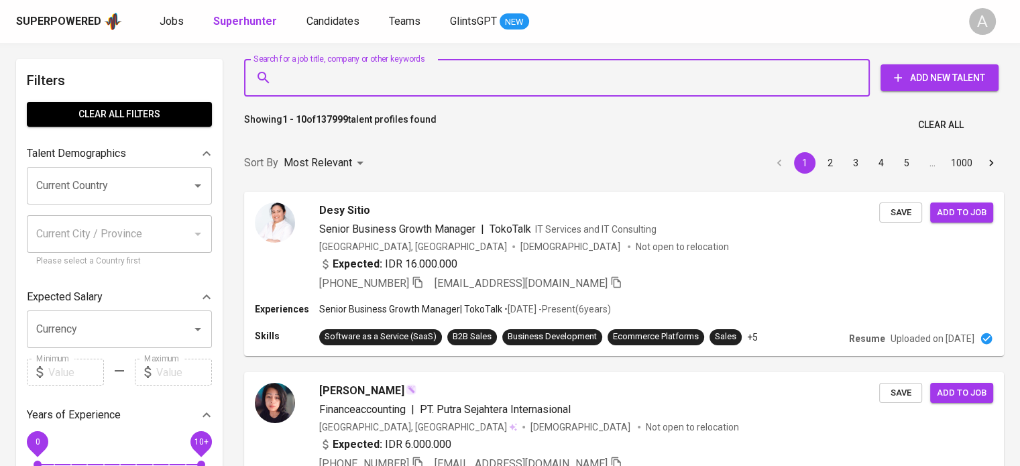
click at [356, 83] on input "Search for a job title, company or other keywords" at bounding box center [560, 77] width 567 height 25
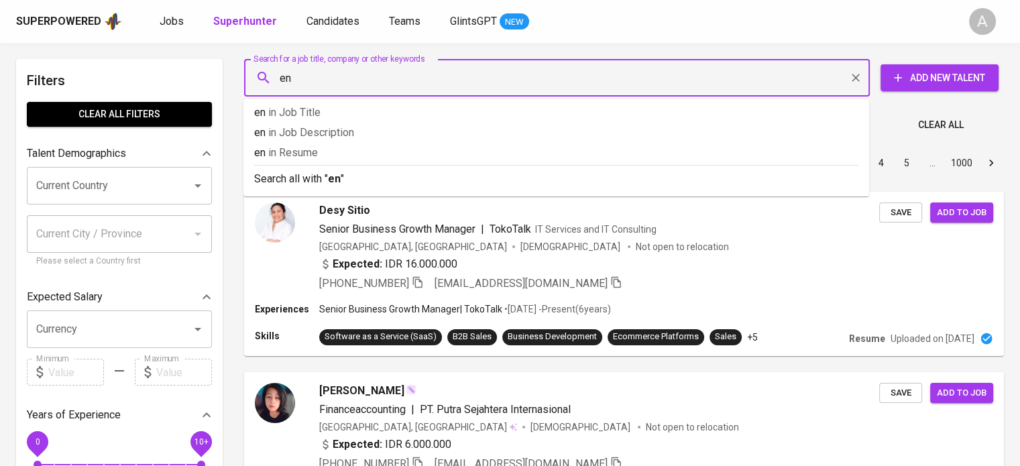
type input "e"
type input ""endyah siwi""
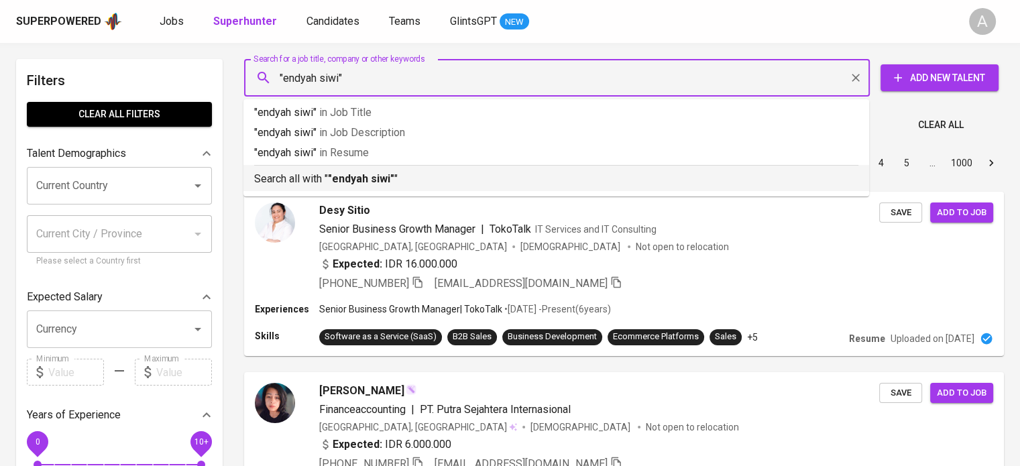
click at [371, 176] on b ""endyah siwi"" at bounding box center [361, 178] width 66 height 13
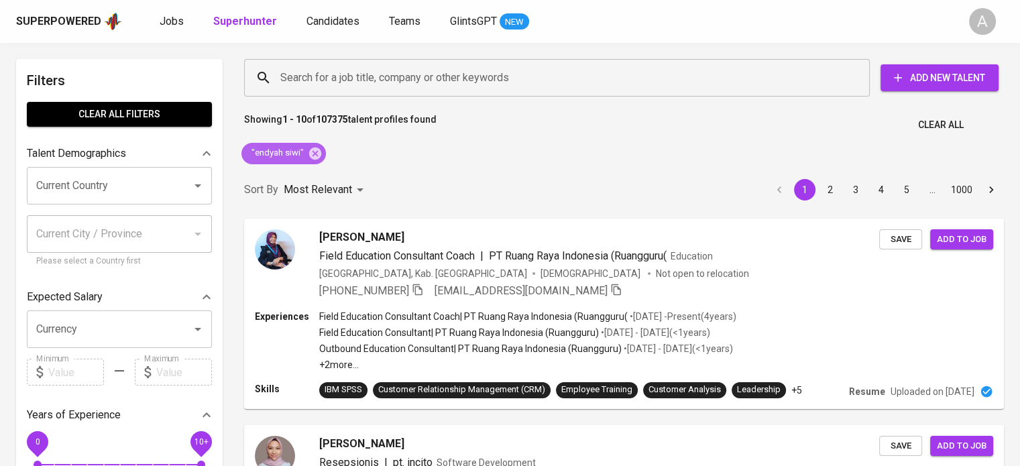
click at [309, 145] on div ""endyah siwi"" at bounding box center [283, 153] width 84 height 21
click at [316, 154] on icon at bounding box center [315, 153] width 12 height 12
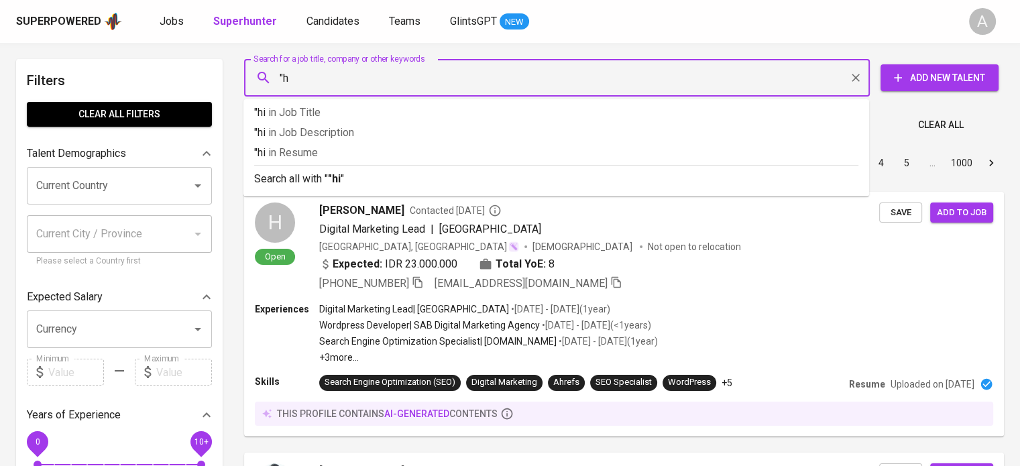
type input """
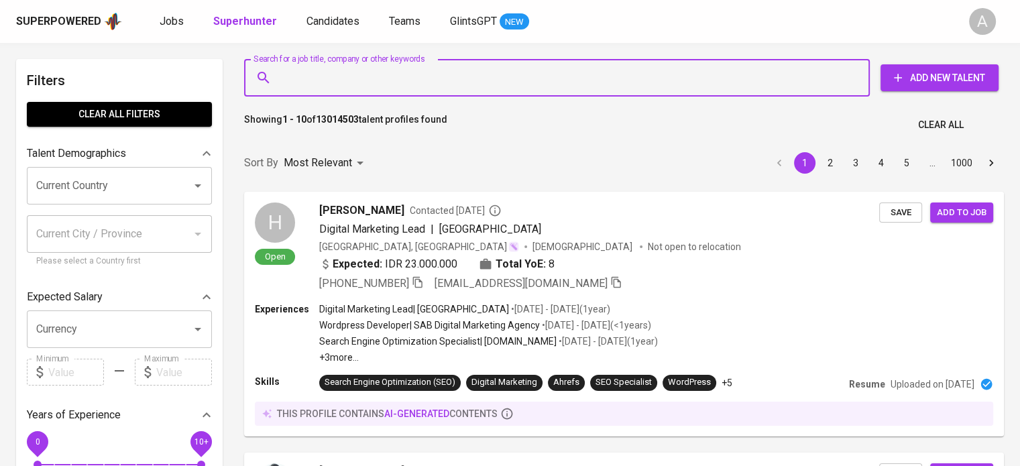
click at [315, 70] on input "Search for a job title, company or other keywords" at bounding box center [560, 77] width 567 height 25
type input "e"
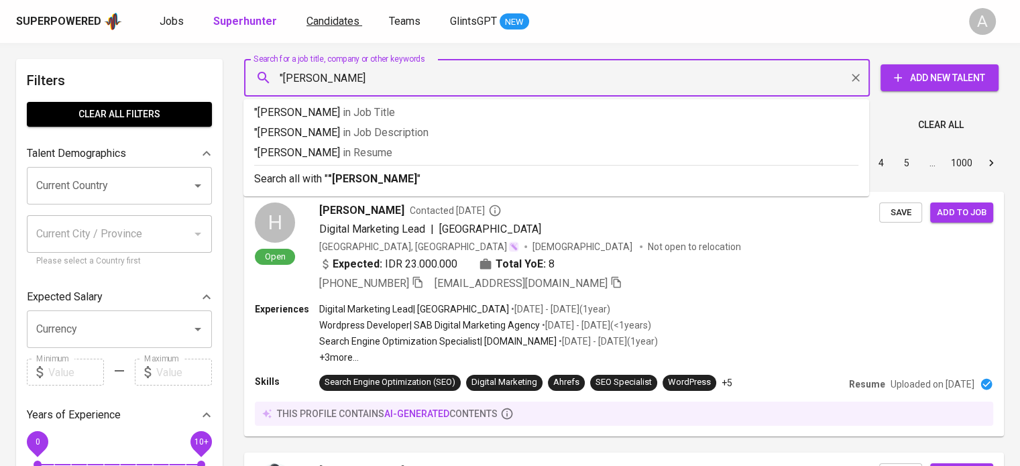
type input ""mareta prisada""
click at [484, 176] on p "Search all with " "mareta prisada" "" at bounding box center [556, 179] width 604 height 16
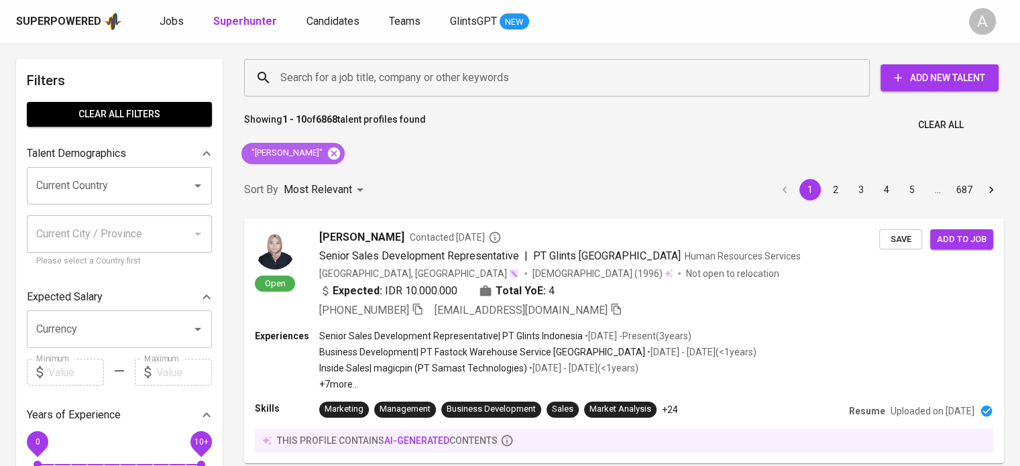
click at [329, 152] on icon at bounding box center [334, 153] width 15 height 15
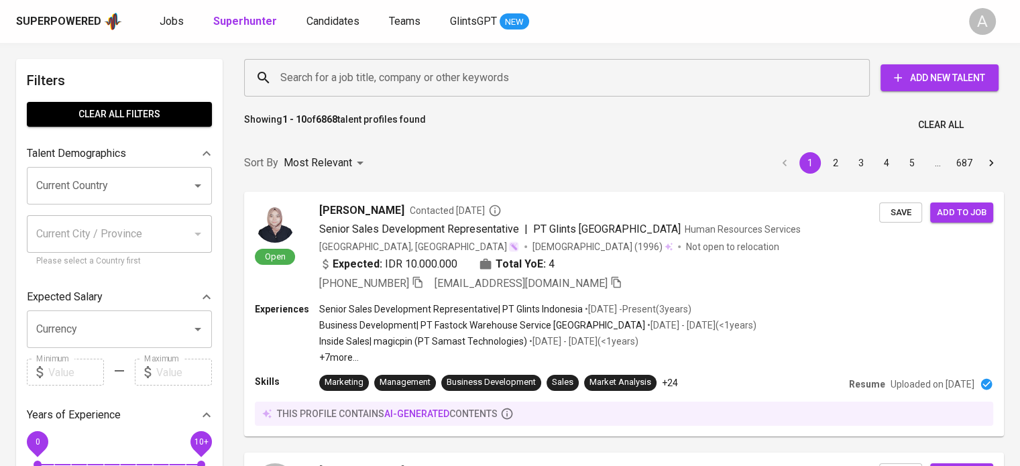
click at [320, 82] on input "Search for a job title, company or other keywords" at bounding box center [560, 77] width 567 height 25
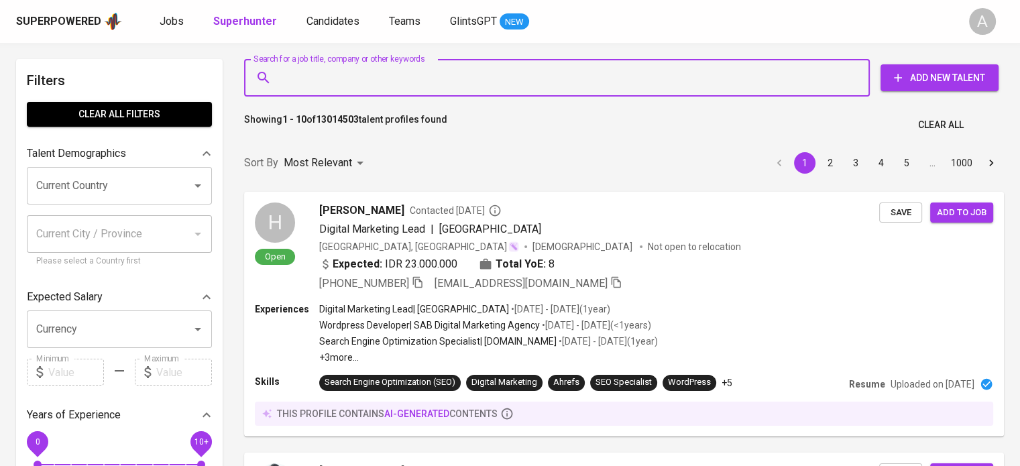
paste input "Afifah Abdat"
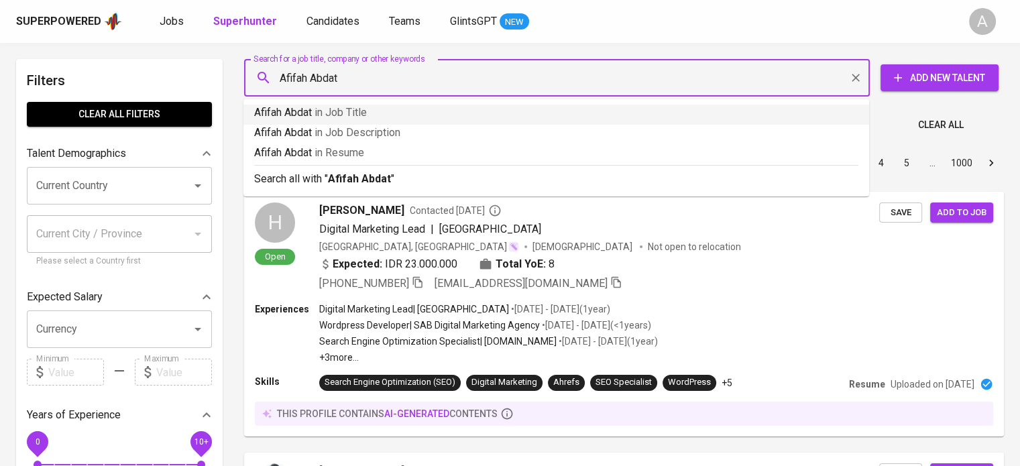
click at [280, 79] on input "Afifah Abdat" at bounding box center [560, 77] width 567 height 25
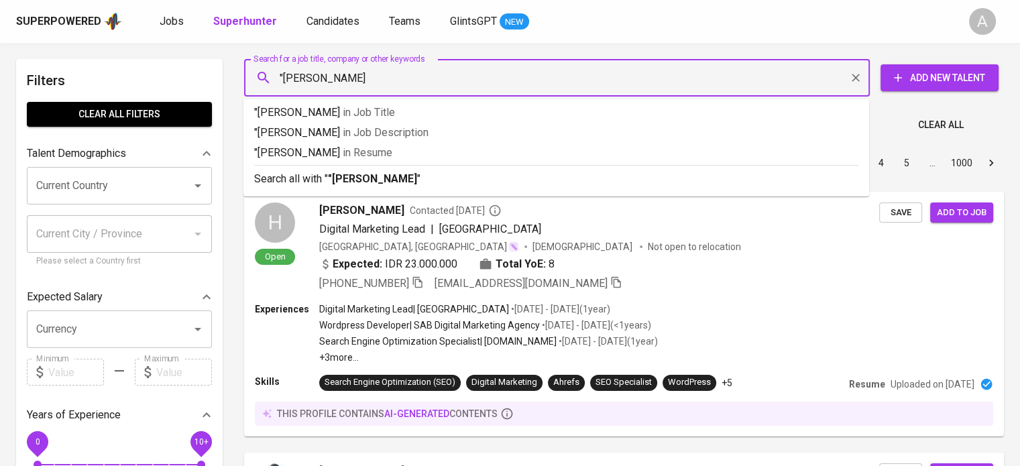
click at [388, 80] on input ""Afifah Abdat" at bounding box center [560, 77] width 567 height 25
type input ""Afifah Abdat""
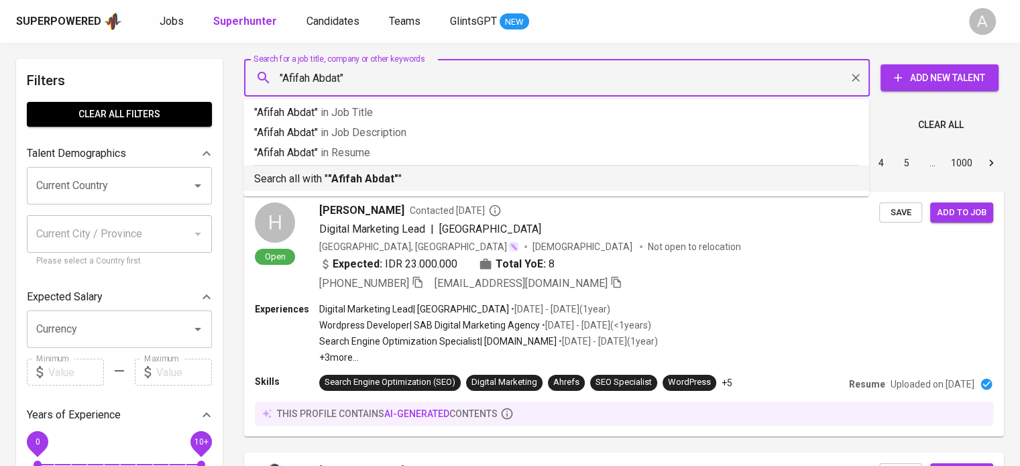
click at [380, 172] on b ""Afifah Abdat"" at bounding box center [363, 178] width 70 height 13
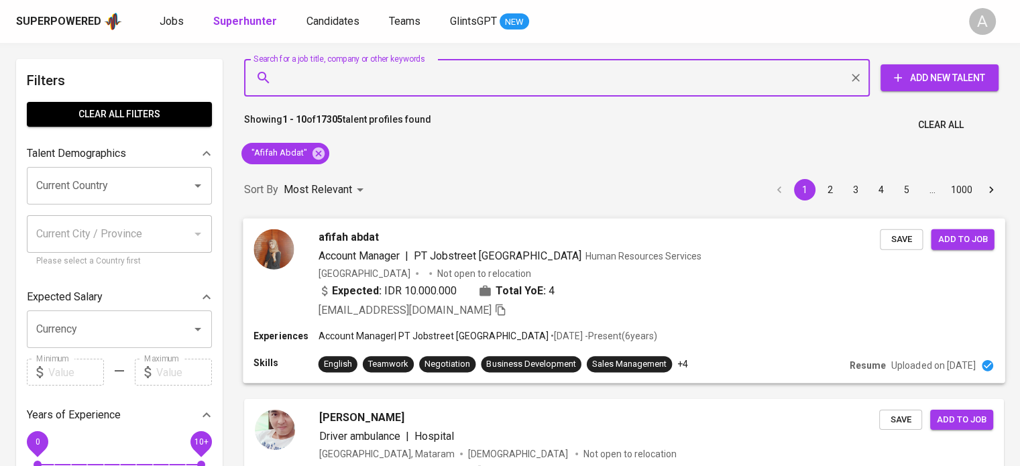
click at [936, 364] on p "Uploaded on May 27, 2022" at bounding box center [933, 365] width 84 height 13
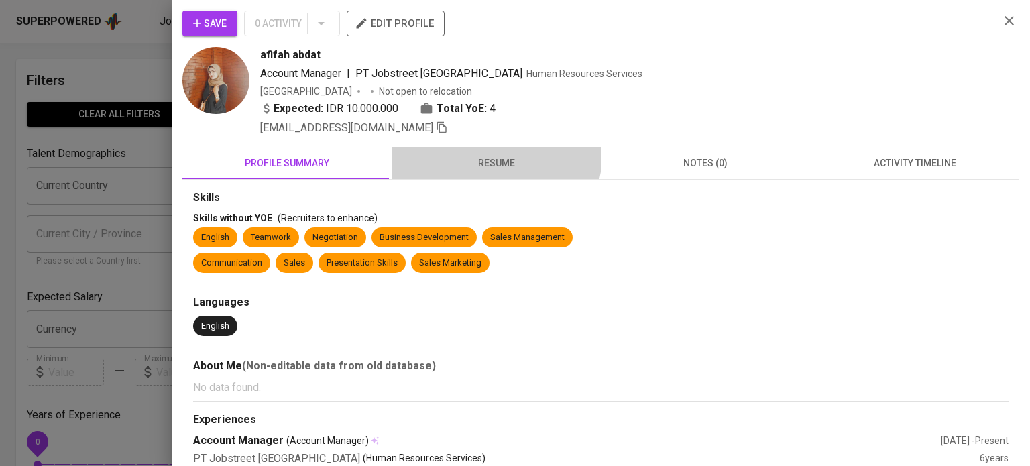
click at [479, 149] on button "resume" at bounding box center [496, 163] width 209 height 32
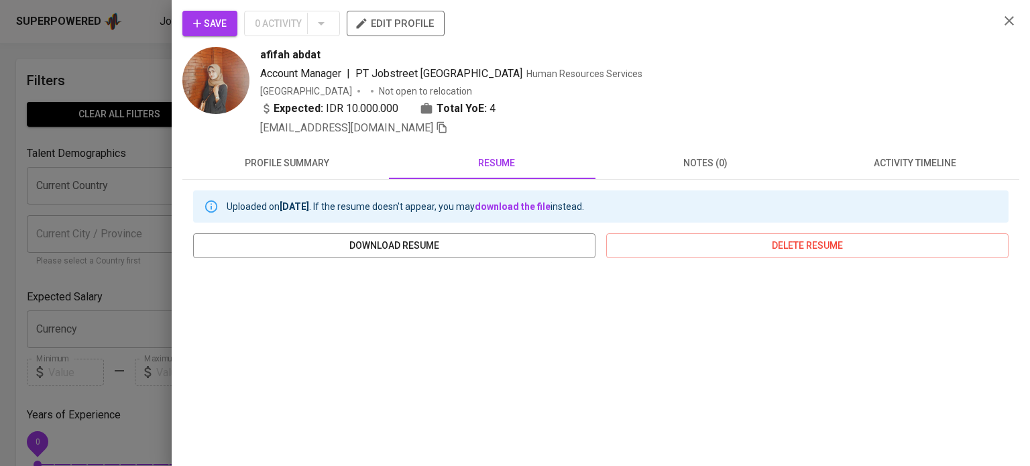
click at [70, 227] on div at bounding box center [515, 233] width 1030 height 466
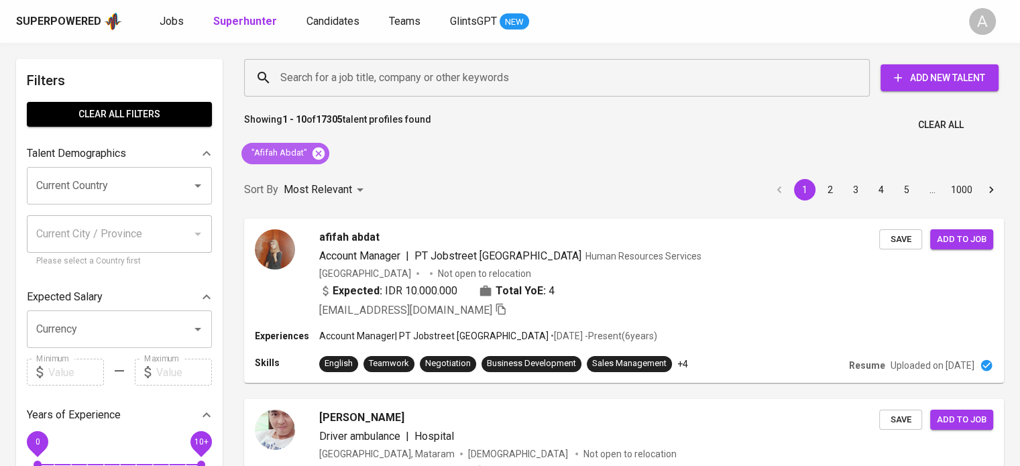
click at [316, 150] on icon at bounding box center [318, 153] width 12 height 12
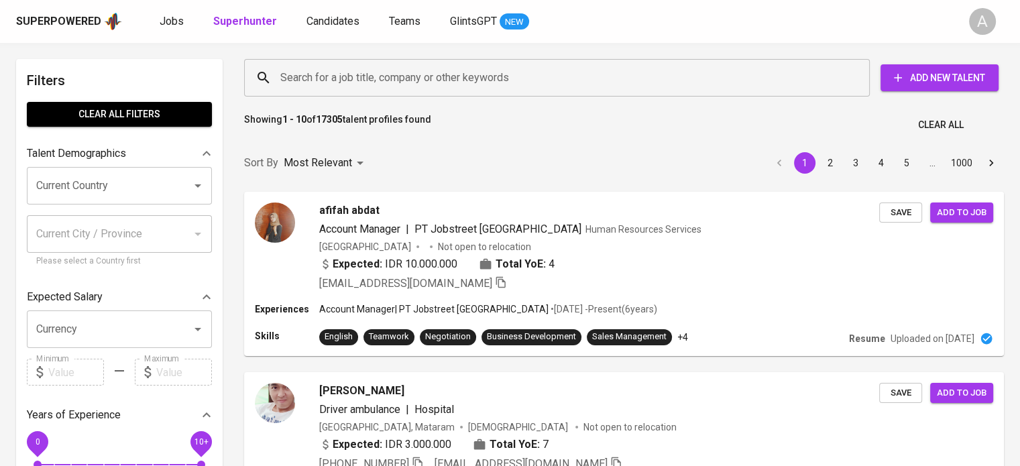
click at [324, 78] on input "Search for a job title, company or other keywords" at bounding box center [560, 77] width 567 height 25
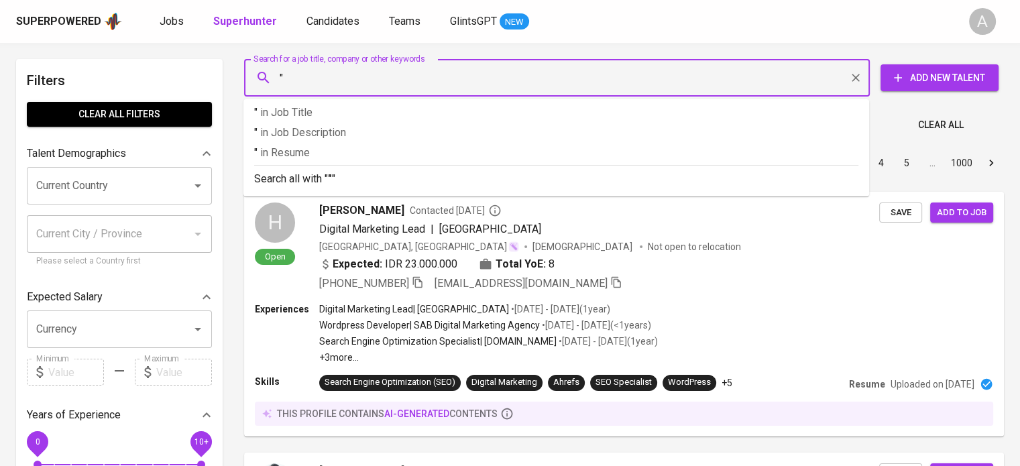
paste input "Salsabila Puspaningrum Salsabila Puspaningrum"
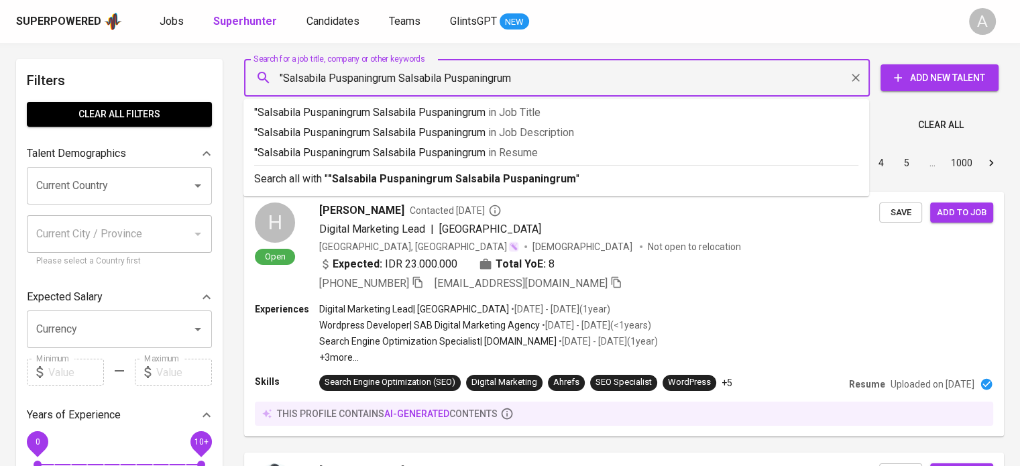
type input ""Salsabila Puspaningrum Salsabila Puspaningrum""
click at [393, 175] on b ""Salsabila Puspaningrum Salsabila Puspaningrum"" at bounding box center [453, 178] width 251 height 13
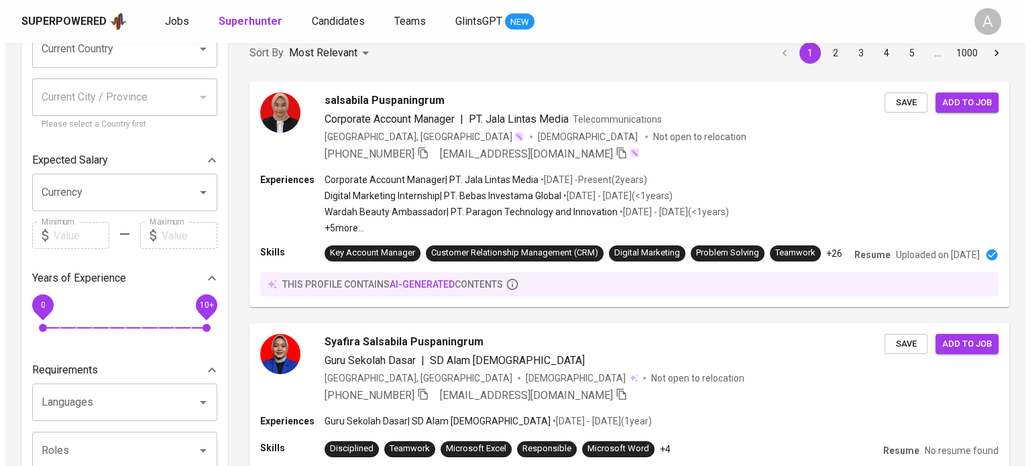
scroll to position [127, 0]
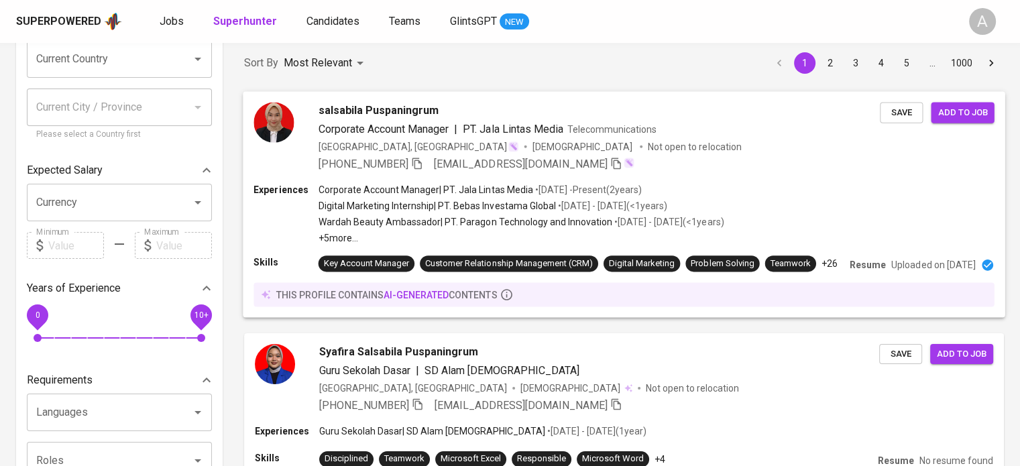
click at [891, 272] on p "Uploaded on Sep 29, 2023" at bounding box center [933, 264] width 84 height 13
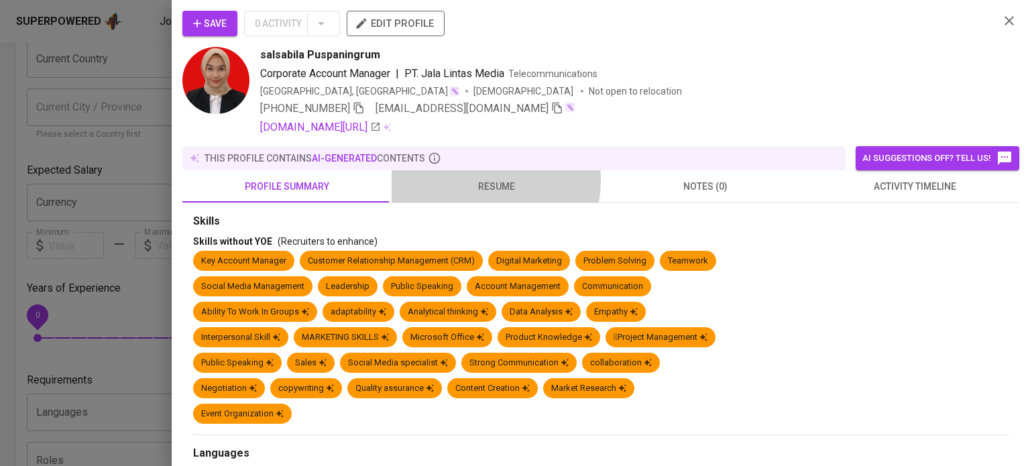
click at [473, 180] on span "resume" at bounding box center [496, 186] width 193 height 17
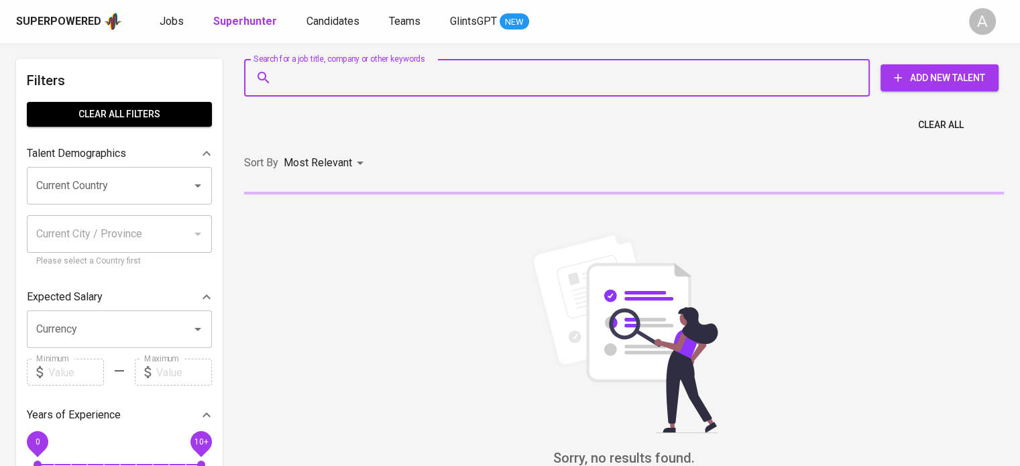
click at [377, 74] on input "Search for a job title, company or other keywords" at bounding box center [560, 77] width 567 height 25
type input "[PERSON_NAME]"
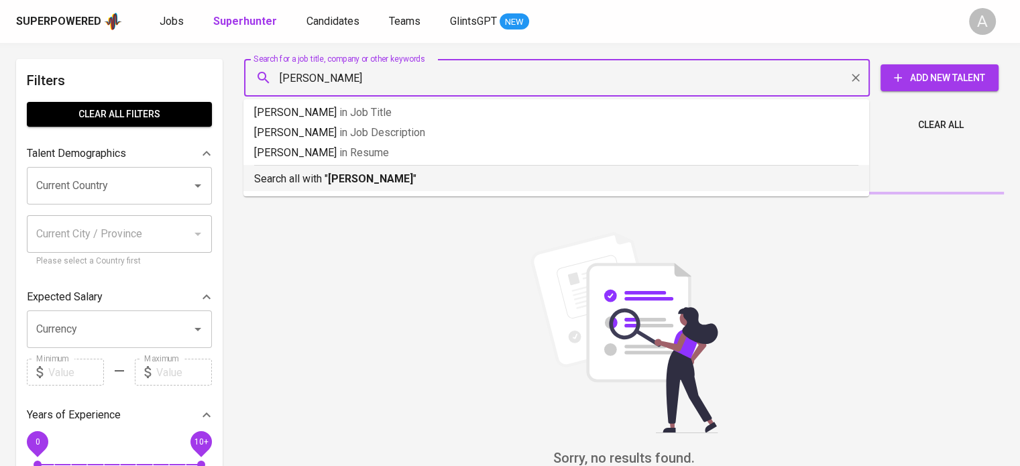
click at [365, 182] on b "[PERSON_NAME]" at bounding box center [370, 178] width 85 height 13
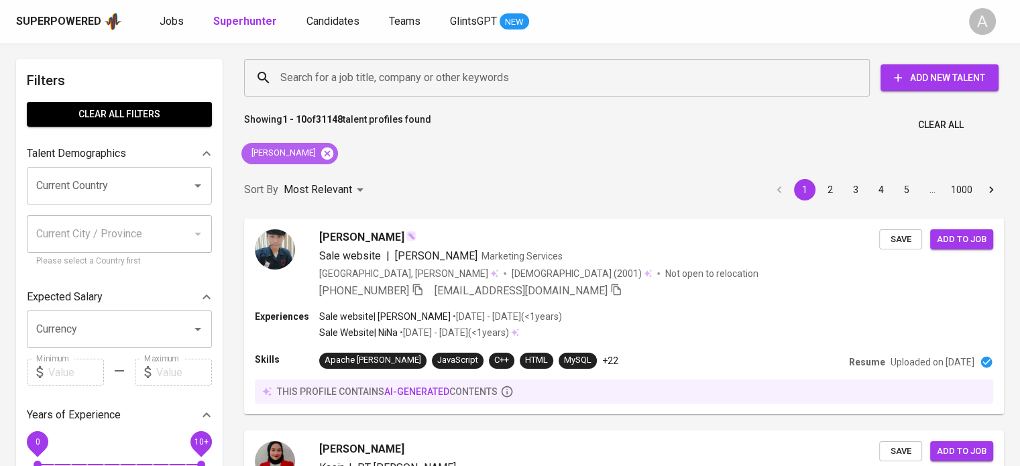
click at [321, 152] on icon at bounding box center [327, 153] width 12 height 12
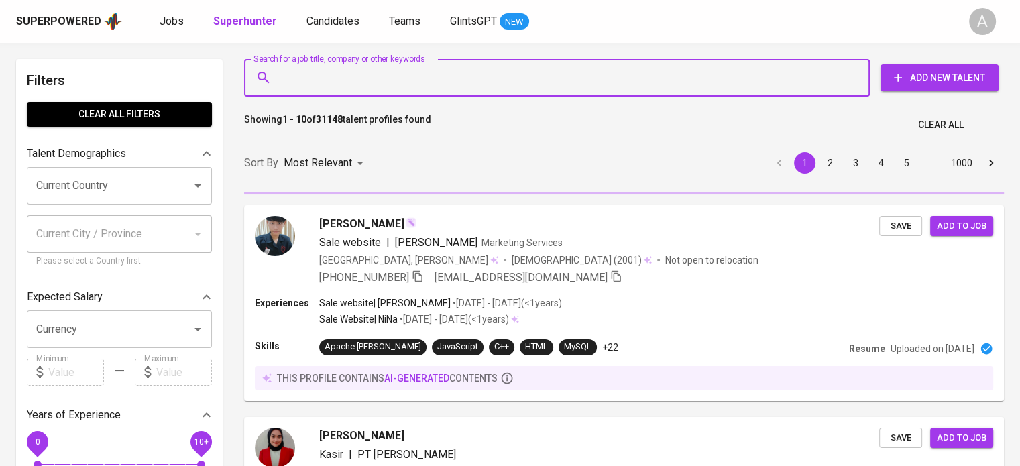
click at [328, 75] on input "Search for a job title, company or other keywords" at bounding box center [560, 77] width 567 height 25
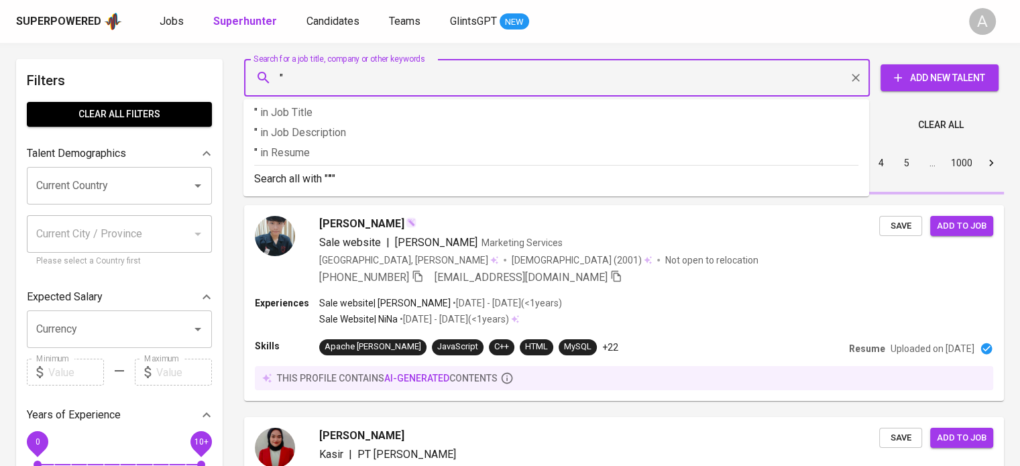
paste input "[PERSON_NAME]"
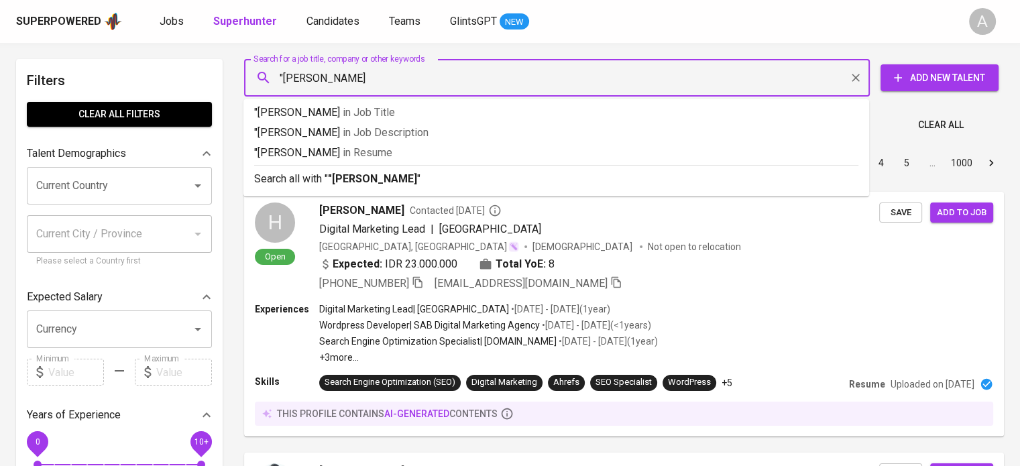
type input ""[PERSON_NAME]""
click at [384, 178] on b ""[PERSON_NAME]"" at bounding box center [374, 178] width 93 height 13
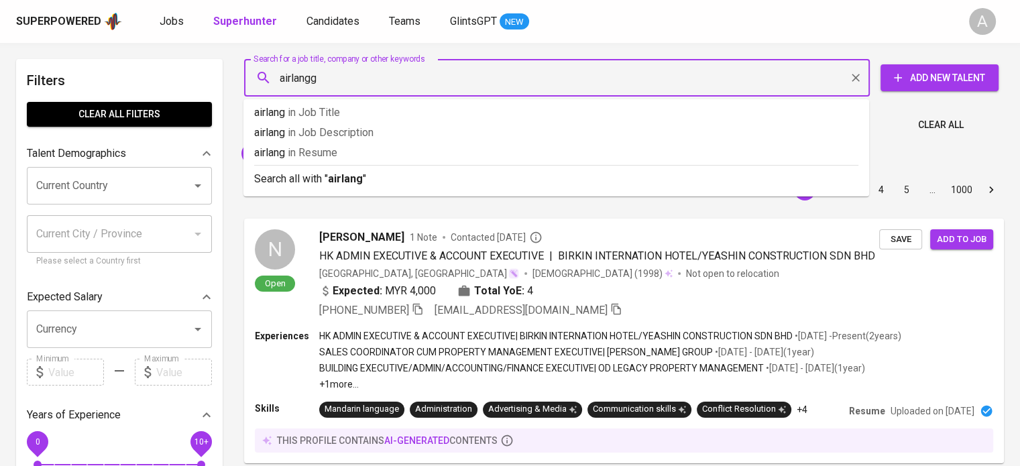
type input "airlangga"
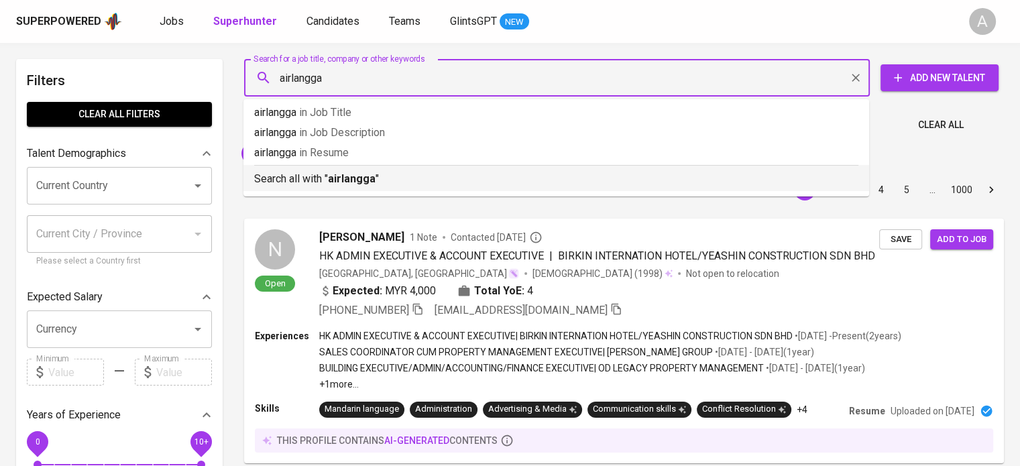
click at [425, 182] on p "Search all with " airlangga "" at bounding box center [556, 179] width 604 height 16
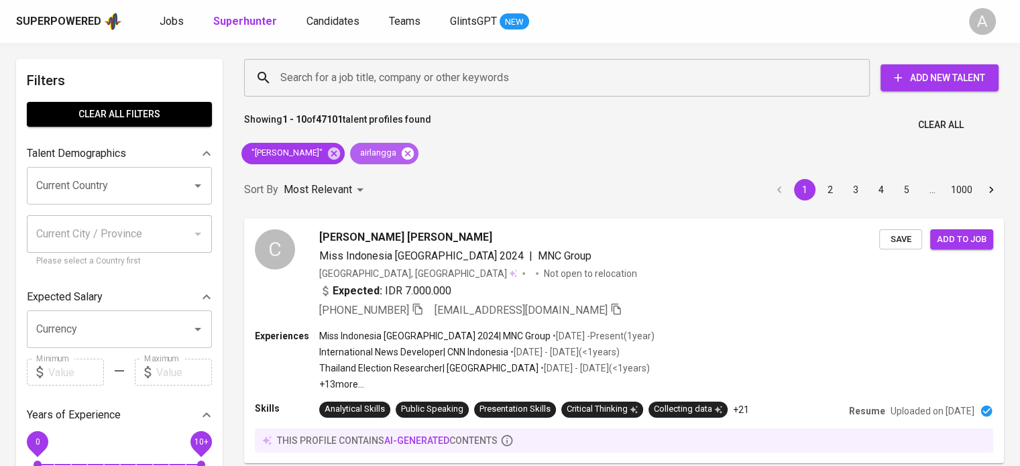
click at [400, 147] on icon at bounding box center [407, 153] width 15 height 15
click at [327, 155] on icon at bounding box center [334, 153] width 15 height 15
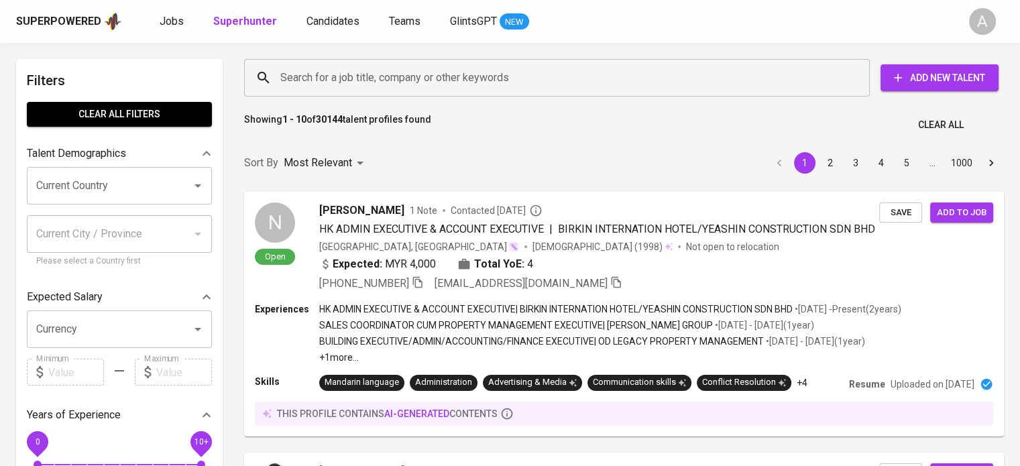
click at [312, 82] on input "Search for a job title, company or other keywords" at bounding box center [560, 77] width 567 height 25
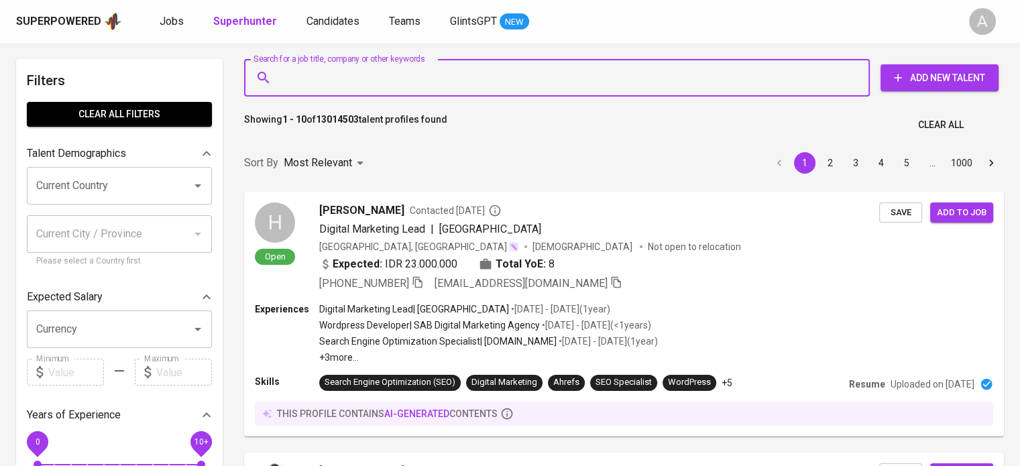
click at [300, 78] on input "Search for a job title, company or other keywords" at bounding box center [560, 77] width 567 height 25
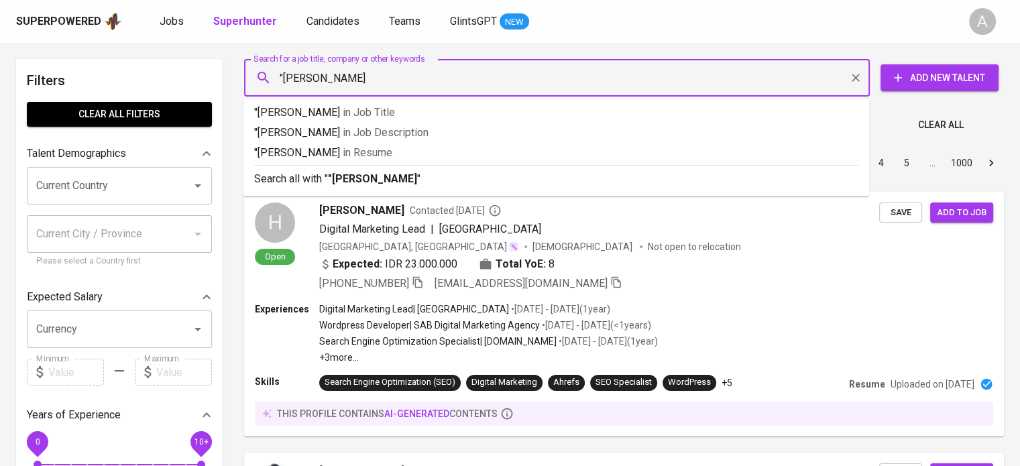
type input ""[PERSON_NAME]""
click at [341, 178] on b ""[PERSON_NAME]"" at bounding box center [374, 178] width 93 height 13
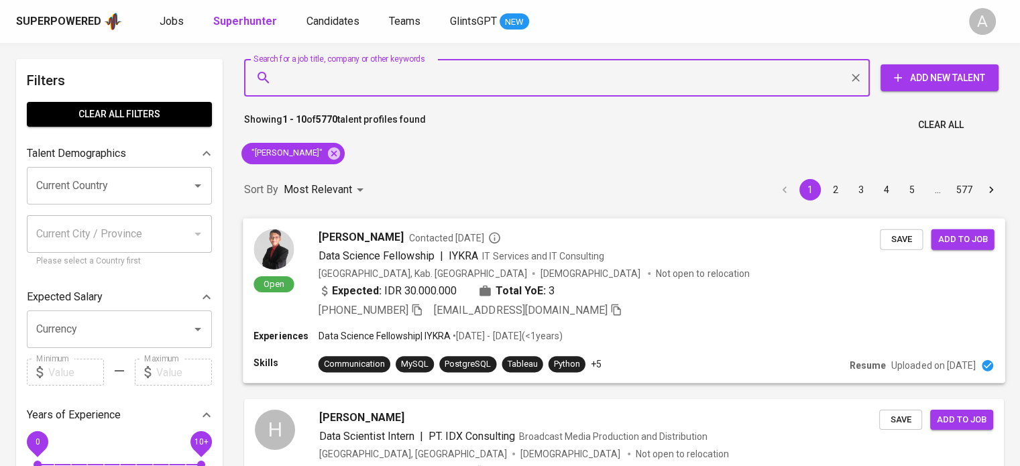
click at [891, 365] on p "Uploaded on [DATE]" at bounding box center [933, 365] width 84 height 13
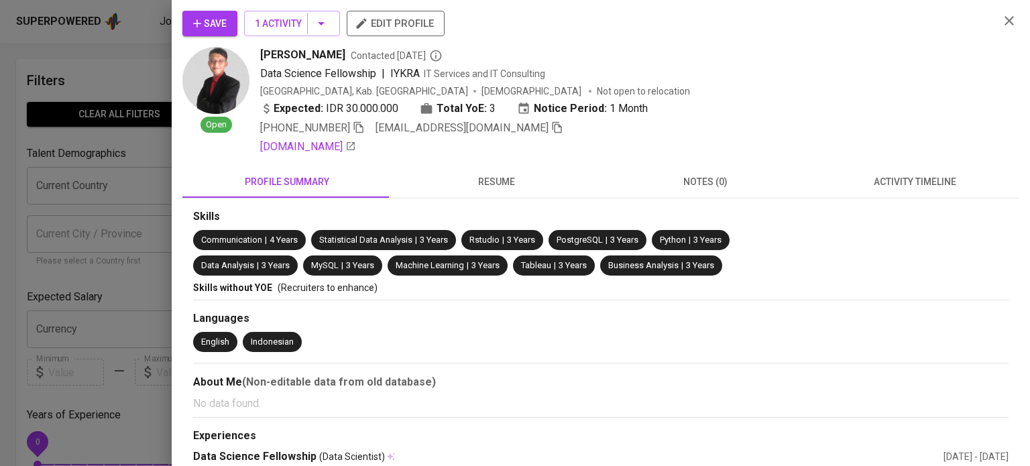
click at [499, 193] on button "resume" at bounding box center [496, 182] width 209 height 32
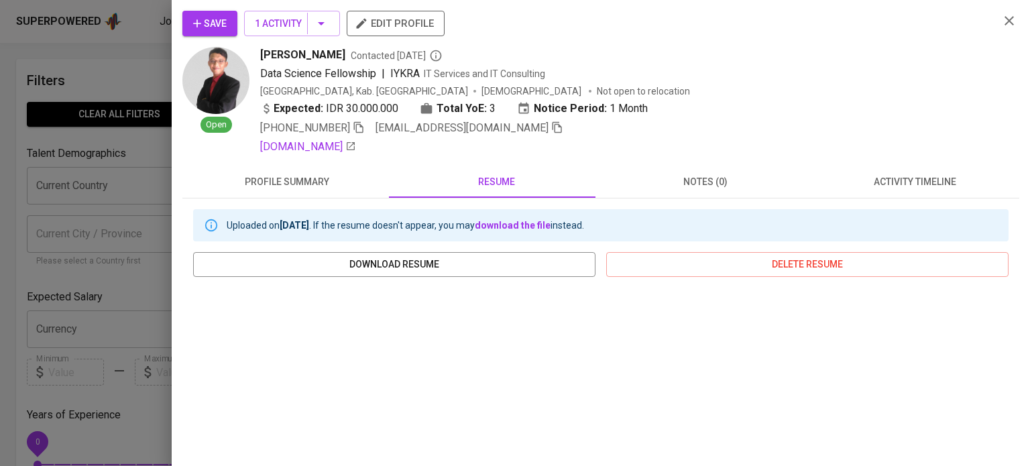
click at [174, 353] on div "Save 1 Activity edit profile Open [PERSON_NAME] Contacted [DATE] Data Science F…" at bounding box center [601, 233] width 858 height 466
click at [1004, 19] on icon "button" at bounding box center [1008, 20] width 9 height 9
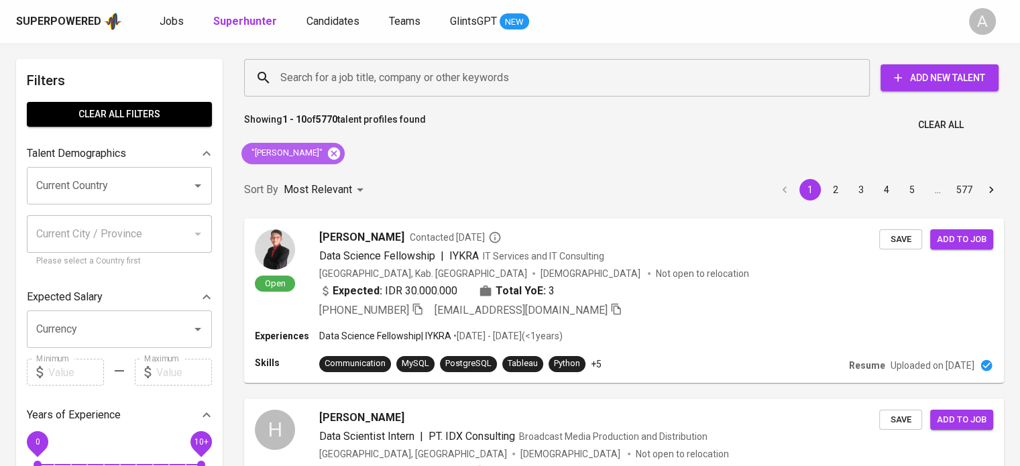
click at [328, 151] on icon at bounding box center [334, 153] width 12 height 12
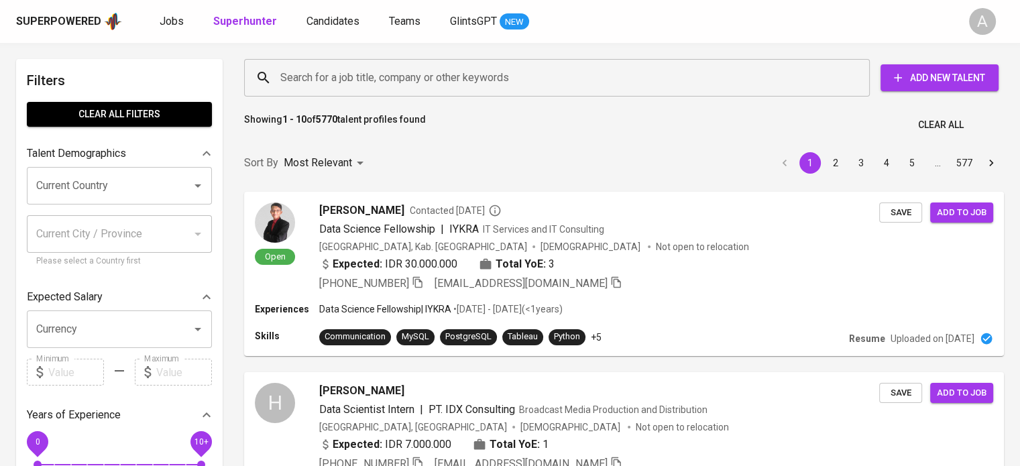
click at [338, 88] on input "Search for a job title, company or other keywords" at bounding box center [560, 77] width 567 height 25
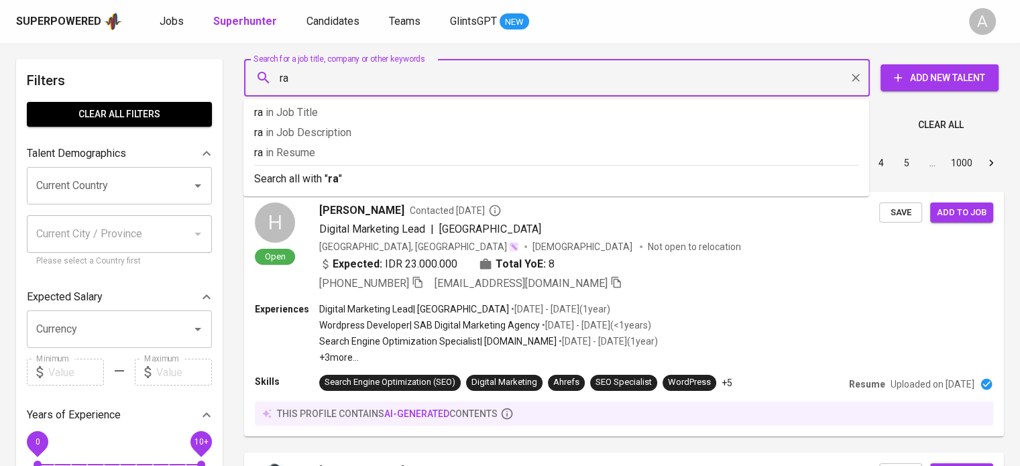
type input "r"
type input ""ratih desvany""
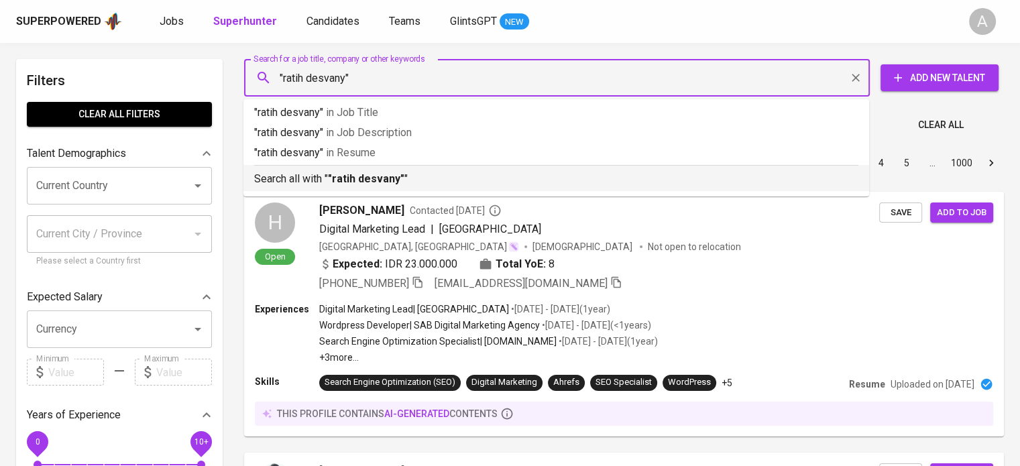
click at [418, 188] on li "Search all with " "ratih desvany" "" at bounding box center [556, 178] width 626 height 26
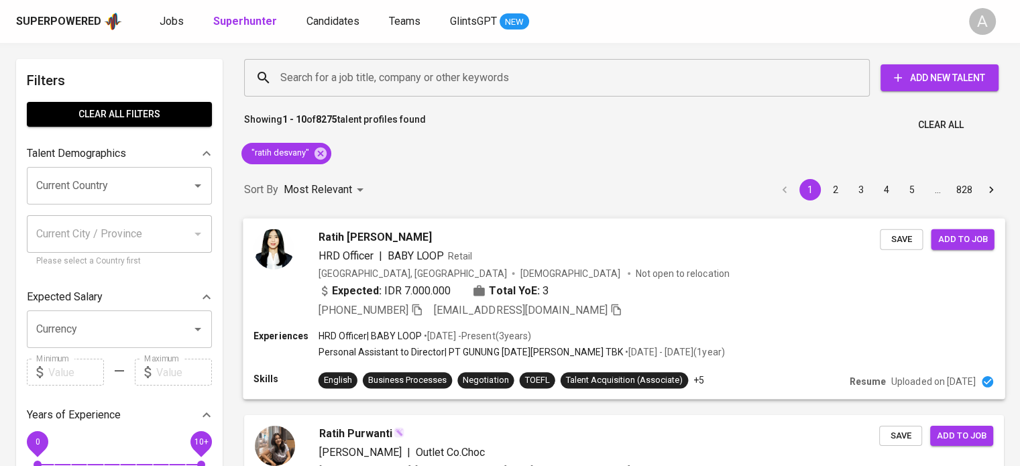
click at [919, 386] on p "Uploaded on [DATE]" at bounding box center [933, 381] width 84 height 13
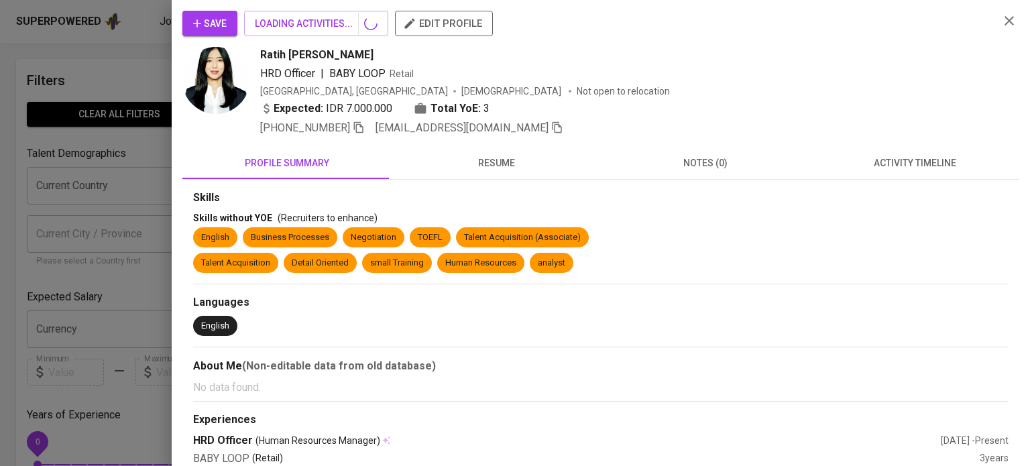
click at [900, 380] on p "No data found." at bounding box center [600, 388] width 815 height 16
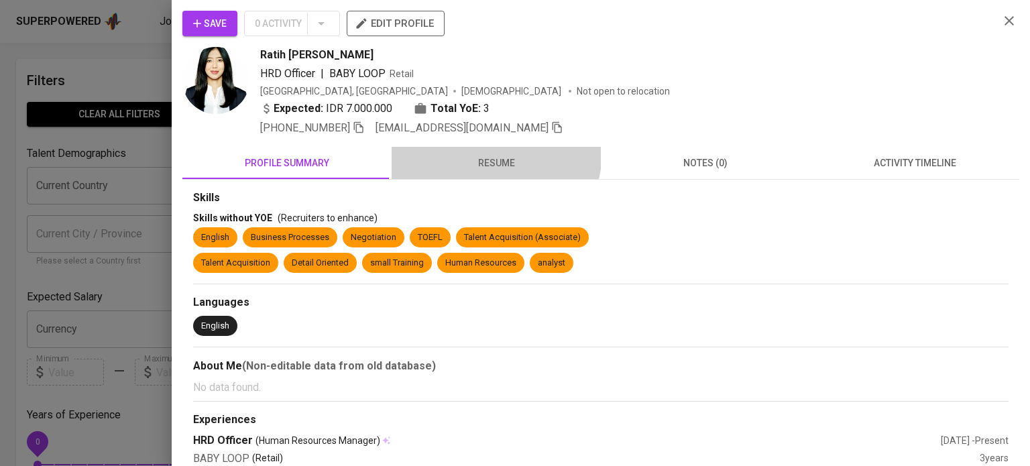
click at [483, 150] on button "resume" at bounding box center [496, 163] width 209 height 32
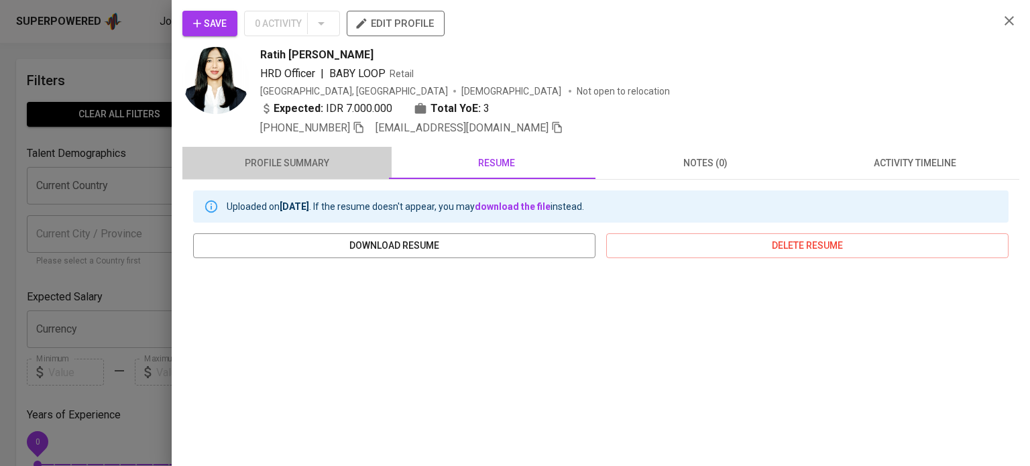
click at [327, 155] on span "profile summary" at bounding box center [286, 163] width 193 height 17
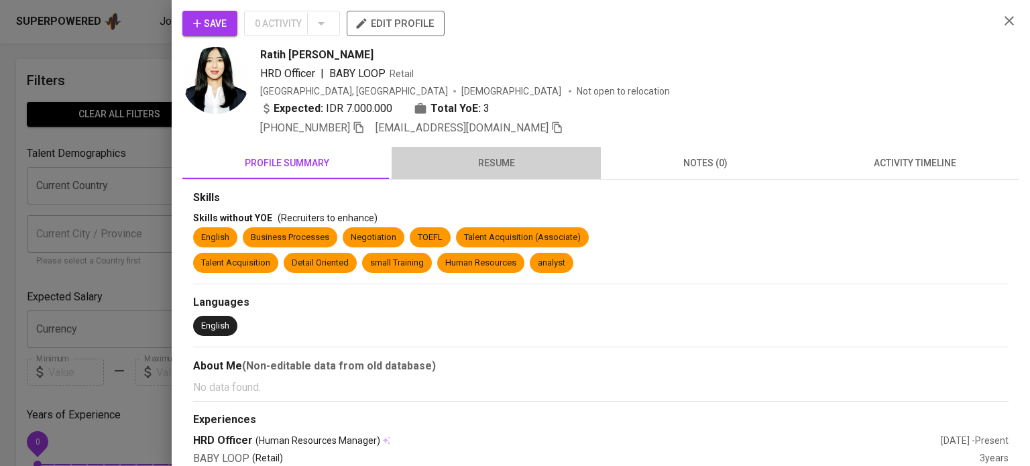
click at [504, 160] on span "resume" at bounding box center [496, 163] width 193 height 17
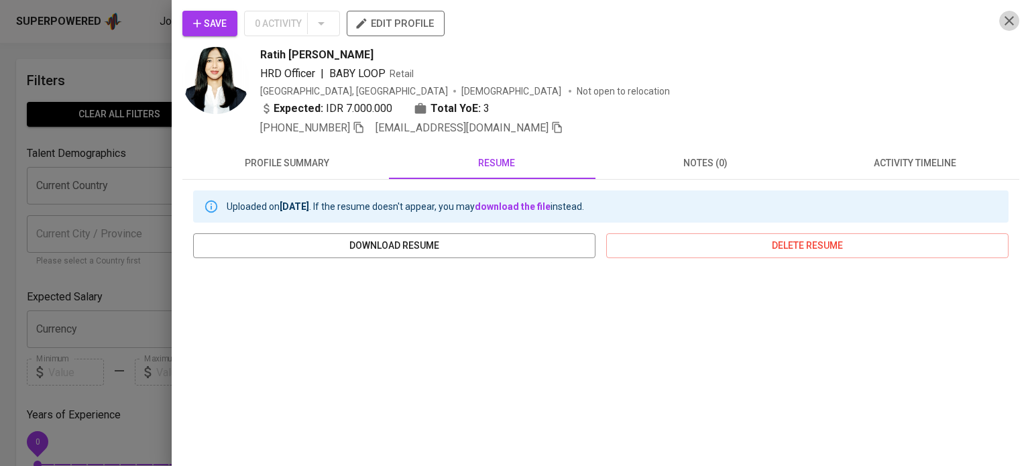
click at [1001, 25] on icon "button" at bounding box center [1009, 21] width 16 height 16
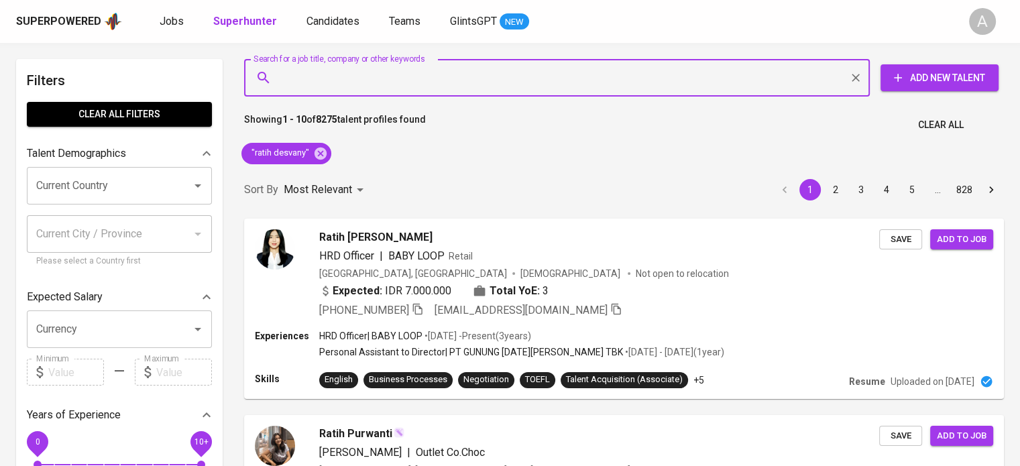
click at [303, 82] on input "Search for a job title, company or other keywords" at bounding box center [560, 77] width 567 height 25
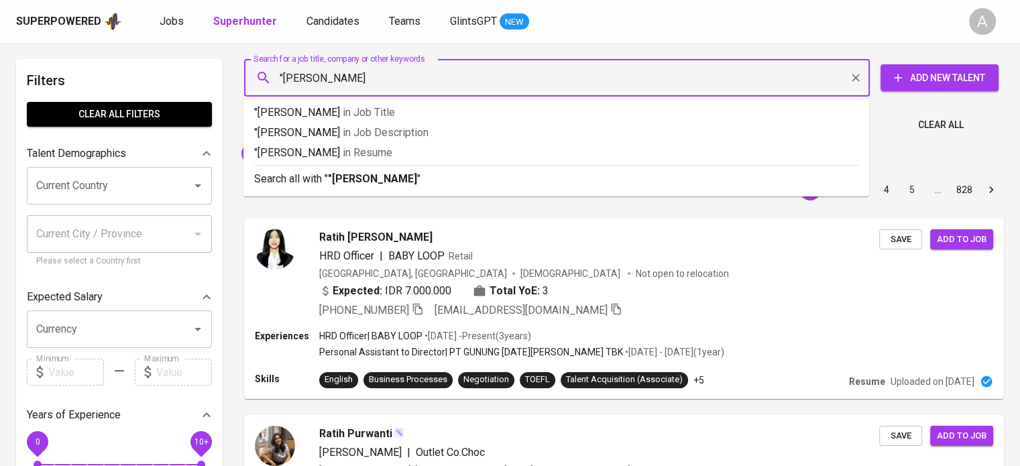
type input ""[PERSON_NAME]""
click at [339, 178] on b ""[PERSON_NAME]"" at bounding box center [374, 178] width 93 height 13
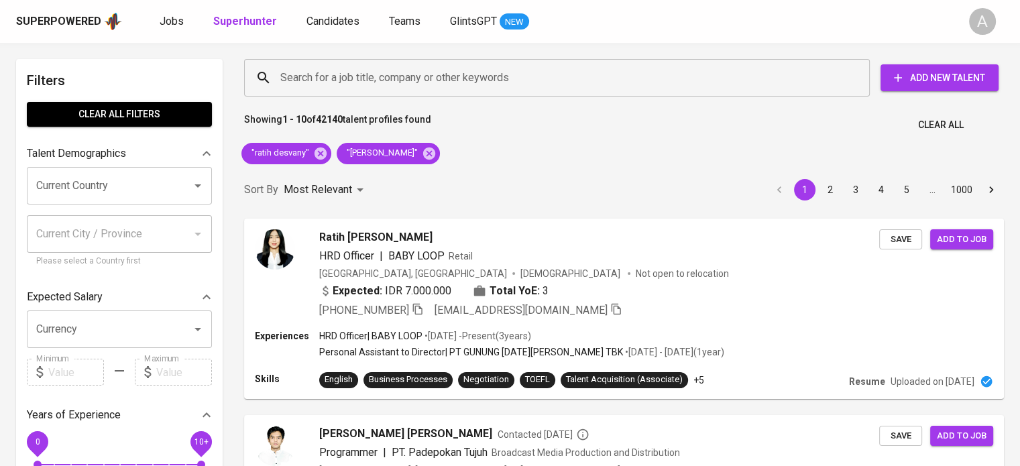
click at [614, 184] on div "Sort By Most Relevant MOST_RELEVANT 1 2 3 4 5 … 1000" at bounding box center [624, 190] width 776 height 41
click at [422, 153] on icon at bounding box center [429, 153] width 15 height 15
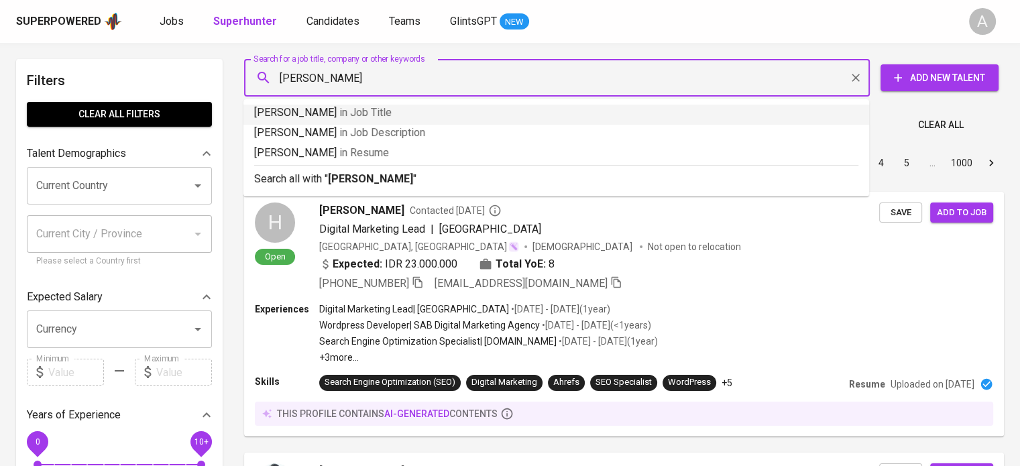
click at [281, 76] on input "[PERSON_NAME]" at bounding box center [560, 77] width 567 height 25
click at [434, 82] on input ""[PERSON_NAME]" at bounding box center [560, 77] width 567 height 25
type input ""[PERSON_NAME]""
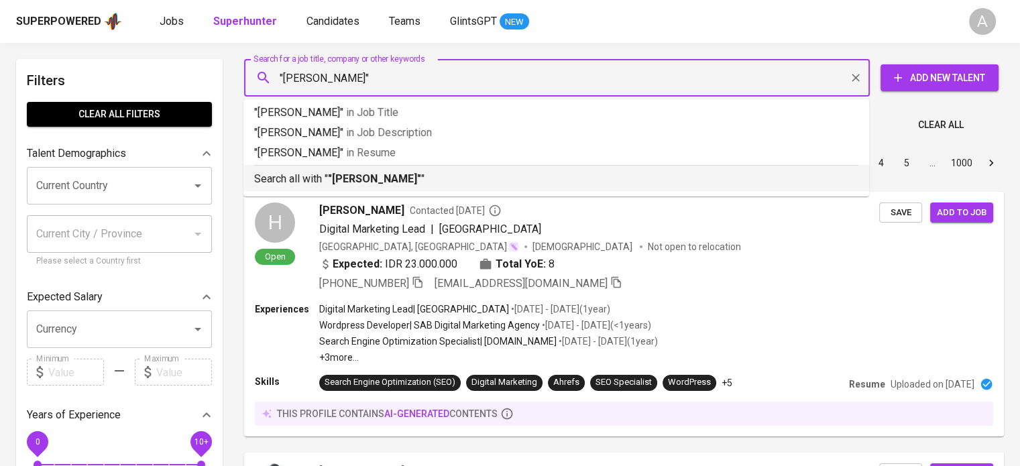
click at [409, 175] on b ""[PERSON_NAME]"" at bounding box center [374, 178] width 93 height 13
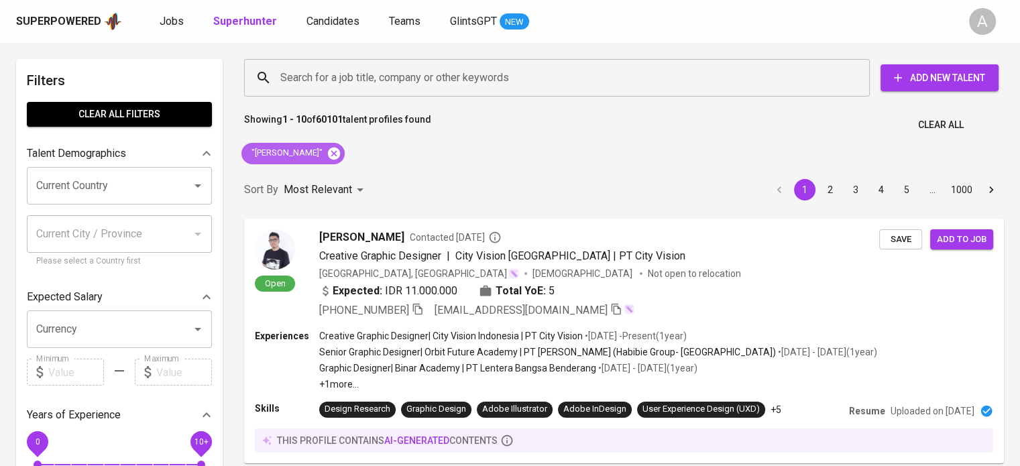
click at [341, 151] on icon at bounding box center [334, 153] width 15 height 15
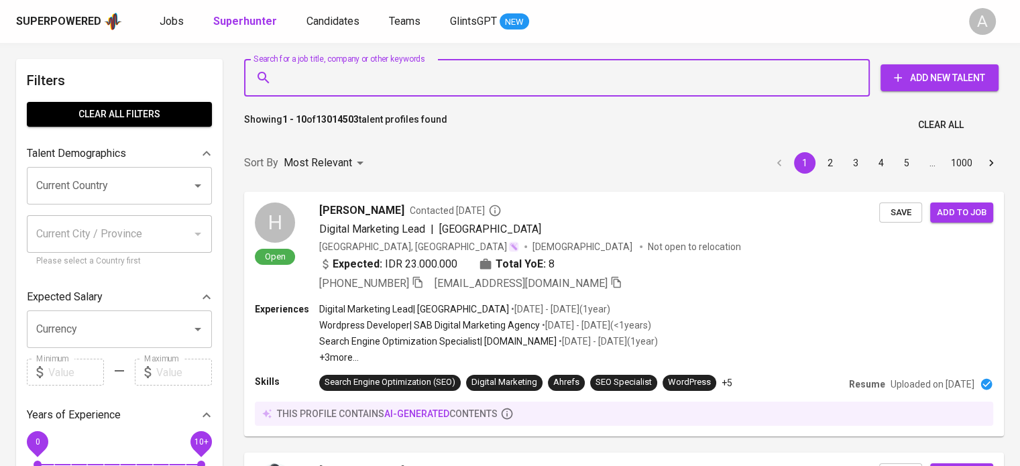
click at [341, 74] on input "Search for a job title, company or other keywords" at bounding box center [560, 77] width 567 height 25
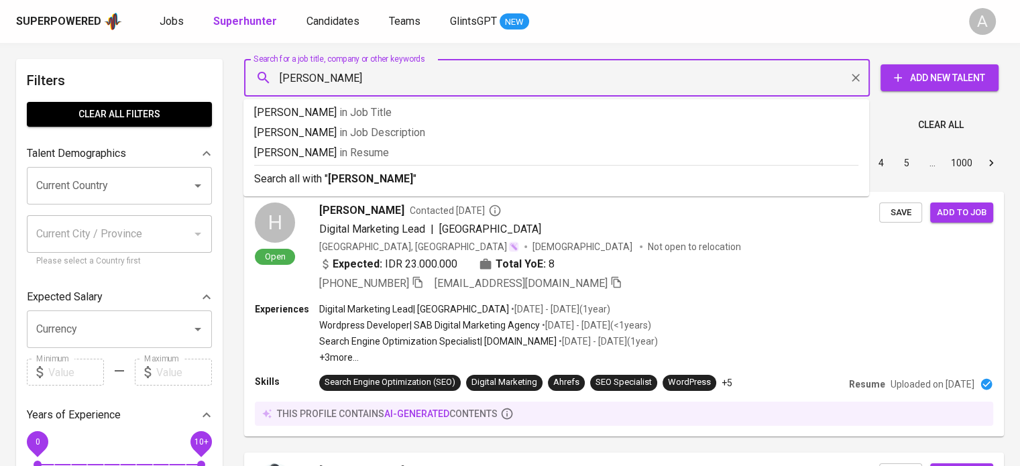
click at [277, 74] on input "[PERSON_NAME]" at bounding box center [560, 77] width 567 height 25
click at [386, 77] on input ""[PERSON_NAME]" at bounding box center [560, 77] width 567 height 25
type input ""hakim agaro""
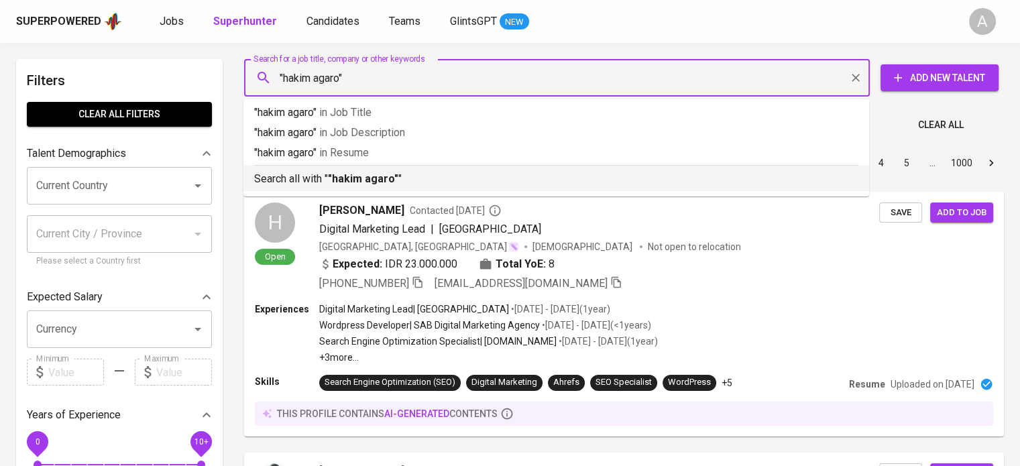
click at [355, 182] on b ""hakim agaro"" at bounding box center [363, 178] width 70 height 13
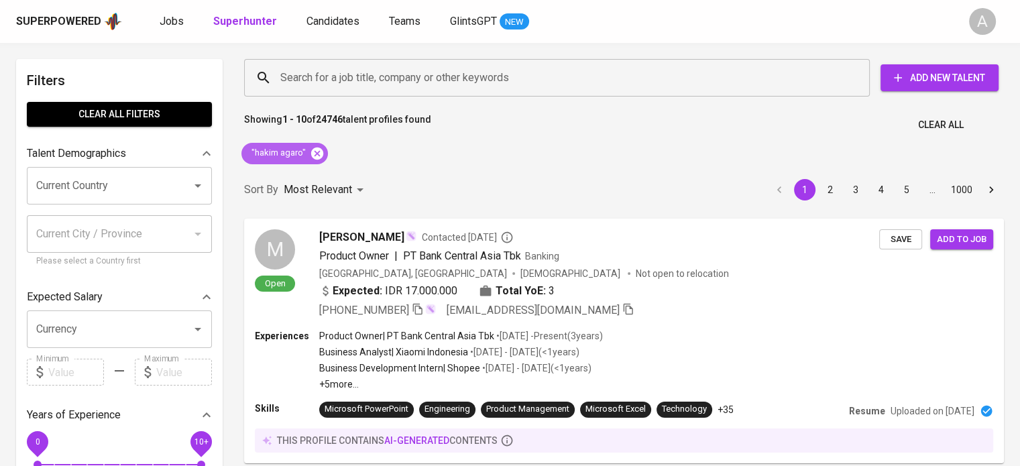
click at [311, 155] on icon at bounding box center [317, 153] width 12 height 12
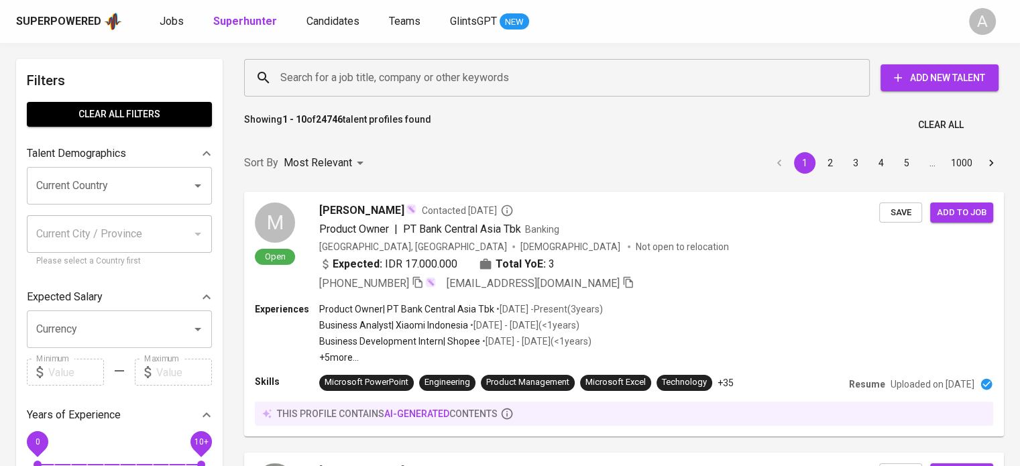
click at [372, 69] on input "Search for a job title, company or other keywords" at bounding box center [560, 77] width 567 height 25
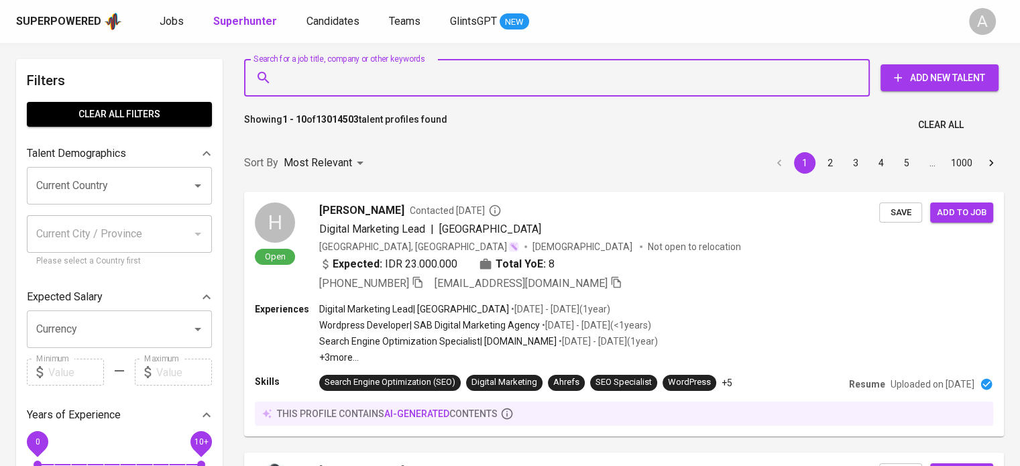
click at [359, 76] on input "Search for a job title, company or other keywords" at bounding box center [560, 77] width 567 height 25
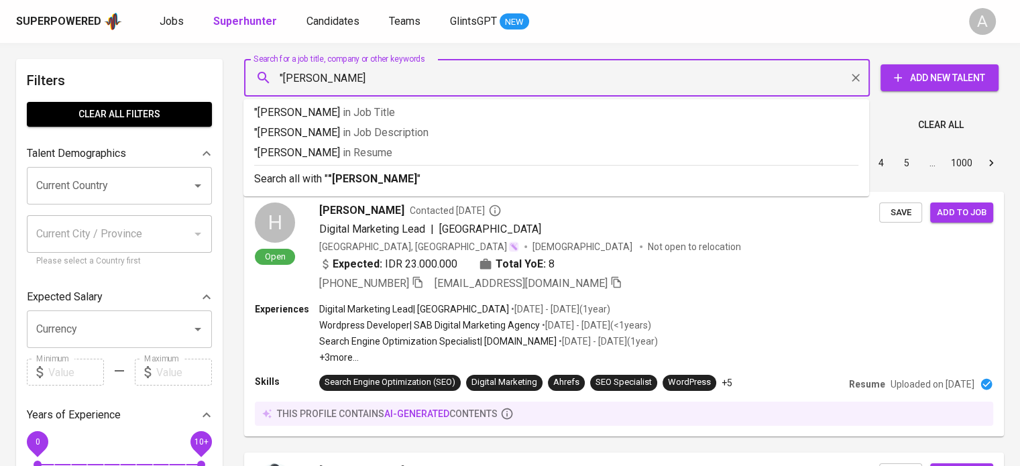
type input ""hakim agaro leksono""
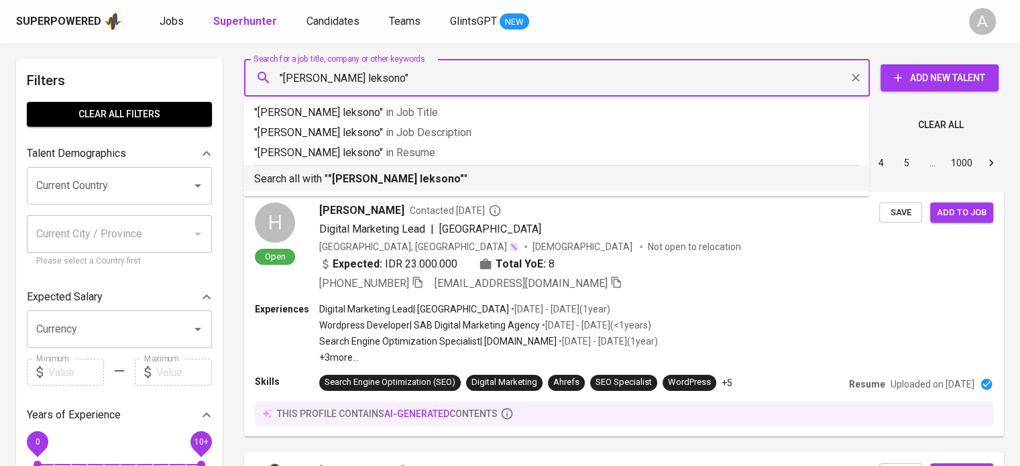
click at [349, 176] on b ""hakim agaro leksono"" at bounding box center [396, 178] width 136 height 13
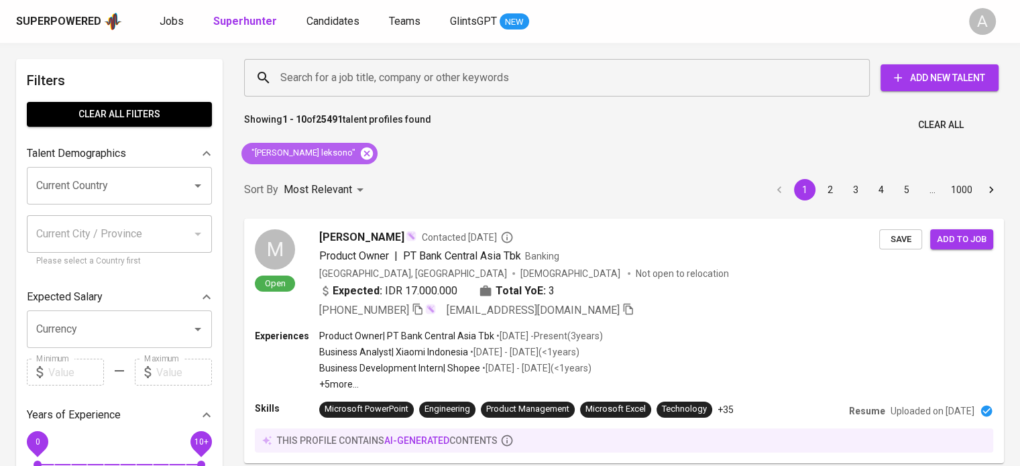
click at [359, 152] on icon at bounding box center [366, 153] width 15 height 15
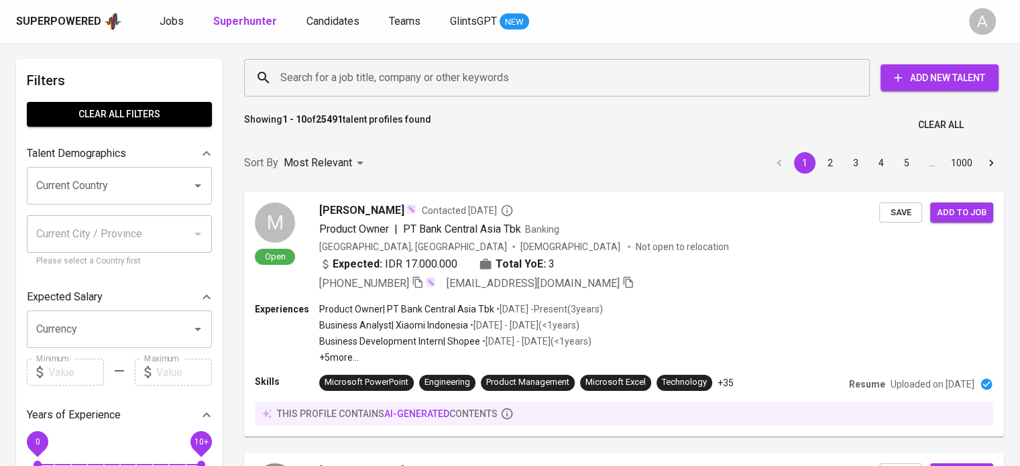
click at [305, 77] on input "Search for a job title, company or other keywords" at bounding box center [560, 77] width 567 height 25
click at [314, 77] on input "Search for a job title, company or other keywords" at bounding box center [560, 77] width 567 height 25
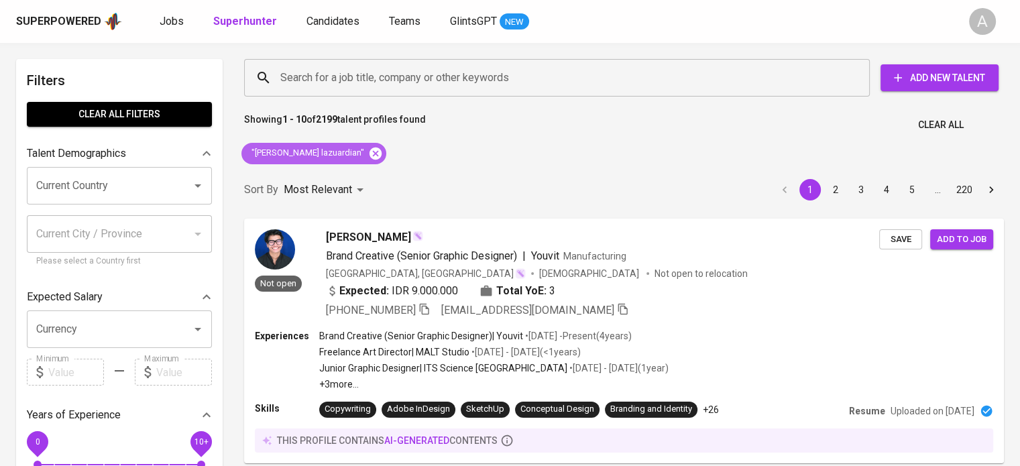
click at [369, 154] on icon at bounding box center [375, 153] width 12 height 12
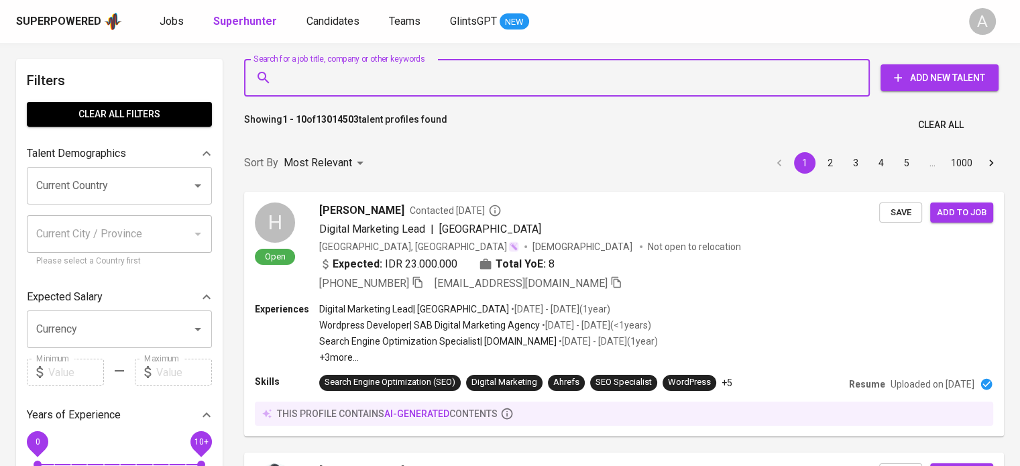
click at [337, 80] on input "Search for a job title, company or other keywords" at bounding box center [560, 77] width 567 height 25
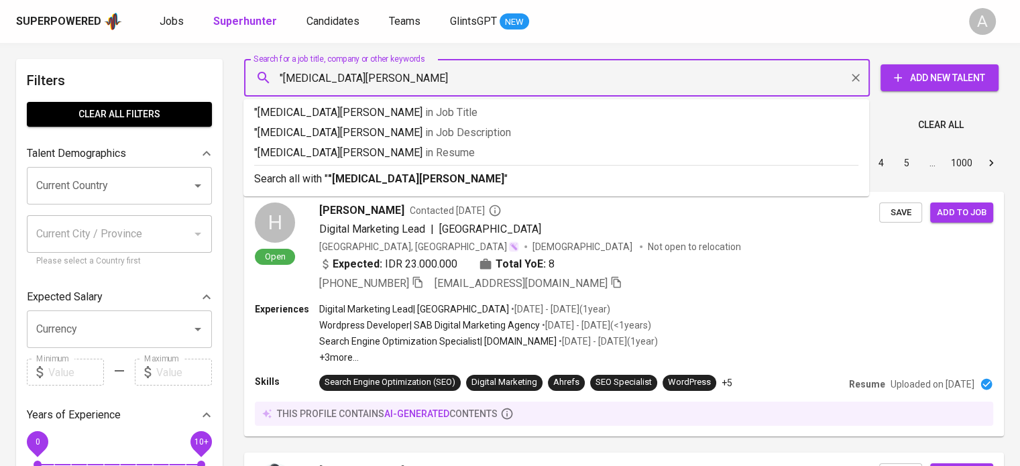
type input ""[MEDICAL_DATA] iffah""
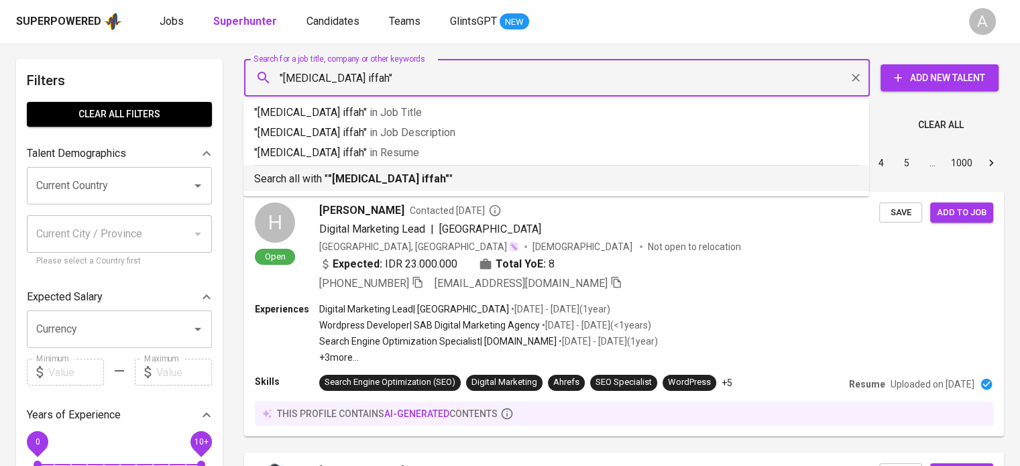
click at [333, 171] on p "Search all with " "[PERSON_NAME] iffah" "" at bounding box center [556, 179] width 604 height 16
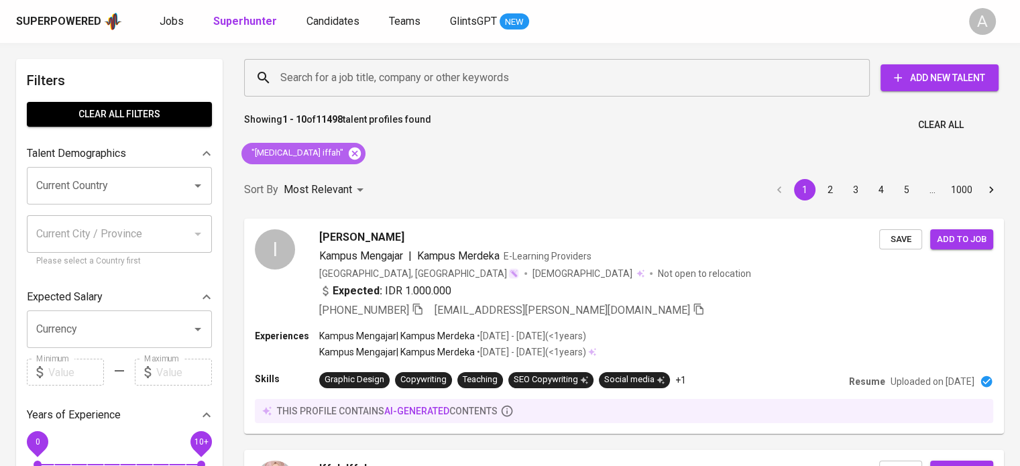
click at [349, 158] on icon at bounding box center [355, 153] width 12 height 12
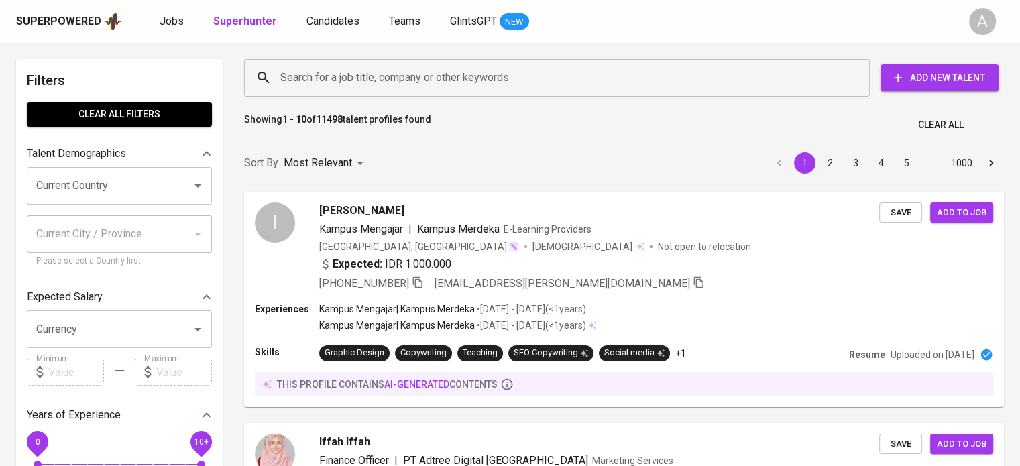
click at [306, 76] on input "Search for a job title, company or other keywords" at bounding box center [560, 77] width 567 height 25
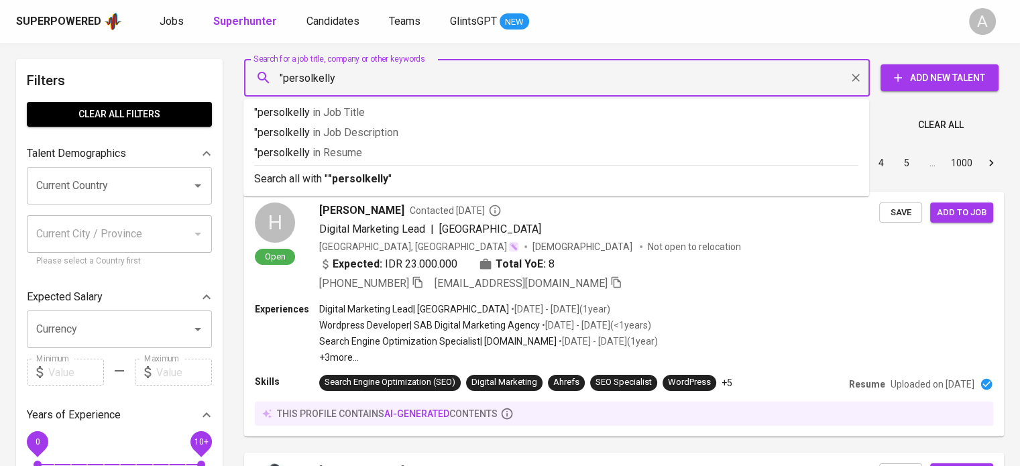
type input ""persolkelly""
click at [333, 182] on b ""persolkelly"" at bounding box center [360, 178] width 64 height 13
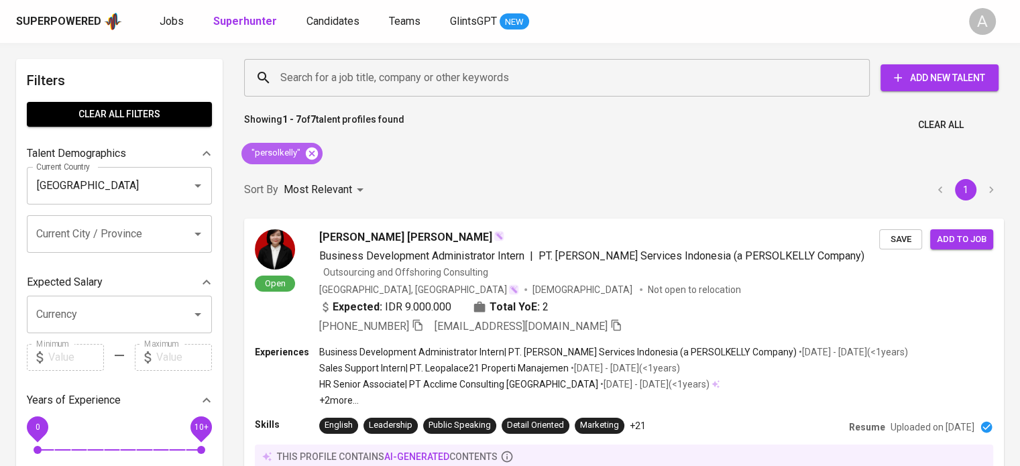
click at [308, 151] on icon at bounding box center [312, 153] width 12 height 12
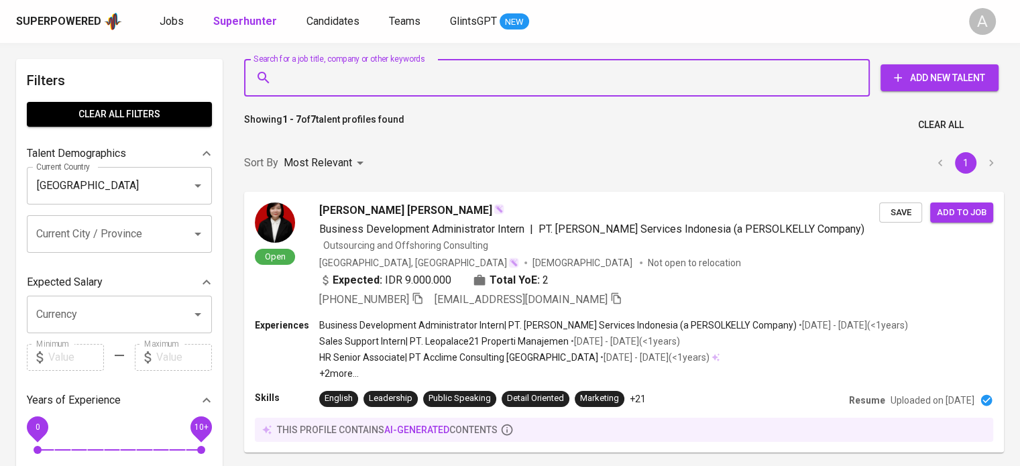
click at [306, 77] on input "Search for a job title, company or other keywords" at bounding box center [560, 77] width 567 height 25
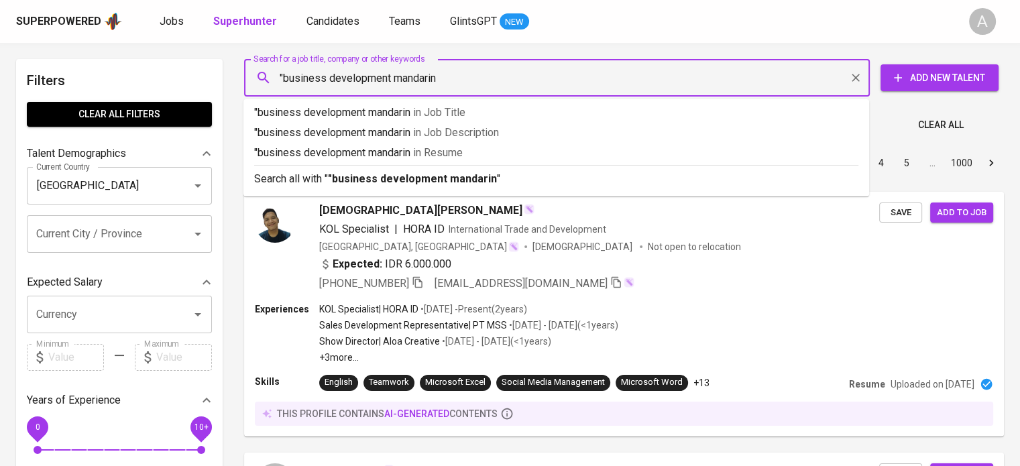
type input ""business development mandarin""
click at [380, 182] on b ""business development mandarin"" at bounding box center [414, 178] width 172 height 13
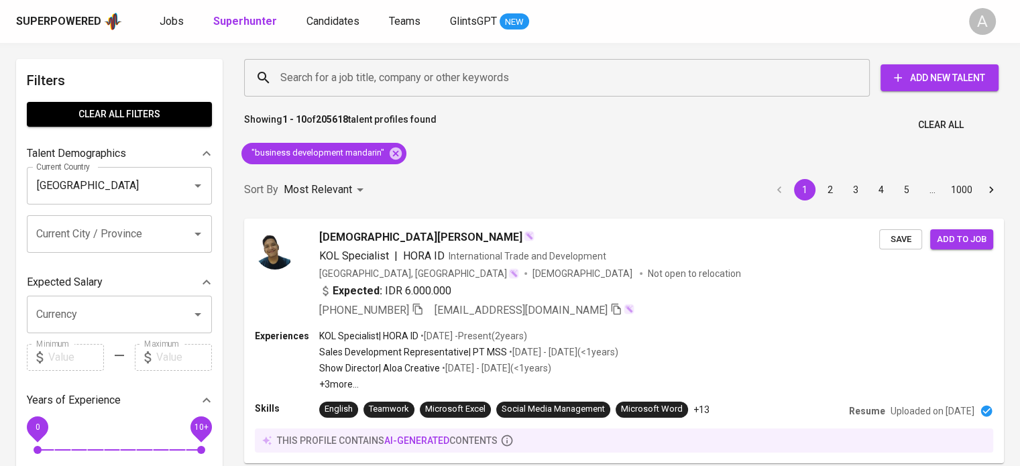
click at [587, 136] on div "Showing 1 - 10 of 205618 talent profiles found Clear All" at bounding box center [624, 121] width 776 height 33
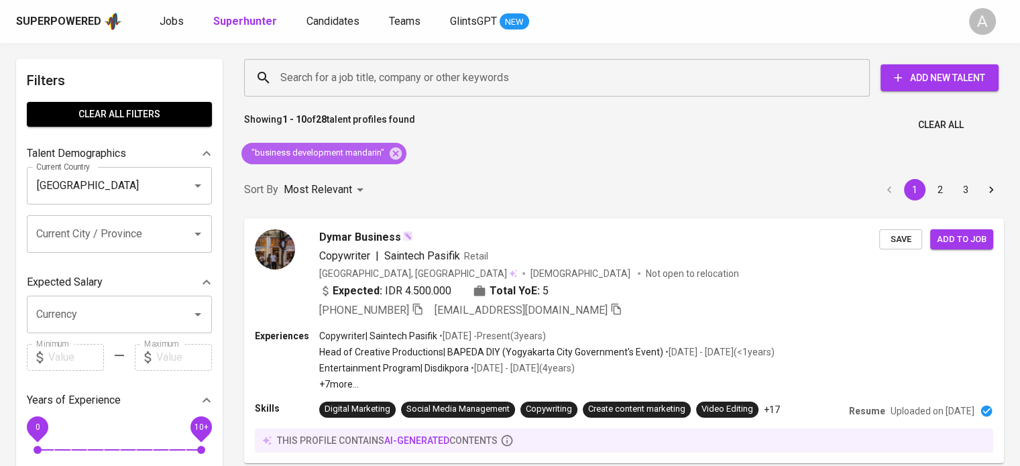
drag, startPoint x: 394, startPoint y: 152, endPoint x: 544, endPoint y: 180, distance: 153.5
click at [397, 155] on icon at bounding box center [395, 153] width 15 height 15
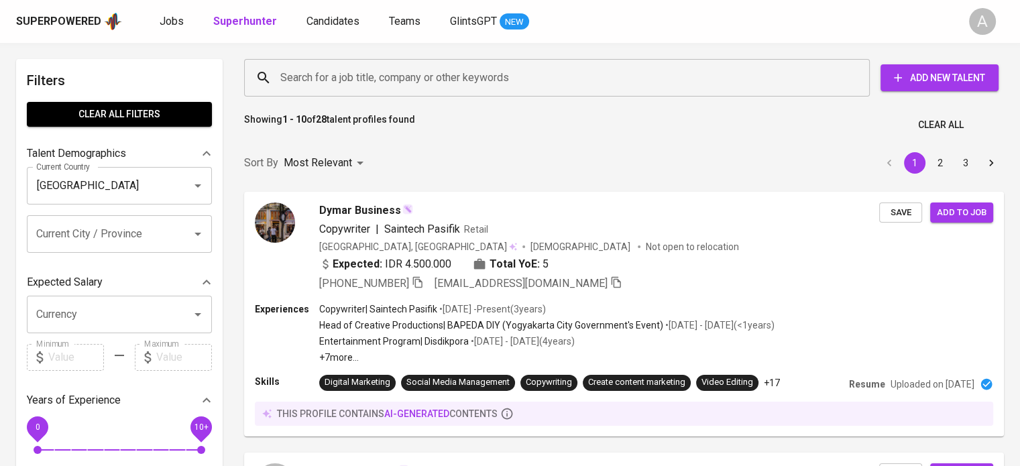
click at [373, 85] on input "Search for a job title, company or other keywords" at bounding box center [560, 77] width 567 height 25
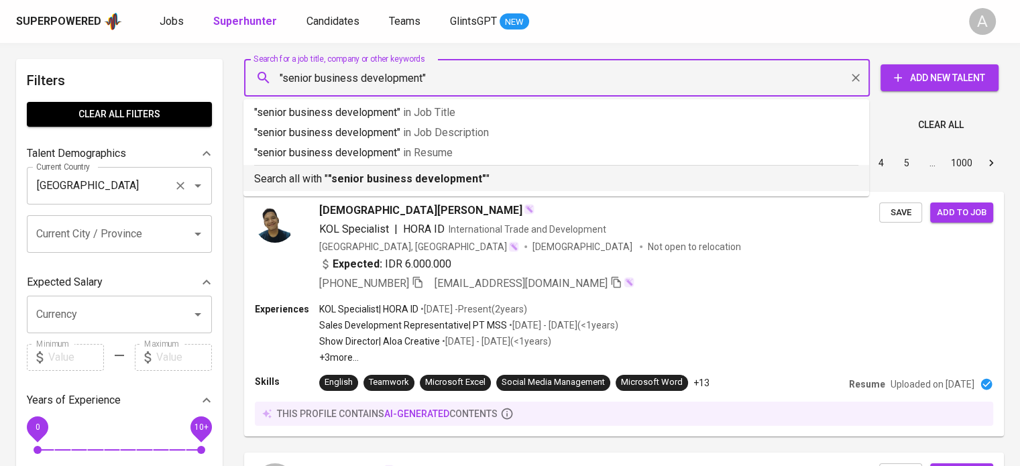
type input ""senior business development""
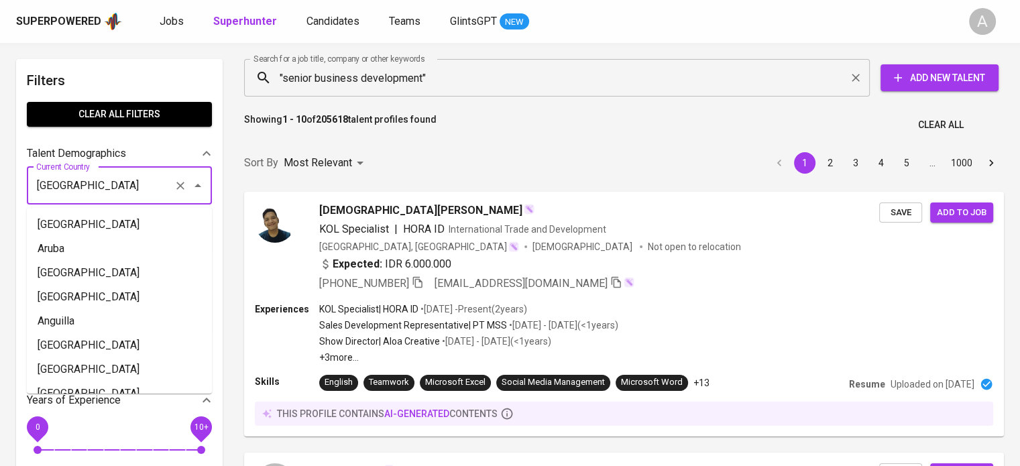
scroll to position [5494, 0]
click at [161, 193] on input "[GEOGRAPHIC_DATA]" at bounding box center [100, 185] width 135 height 25
click at [184, 188] on icon "Clear" at bounding box center [180, 186] width 8 height 8
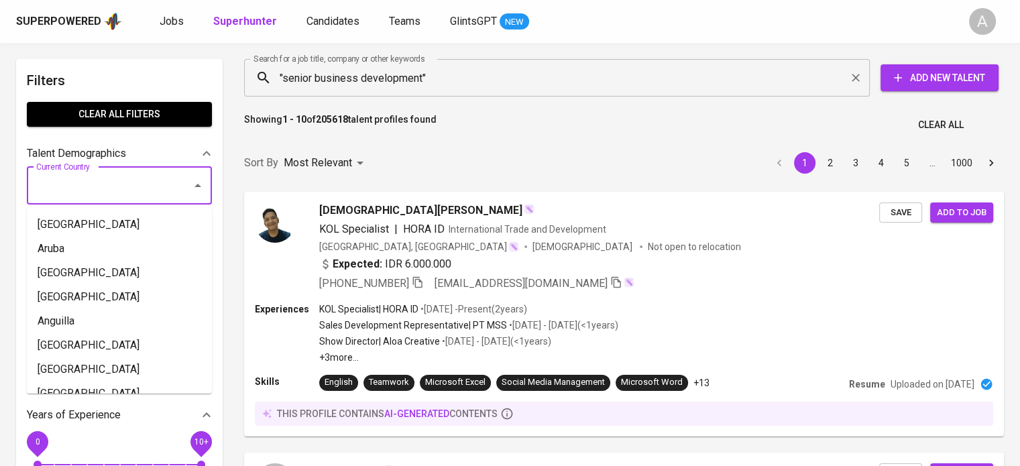
click at [188, 190] on div at bounding box center [188, 185] width 35 height 19
click at [489, 82] on input ""senior business development"" at bounding box center [560, 77] width 567 height 25
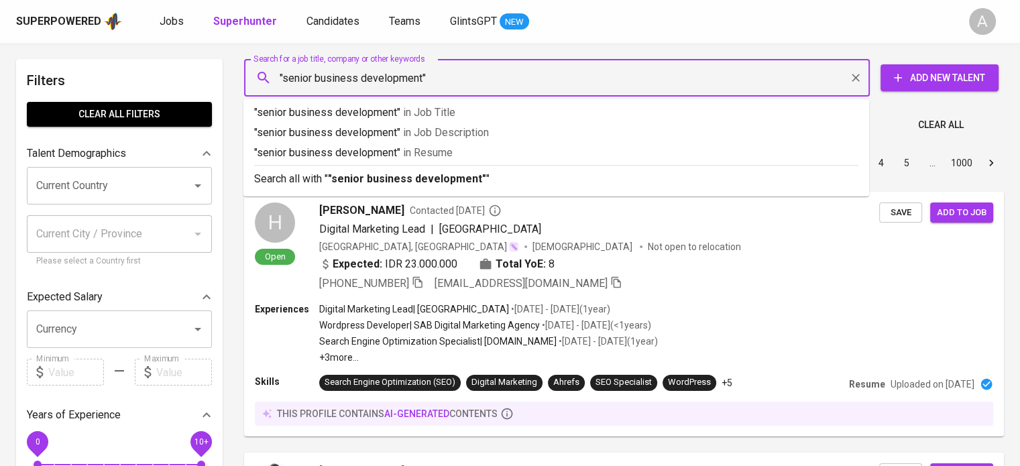
click at [451, 83] on input ""senior business development"" at bounding box center [560, 77] width 567 height 25
click at [421, 177] on b ""senior business development"" at bounding box center [407, 178] width 158 height 13
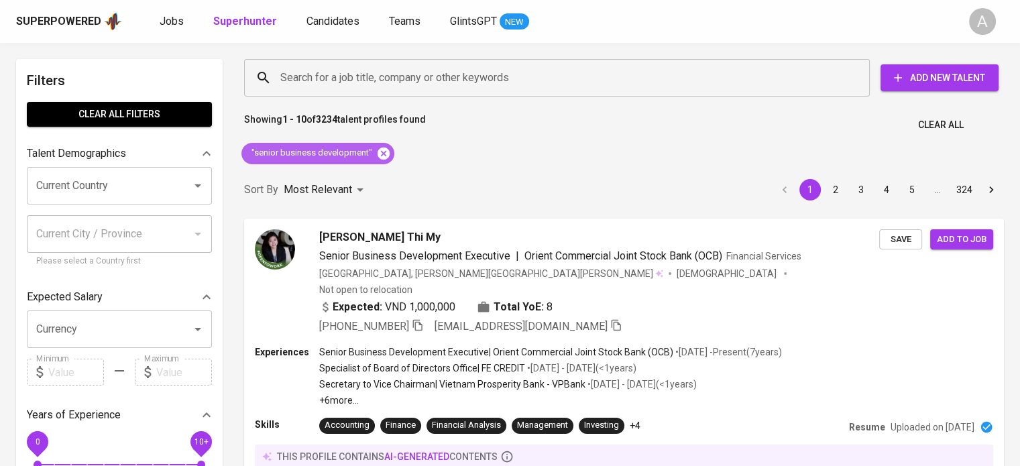
click at [376, 148] on icon at bounding box center [383, 153] width 15 height 15
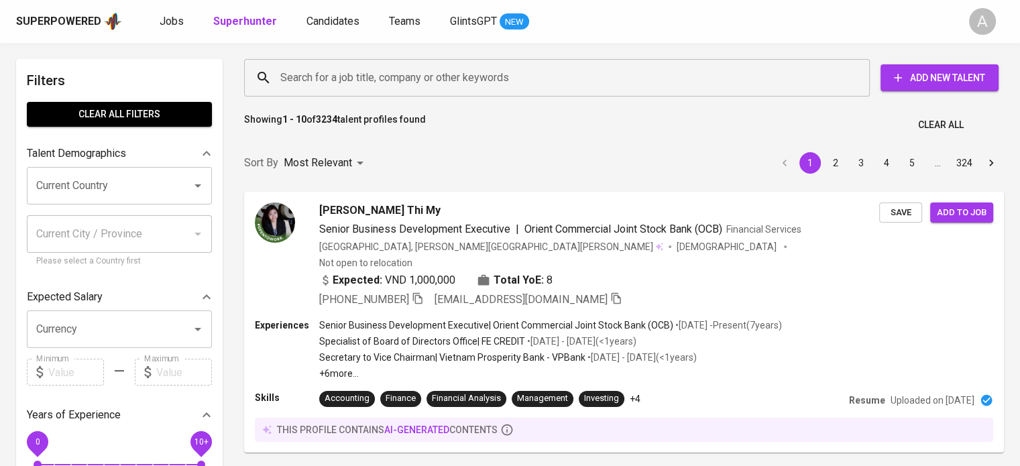
click at [312, 71] on input "Search for a job title, company or other keywords" at bounding box center [560, 77] width 567 height 25
click at [316, 74] on input "Search for a job title, company or other keywords" at bounding box center [560, 77] width 567 height 25
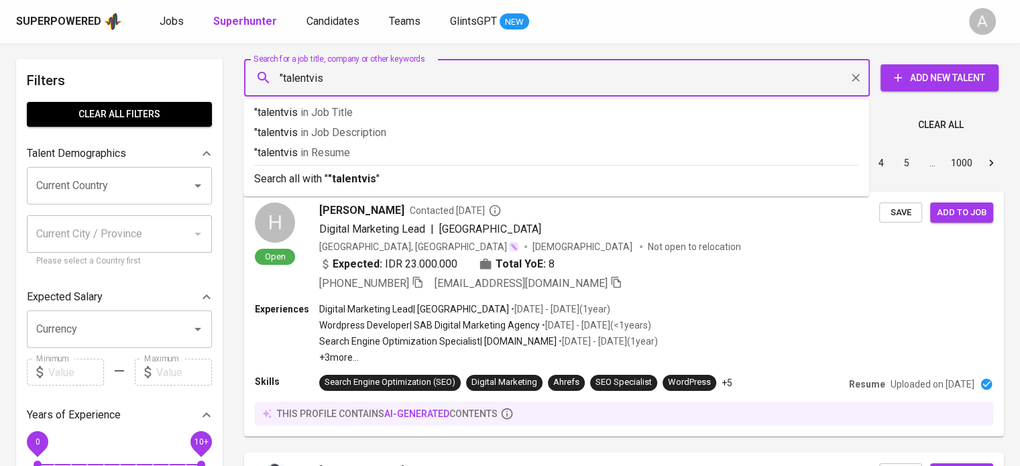
type input ""talentvis""
click at [331, 180] on b ""talentvis"" at bounding box center [354, 178] width 52 height 13
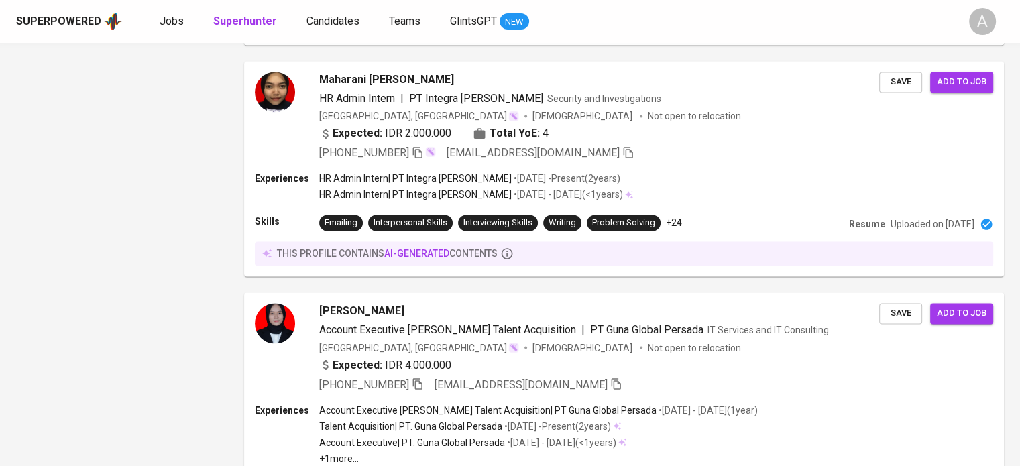
scroll to position [2383, 0]
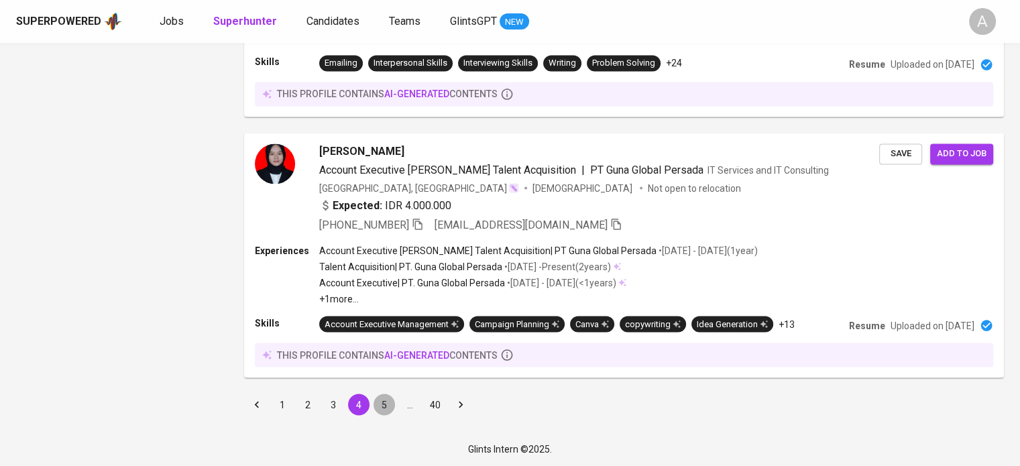
click at [387, 404] on button "5" at bounding box center [383, 404] width 21 height 21
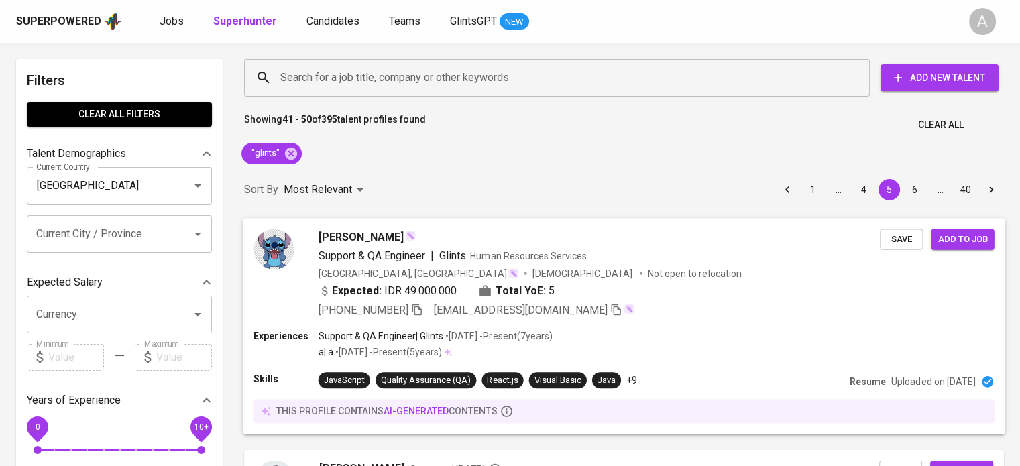
click at [945, 383] on p "Uploaded on [DATE]" at bounding box center [933, 381] width 84 height 13
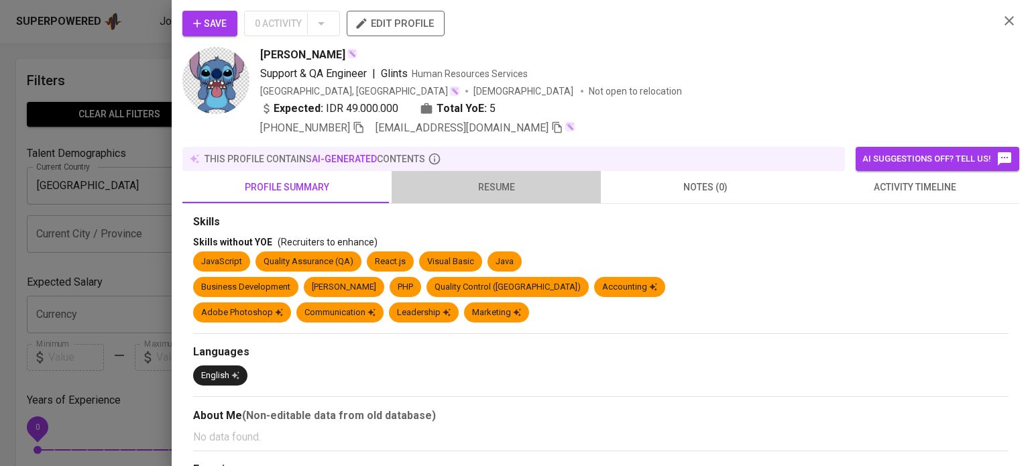
click at [528, 194] on span "resume" at bounding box center [496, 187] width 193 height 17
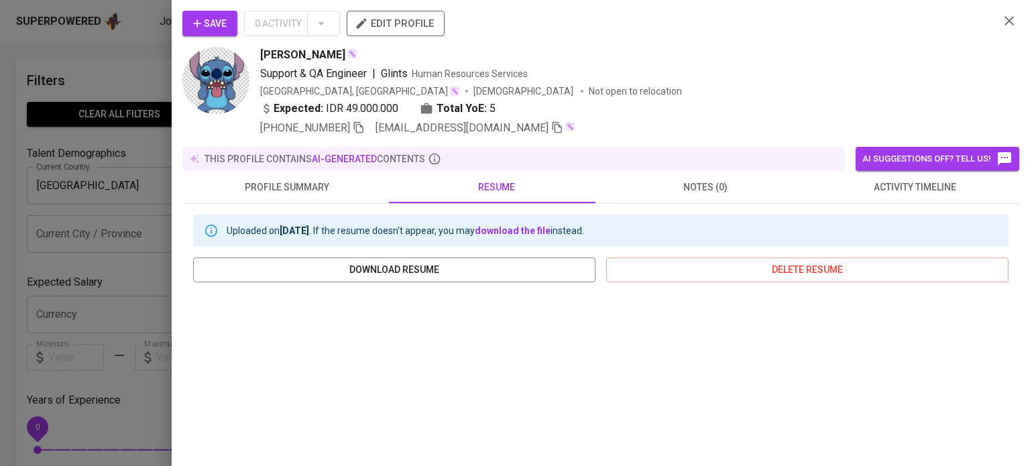
click at [1004, 20] on icon "button" at bounding box center [1008, 20] width 9 height 9
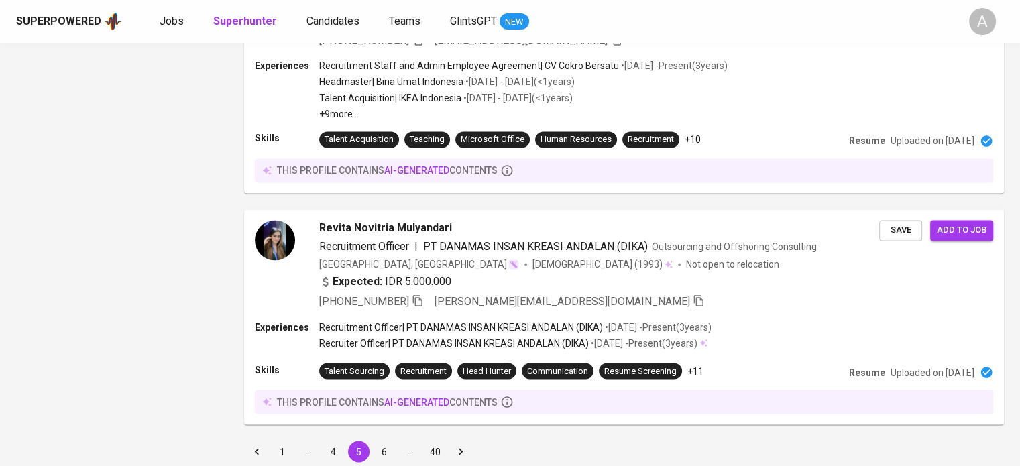
scroll to position [2308, 0]
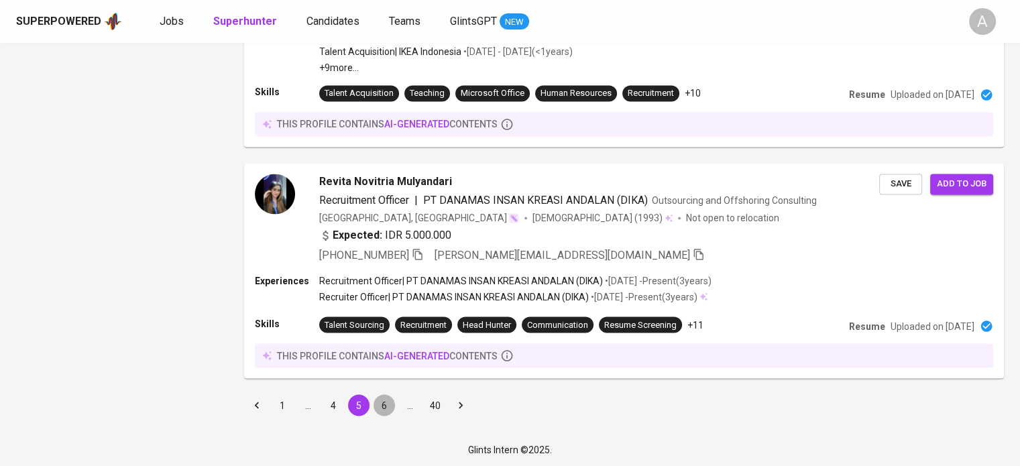
click at [384, 406] on button "6" at bounding box center [383, 404] width 21 height 21
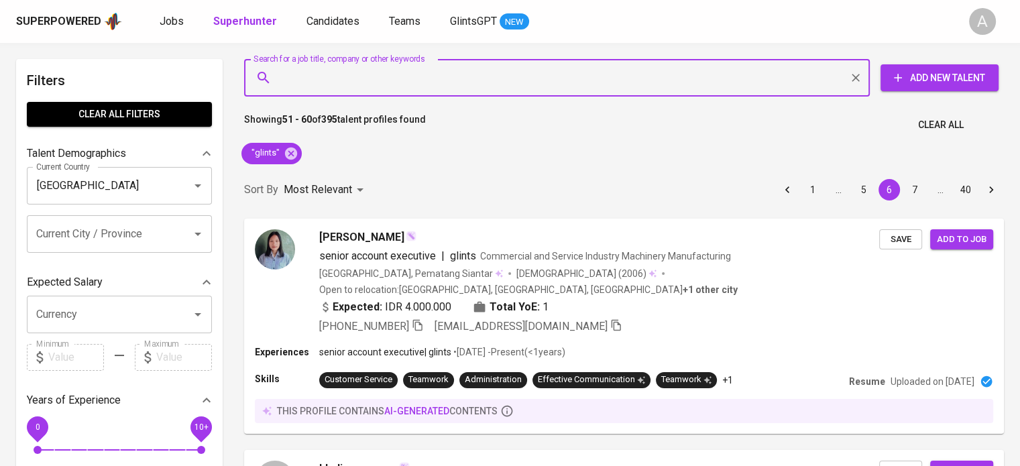
click at [350, 68] on input "Search for a job title, company or other keywords" at bounding box center [560, 77] width 567 height 25
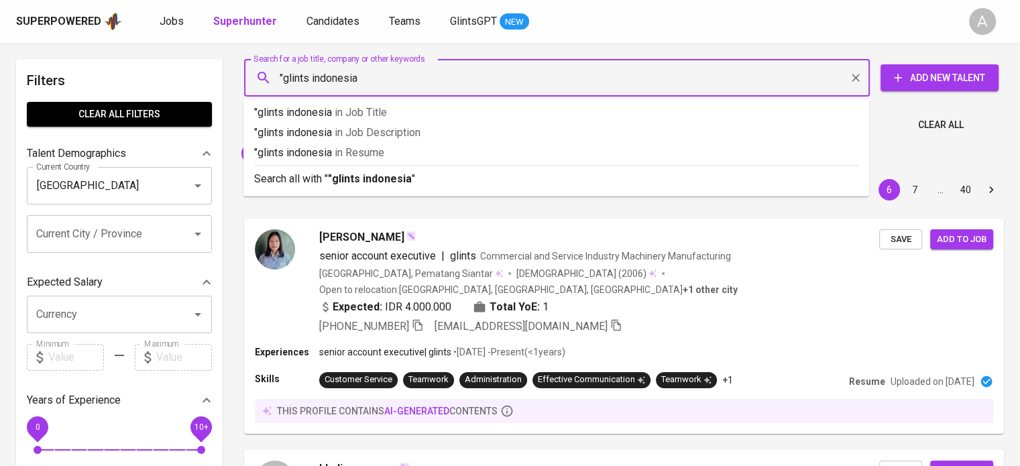
type input ""glints indonesia""
click at [336, 176] on b ""glints indonesia"" at bounding box center [372, 178] width 88 height 13
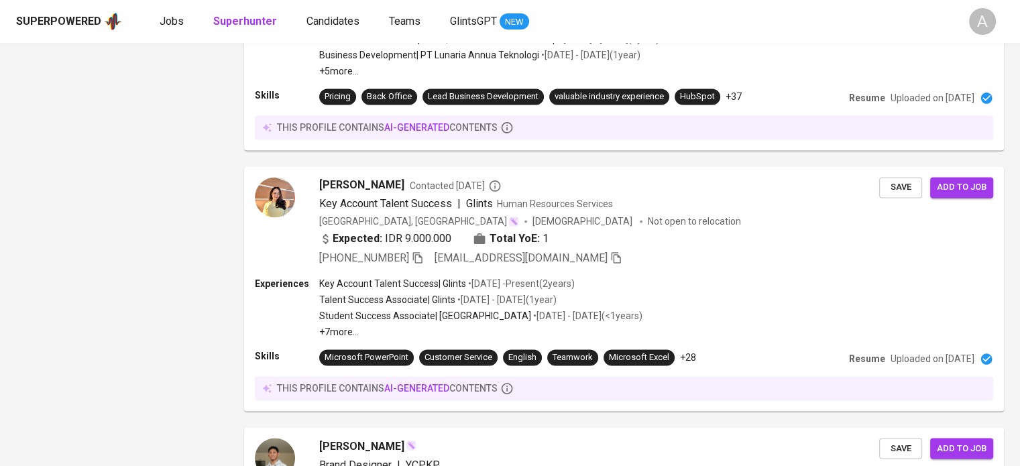
scroll to position [2391, 0]
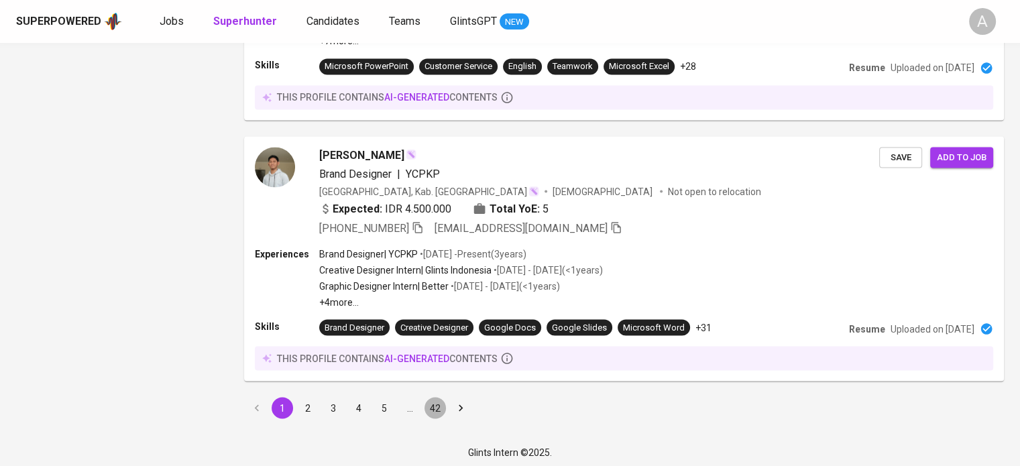
click at [441, 404] on button "42" at bounding box center [434, 407] width 21 height 21
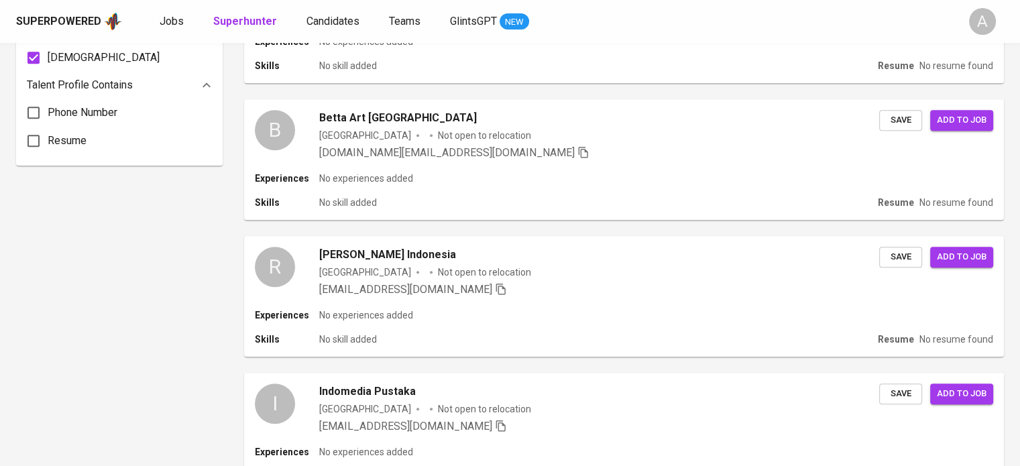
scroll to position [1099, 0]
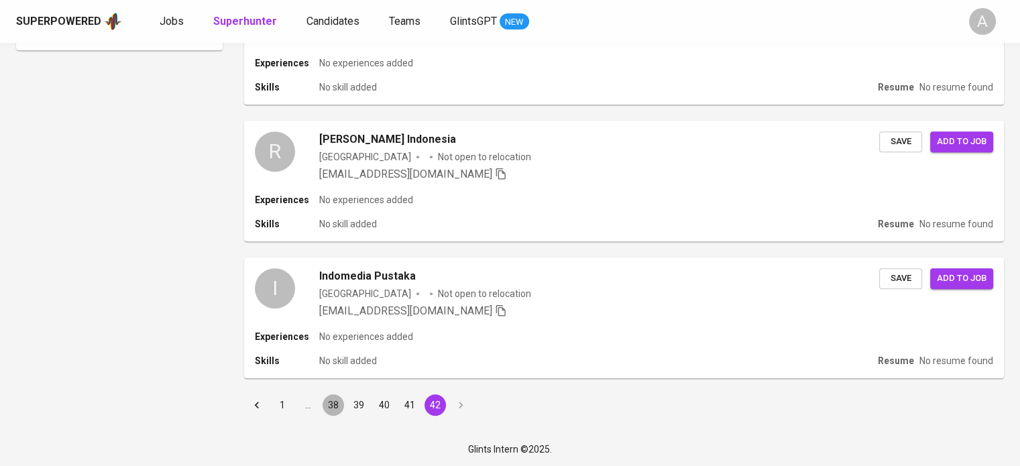
click at [333, 400] on button "38" at bounding box center [333, 404] width 21 height 21
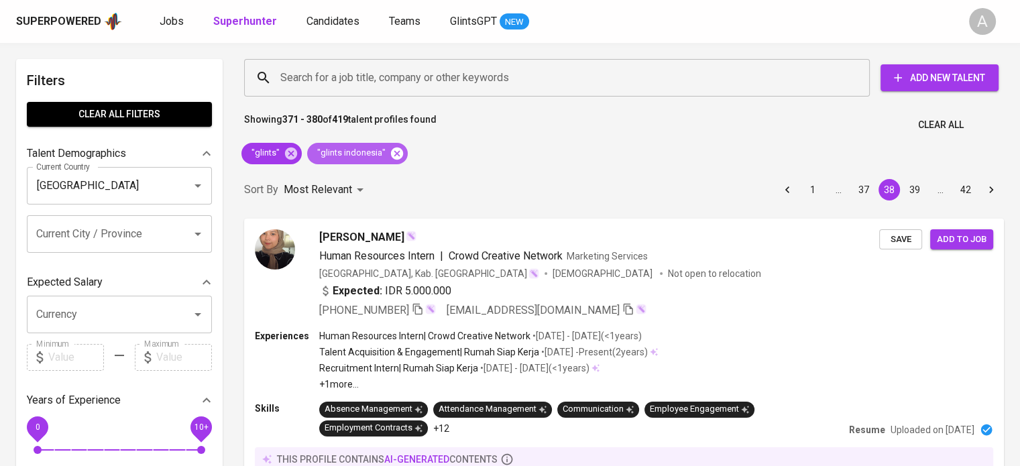
click at [390, 155] on icon at bounding box center [397, 153] width 15 height 15
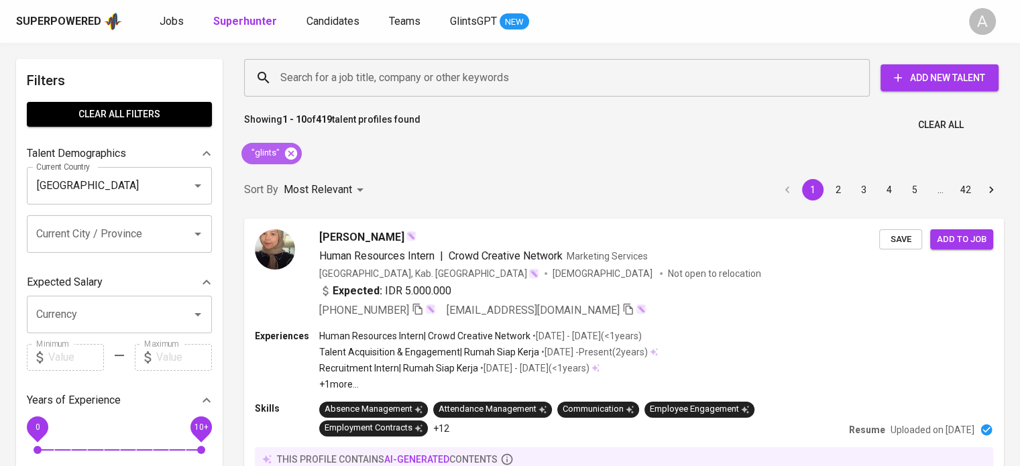
click at [294, 150] on icon at bounding box center [291, 153] width 12 height 12
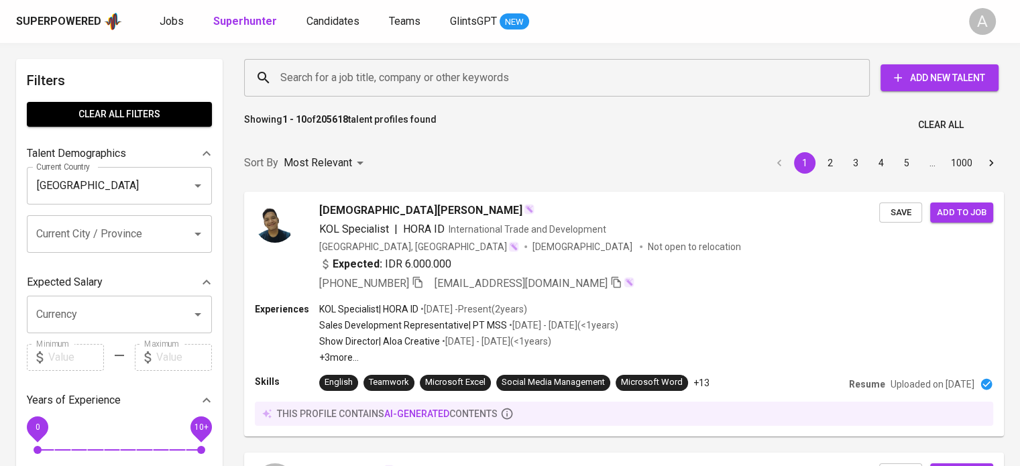
click at [396, 72] on input "Search for a job title, company or other keywords" at bounding box center [560, 77] width 567 height 25
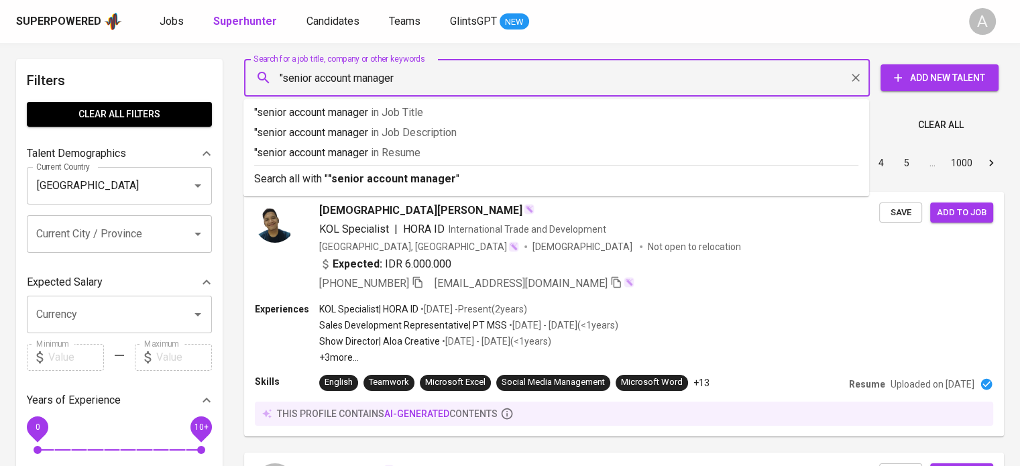
type input ""senior account manager""
click at [394, 178] on b ""senior account manager"" at bounding box center [394, 178] width 132 height 13
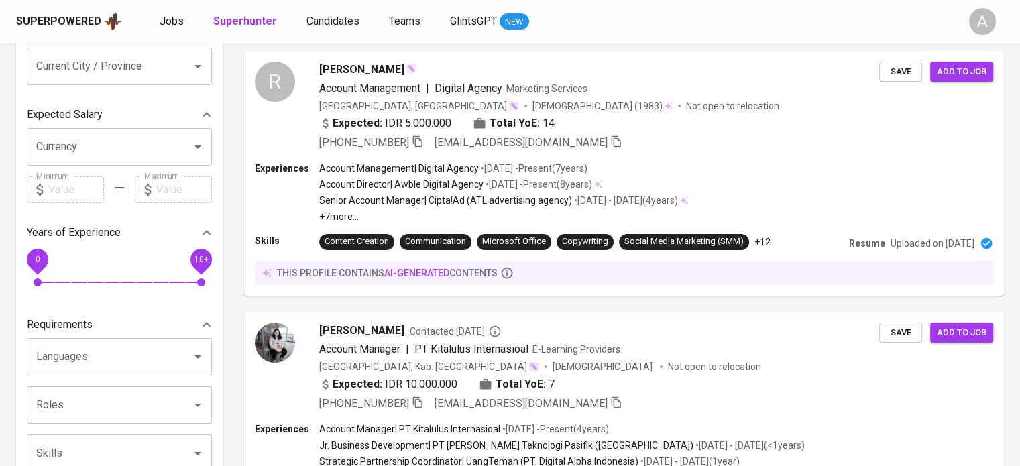
scroll to position [172, 0]
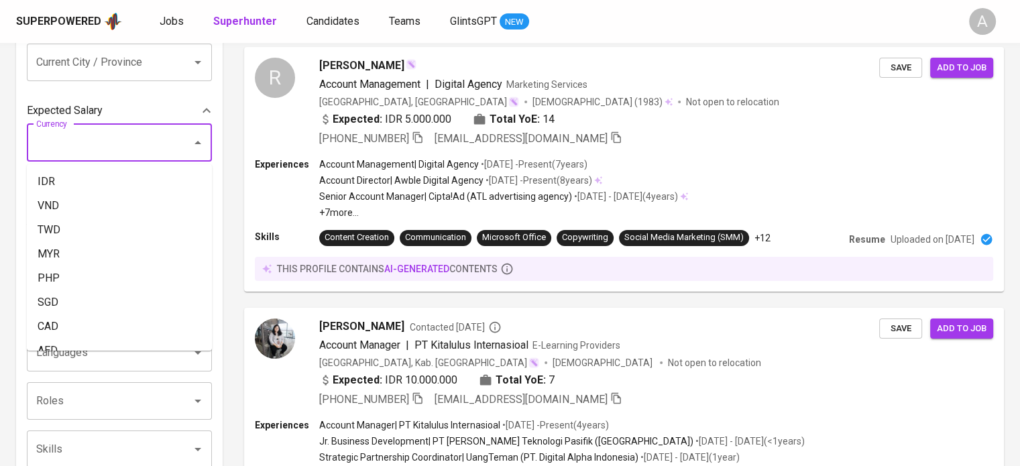
click at [69, 152] on input "Currency" at bounding box center [100, 142] width 135 height 25
click at [60, 184] on li "IDR" at bounding box center [119, 182] width 185 height 24
type input "IDR"
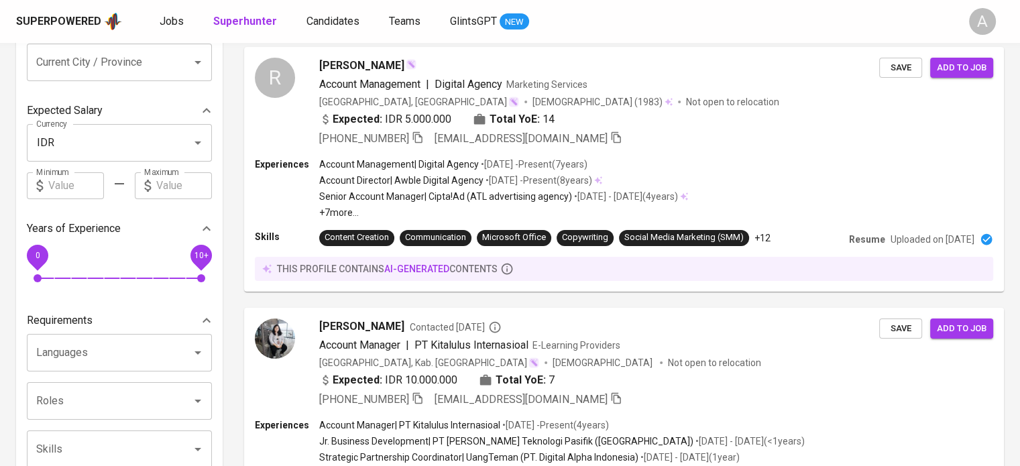
click at [59, 192] on input "text" at bounding box center [76, 185] width 56 height 27
click at [78, 158] on div "IDR Currency" at bounding box center [119, 143] width 185 height 38
type input "9.500.000"
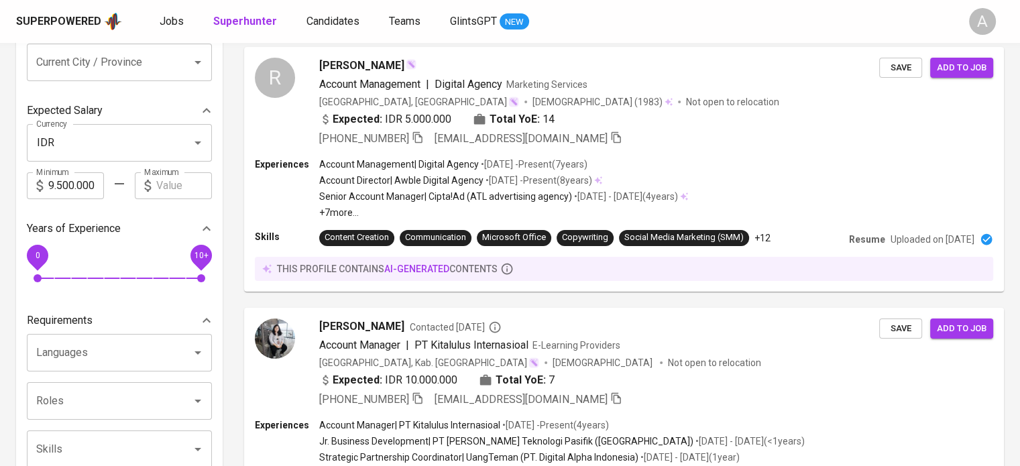
click at [115, 221] on p "Years of Experience" at bounding box center [74, 229] width 94 height 16
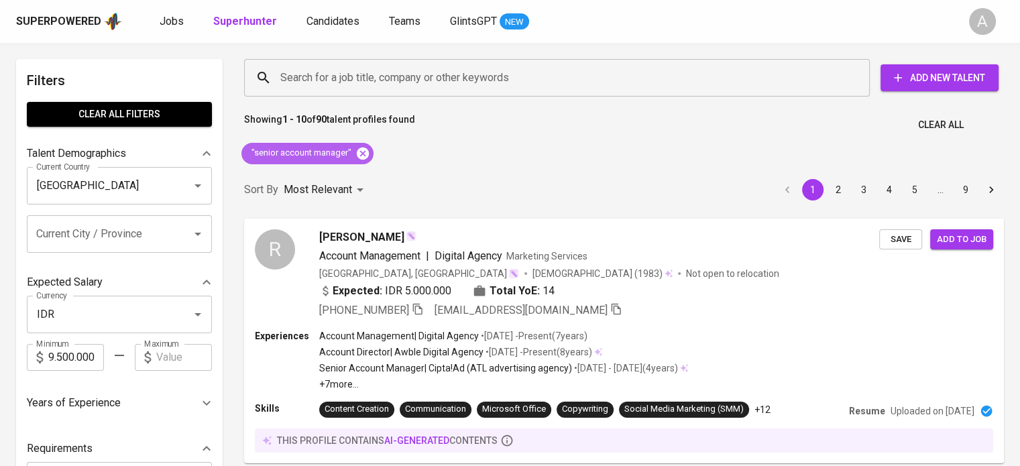
click at [355, 154] on icon at bounding box center [362, 153] width 15 height 15
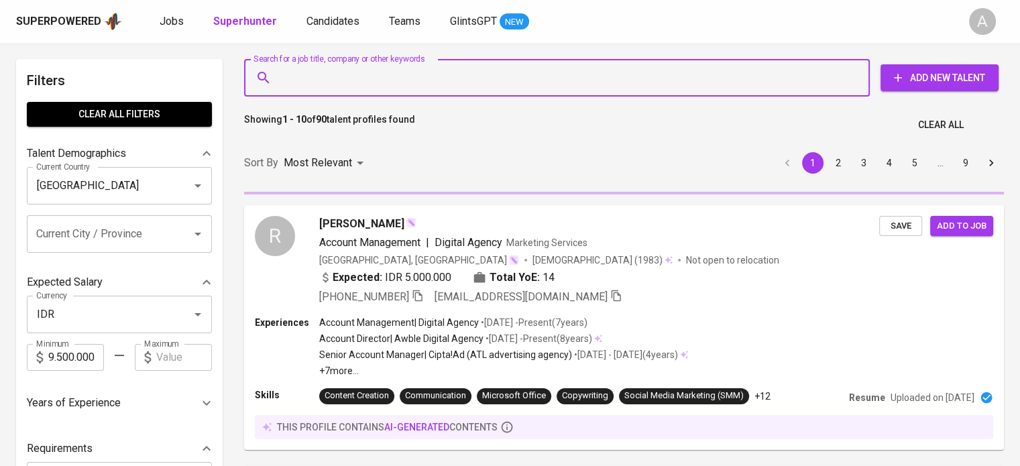
click at [396, 82] on input "Search for a job title, company or other keywords" at bounding box center [560, 77] width 567 height 25
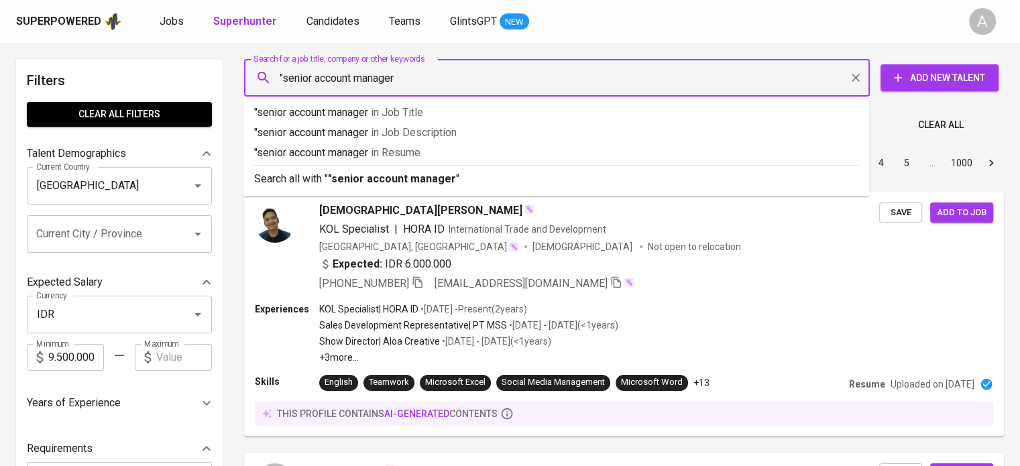
type input ""senior account manager""
click at [394, 171] on p "Search all with " "senior account manager" "" at bounding box center [556, 179] width 604 height 16
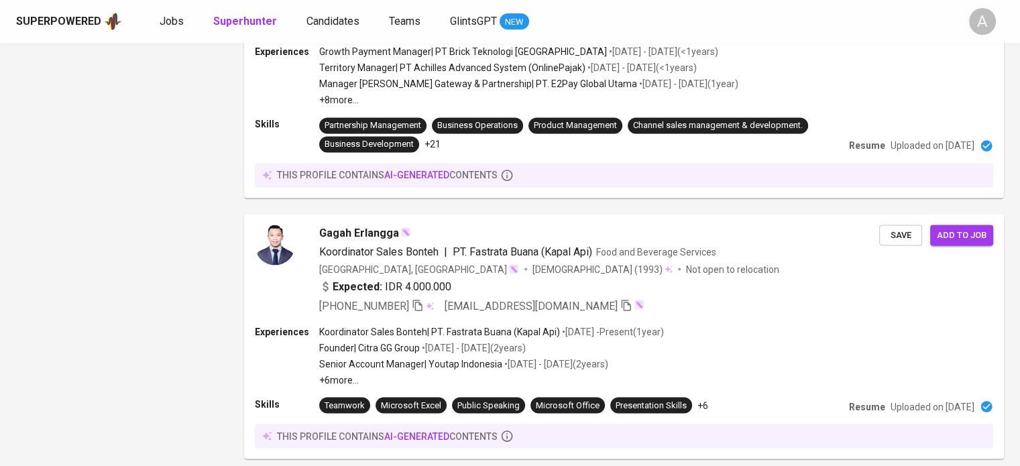
scroll to position [2384, 0]
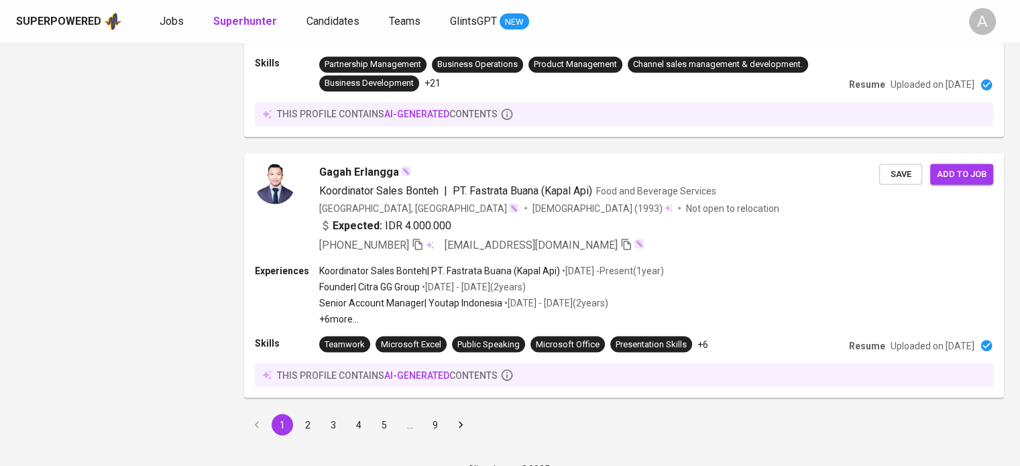
click at [306, 414] on button "2" at bounding box center [307, 424] width 21 height 21
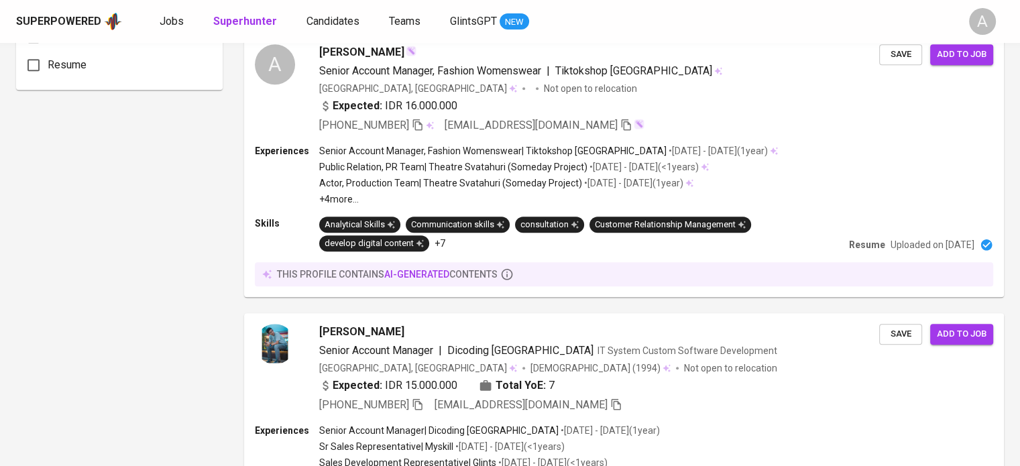
scroll to position [1048, 0]
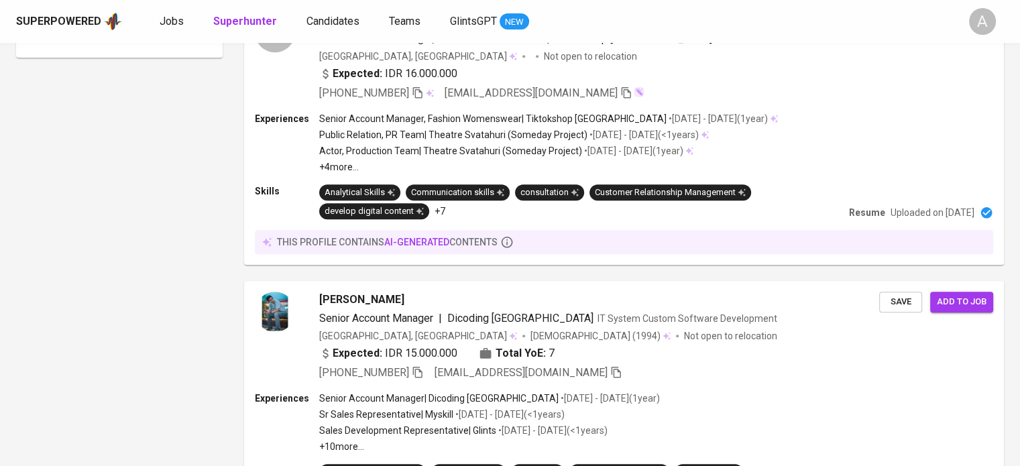
click at [188, 278] on div "Filters Clear All filters Talent Demographics Current Country Indonesia Current…" at bounding box center [119, 450] width 207 height 2878
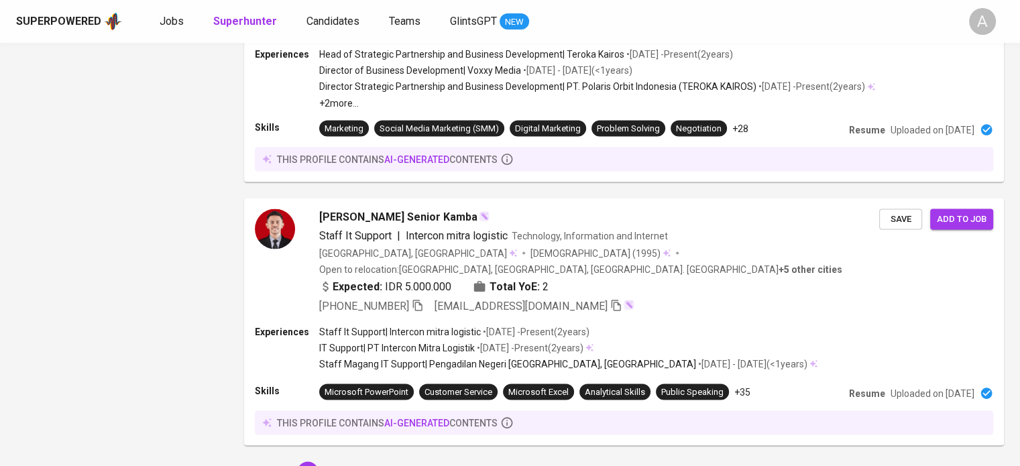
scroll to position [2486, 0]
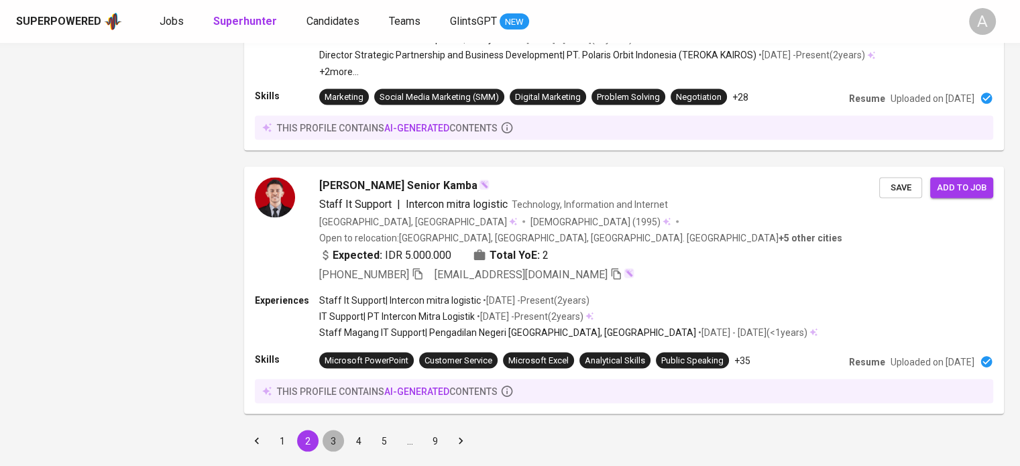
click at [331, 430] on button "3" at bounding box center [333, 440] width 21 height 21
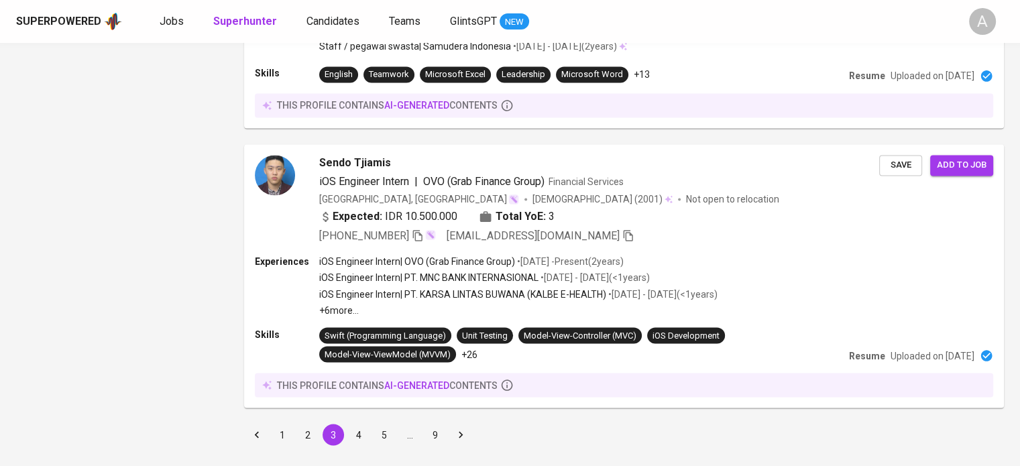
scroll to position [2284, 0]
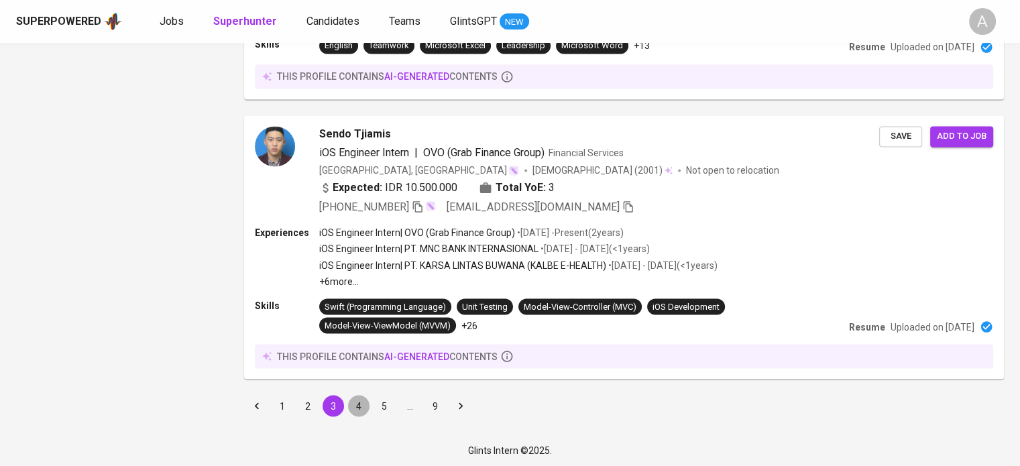
click at [352, 404] on button "4" at bounding box center [358, 405] width 21 height 21
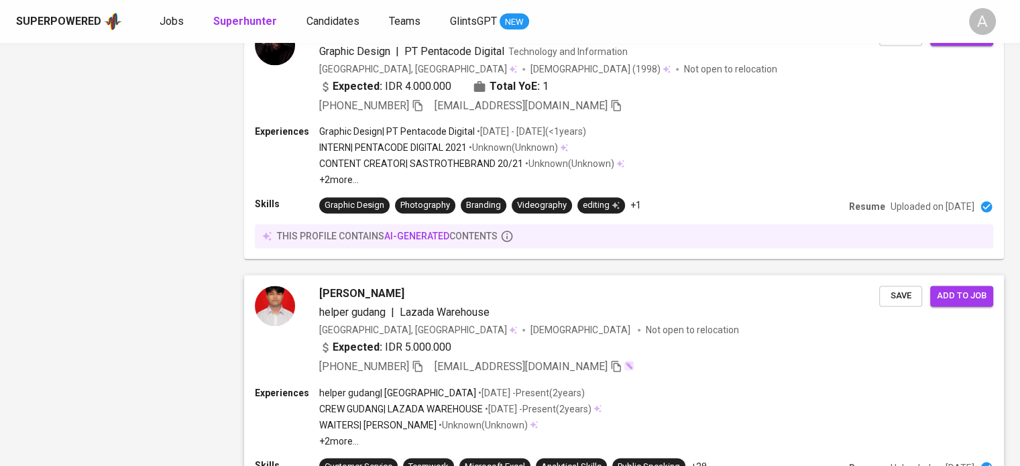
scroll to position [2295, 0]
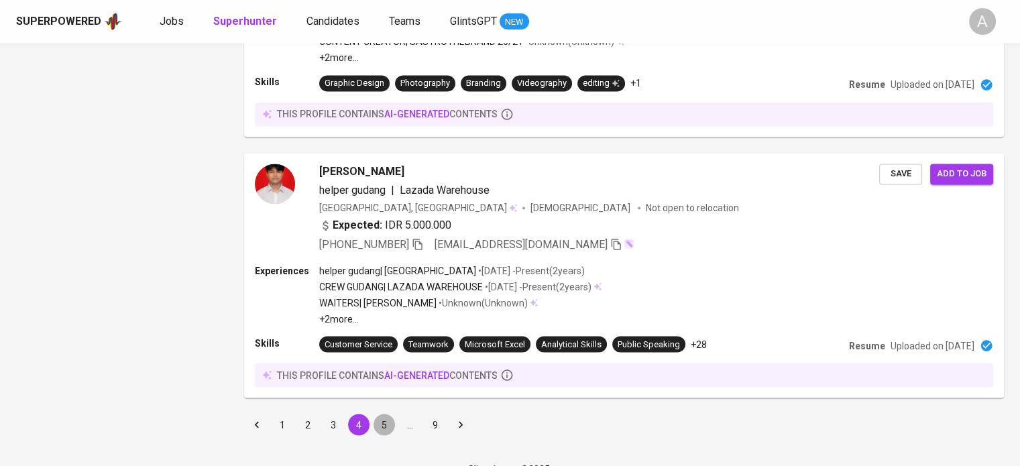
click at [377, 414] on button "5" at bounding box center [383, 424] width 21 height 21
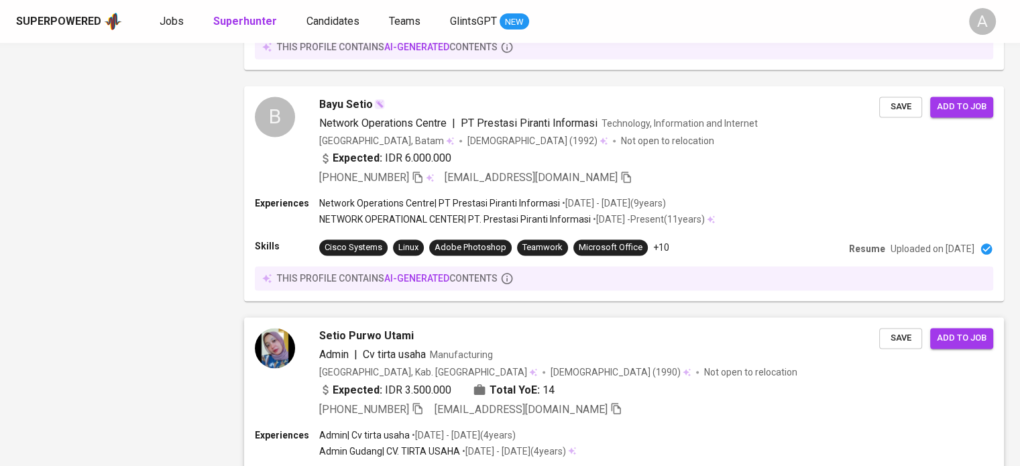
scroll to position [2309, 0]
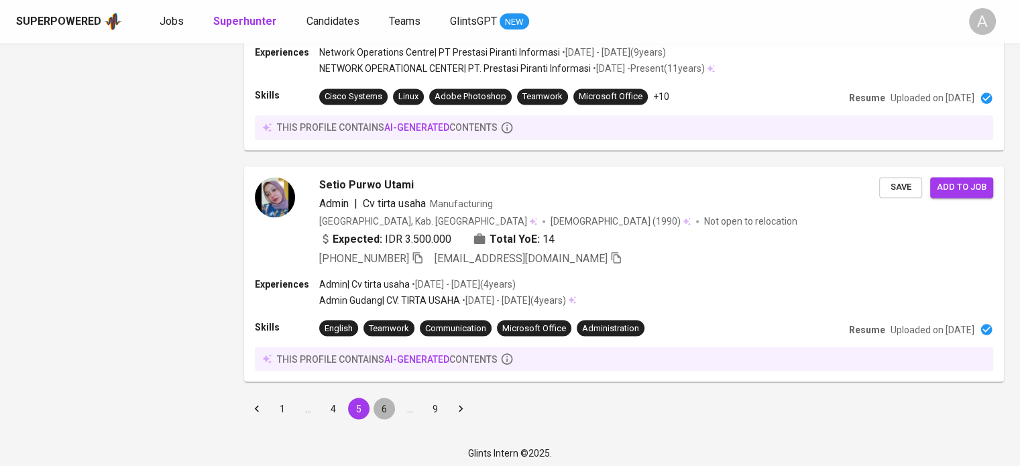
click at [386, 405] on button "6" at bounding box center [383, 408] width 21 height 21
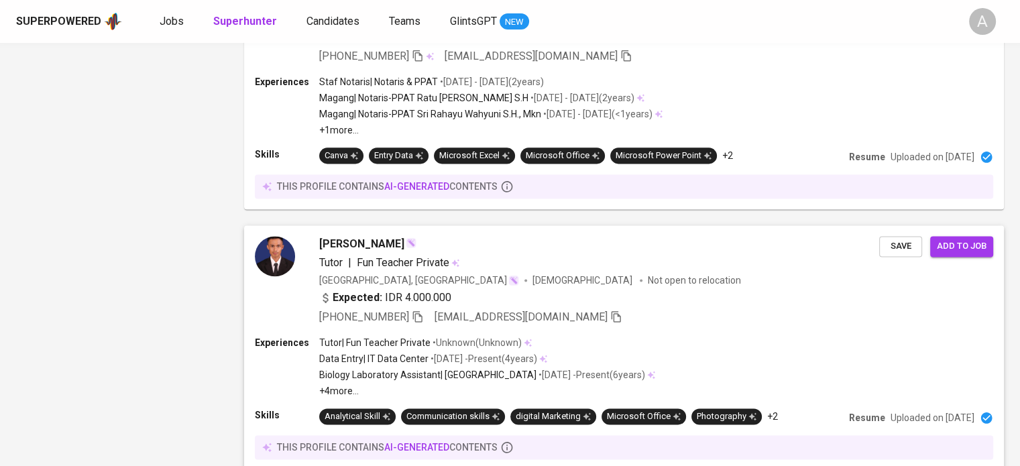
scroll to position [1797, 0]
